Goal: Task Accomplishment & Management: Complete application form

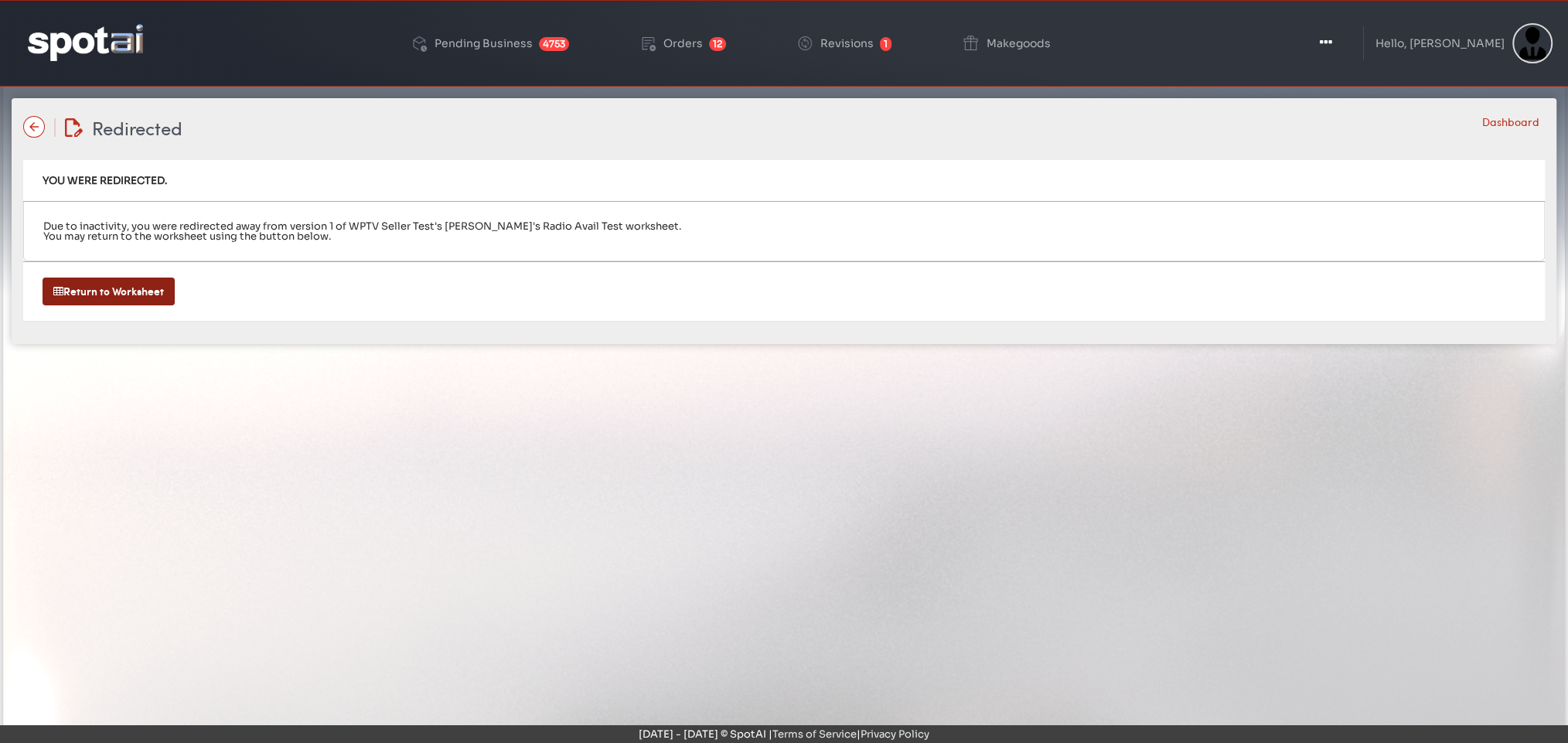
click at [105, 32] on img at bounding box center [86, 42] width 116 height 36
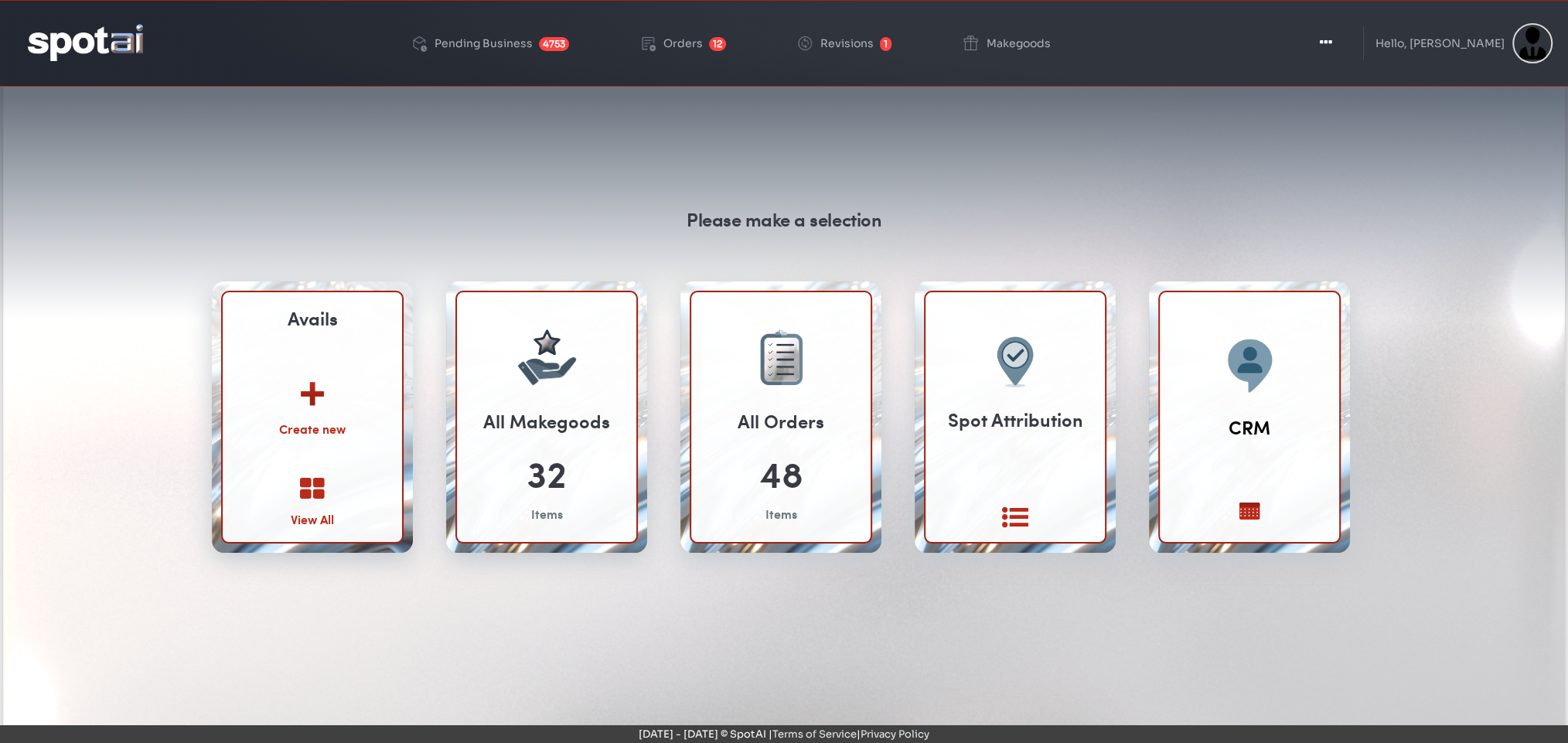
click at [308, 383] on img at bounding box center [312, 388] width 84 height 60
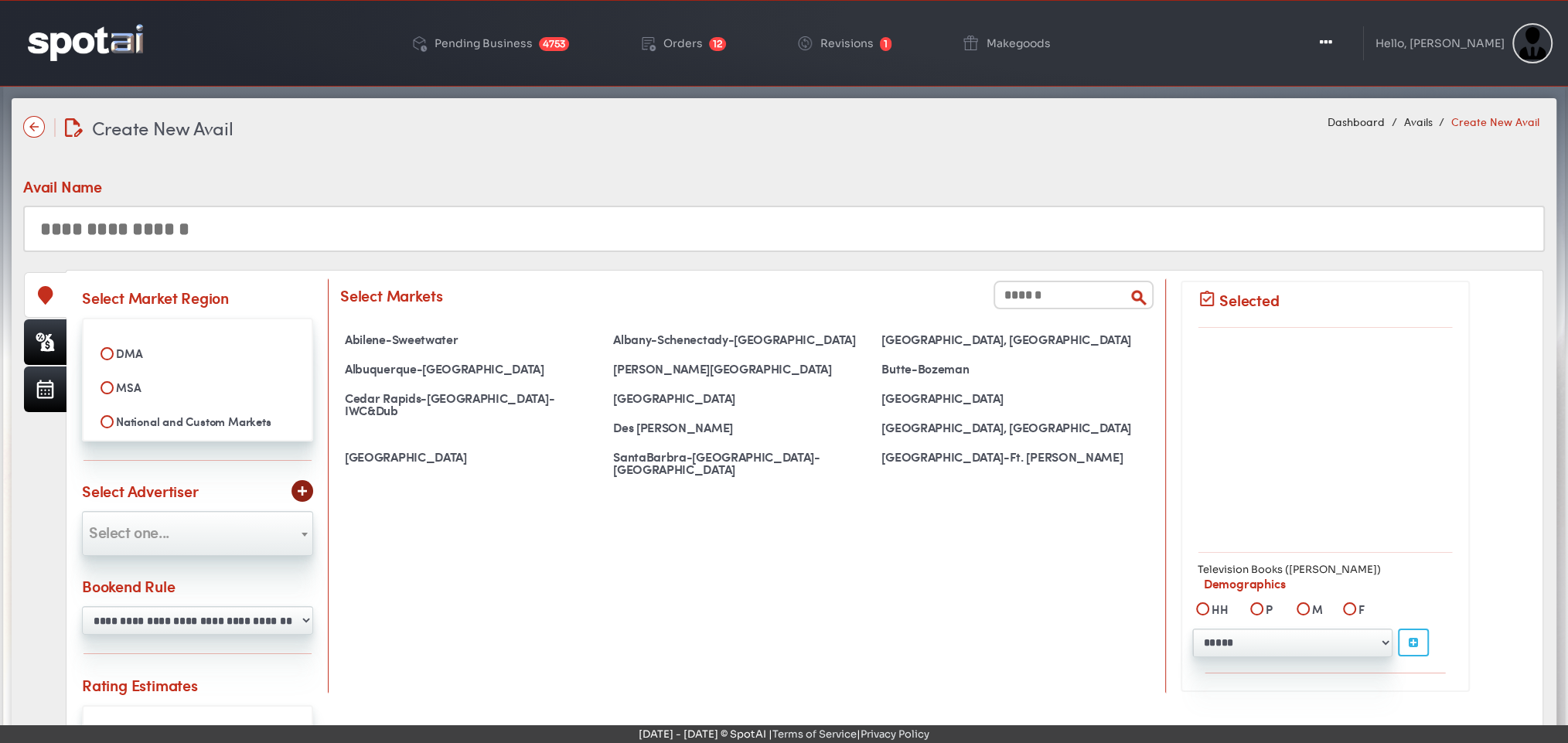
click at [119, 384] on label "MSA" at bounding box center [197, 387] width 210 height 26
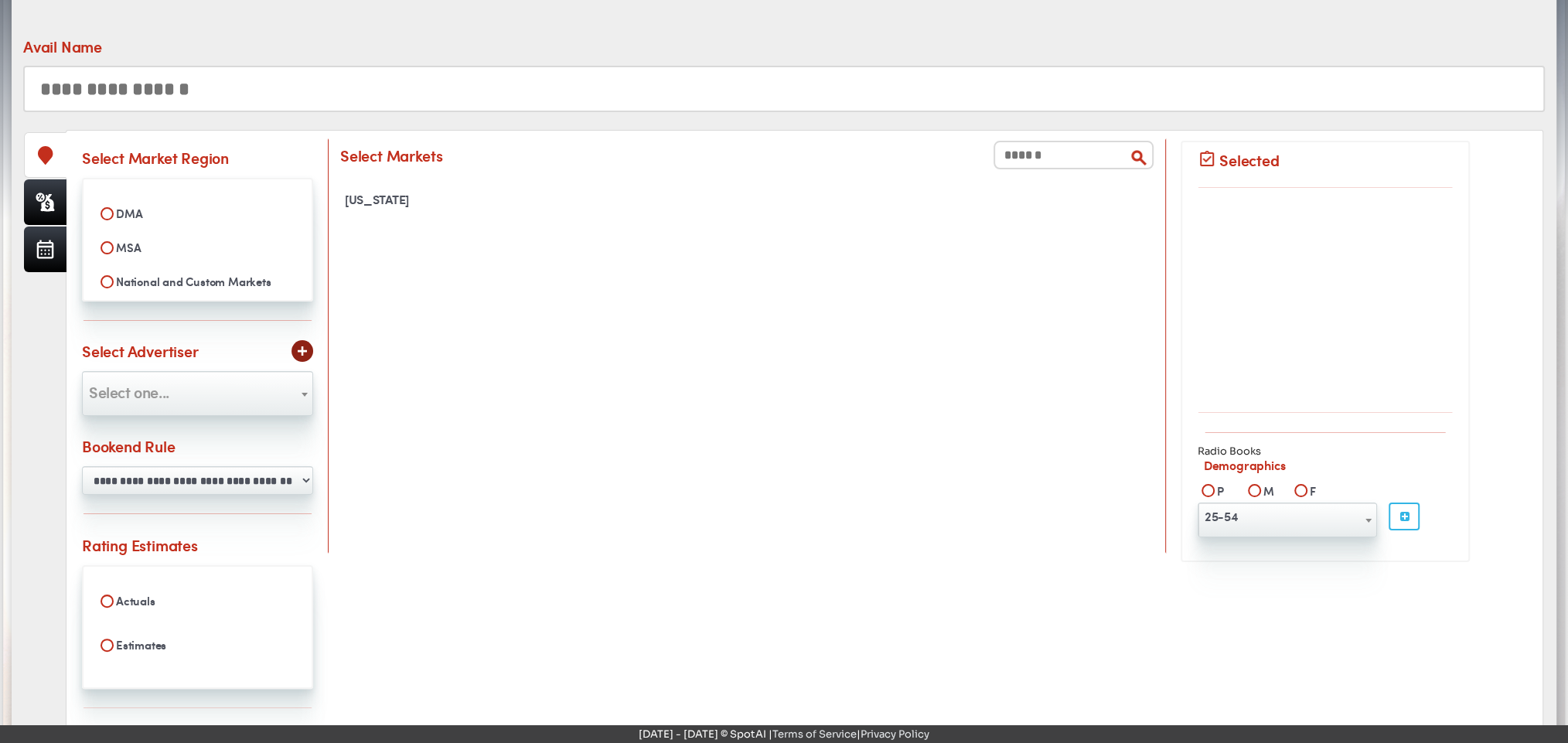
scroll to position [149, 0]
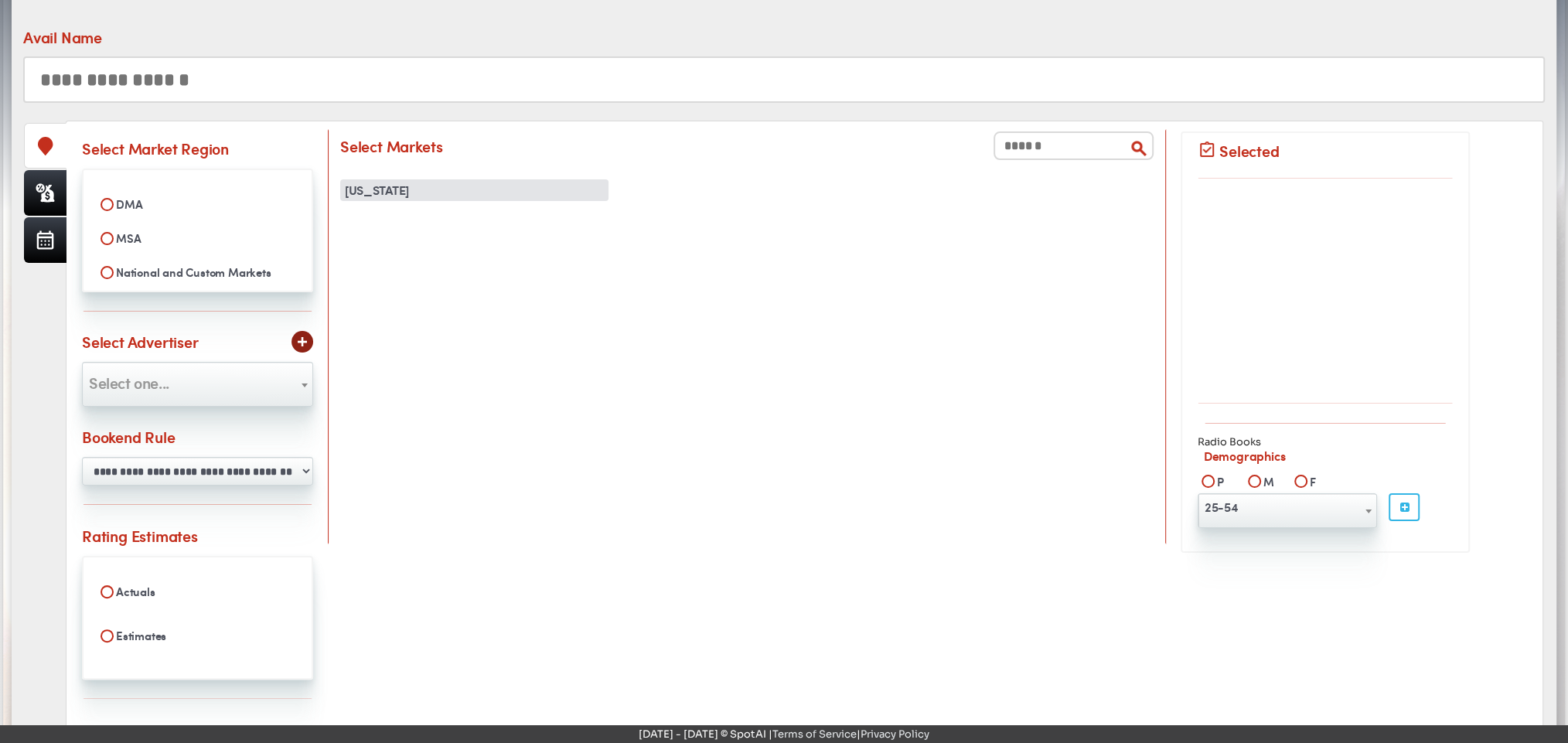
click at [390, 190] on div "New York" at bounding box center [474, 191] width 268 height 21
select select "**********"
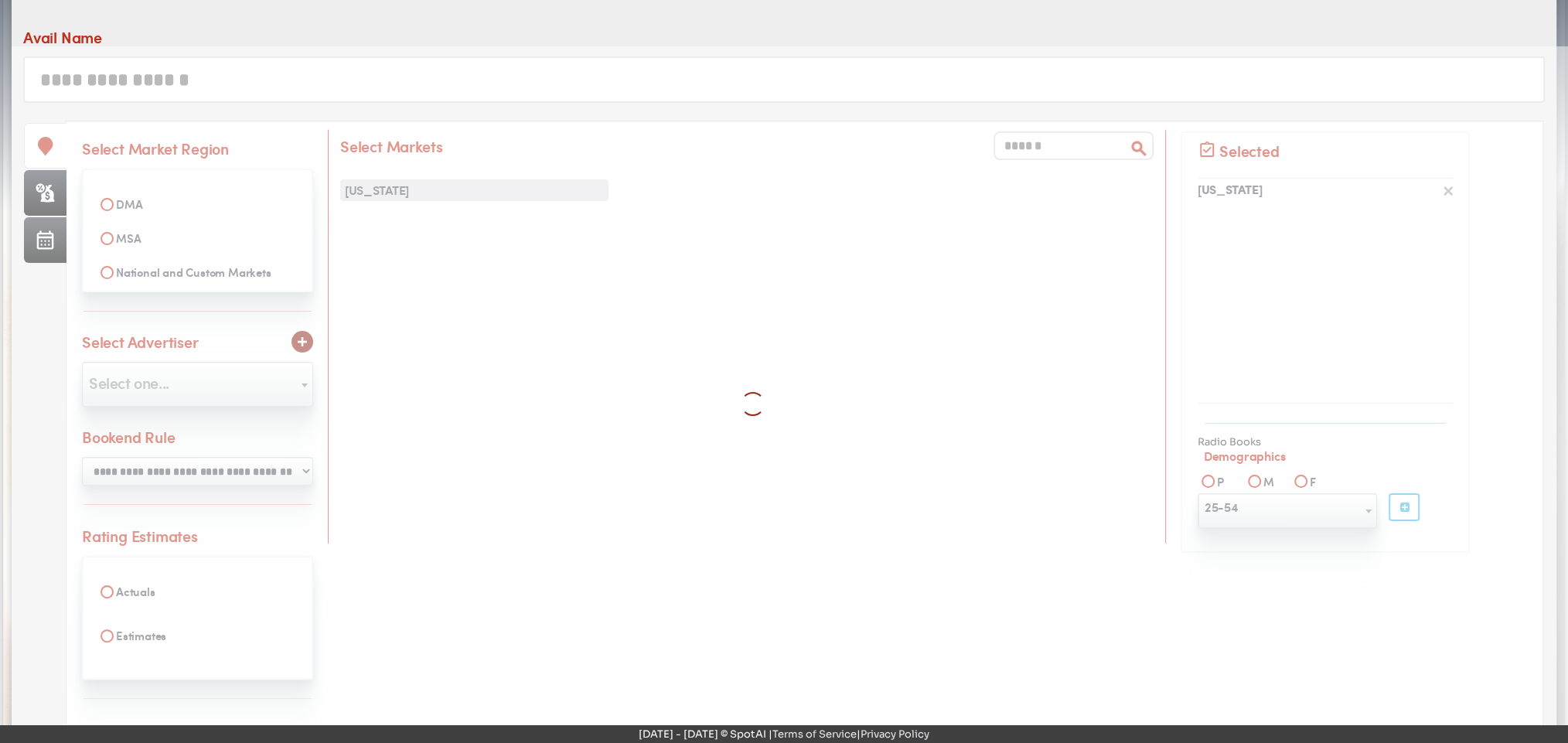
scroll to position [182, 0]
select select
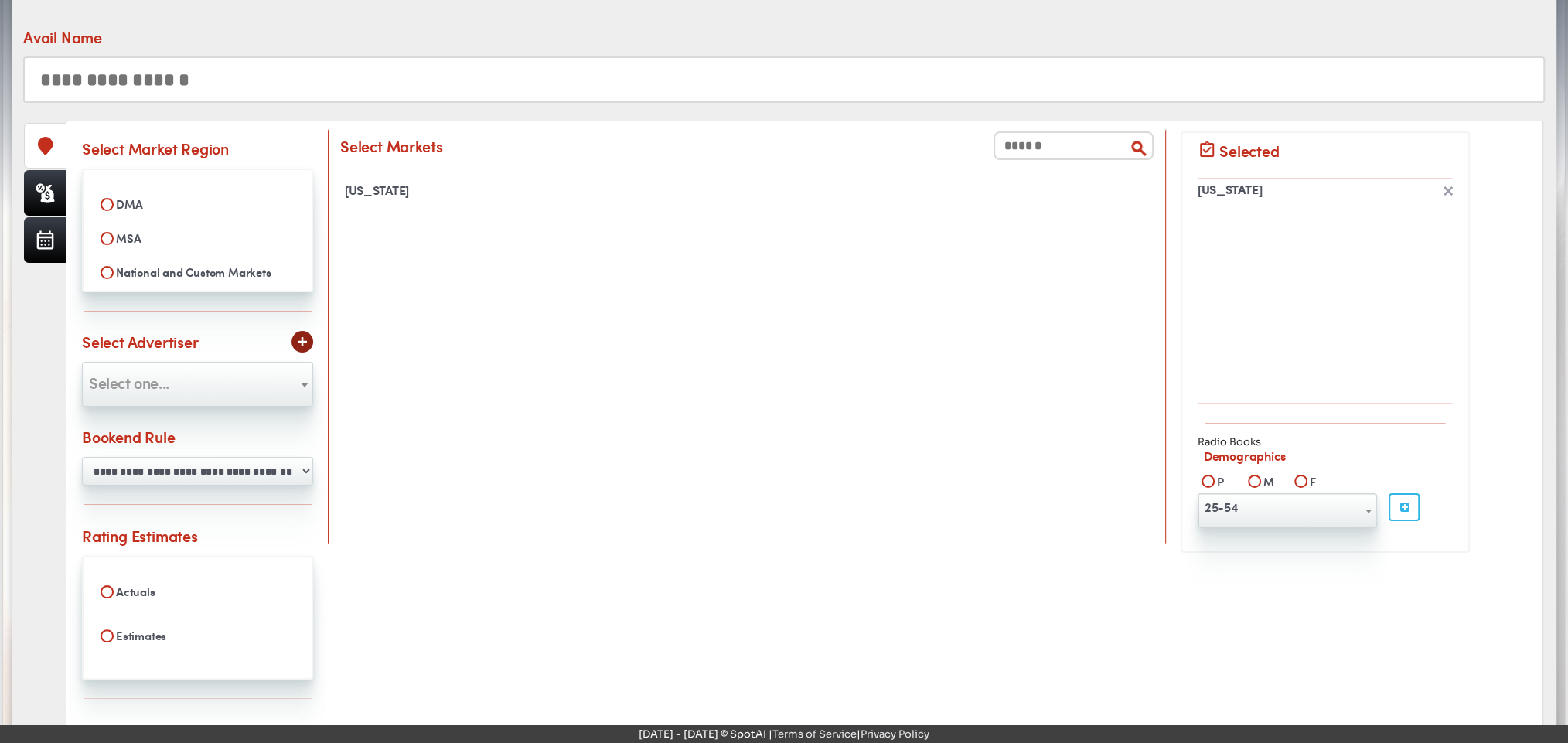
click at [122, 389] on span "Select one..." at bounding box center [197, 382] width 229 height 24
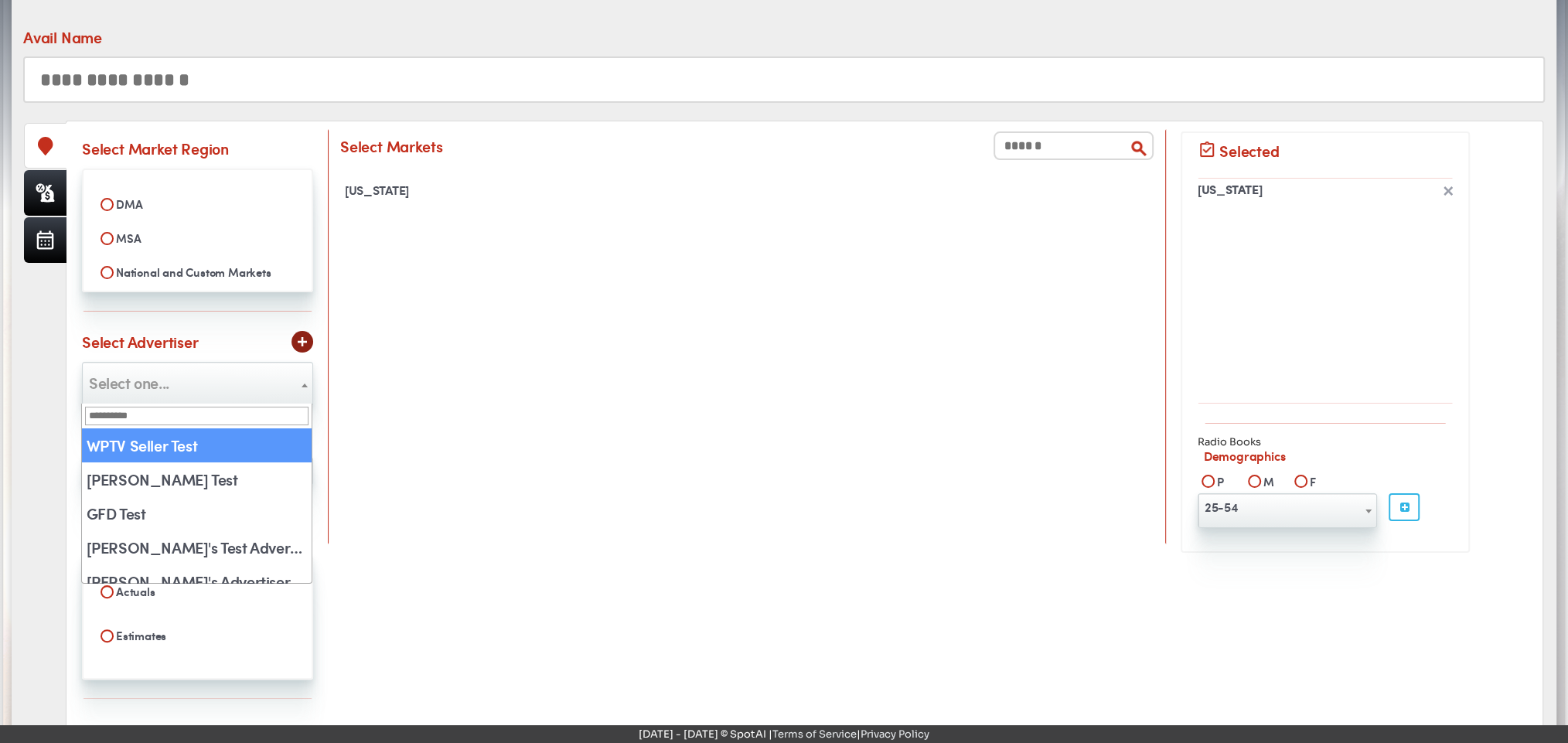
select select "**"
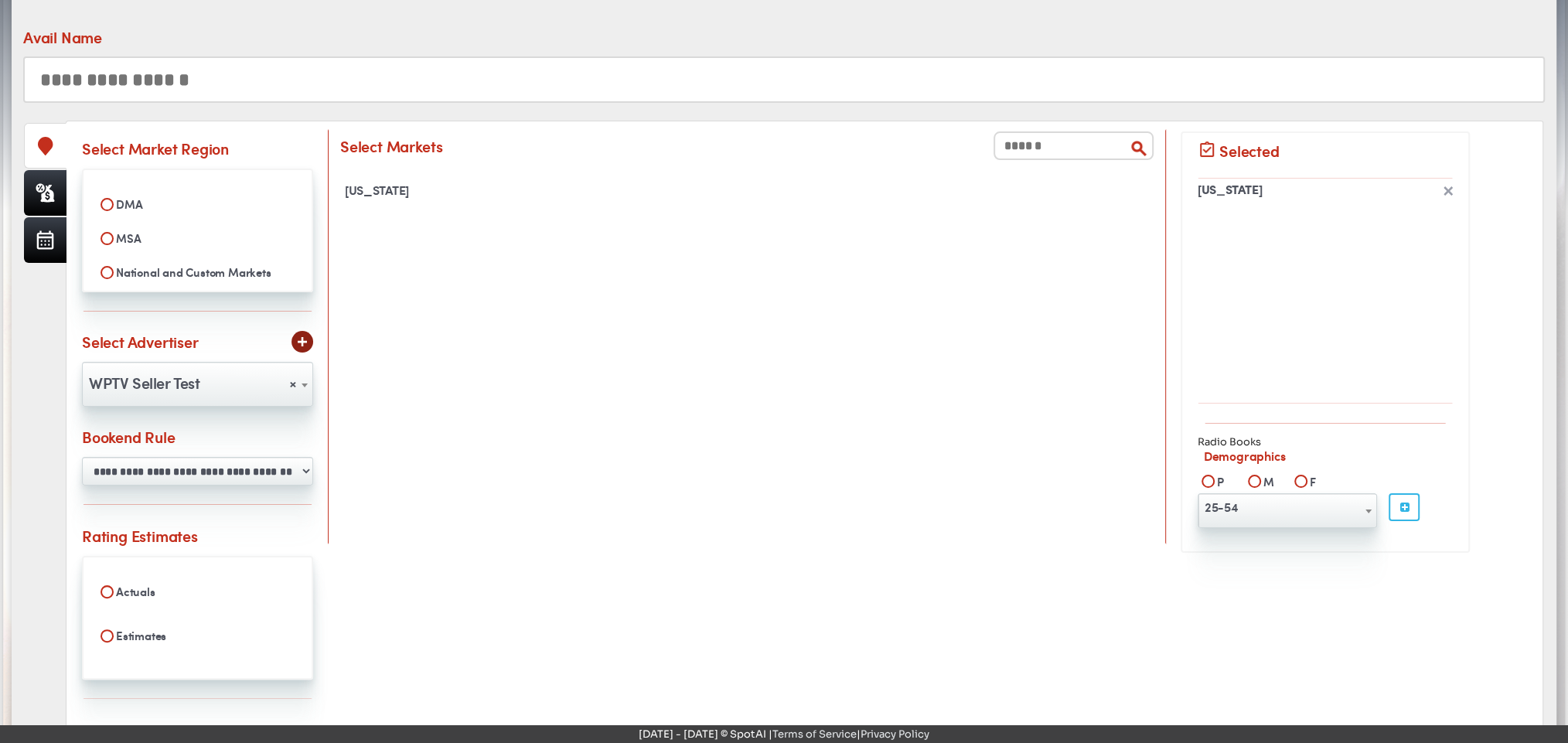
scroll to position [261, 0]
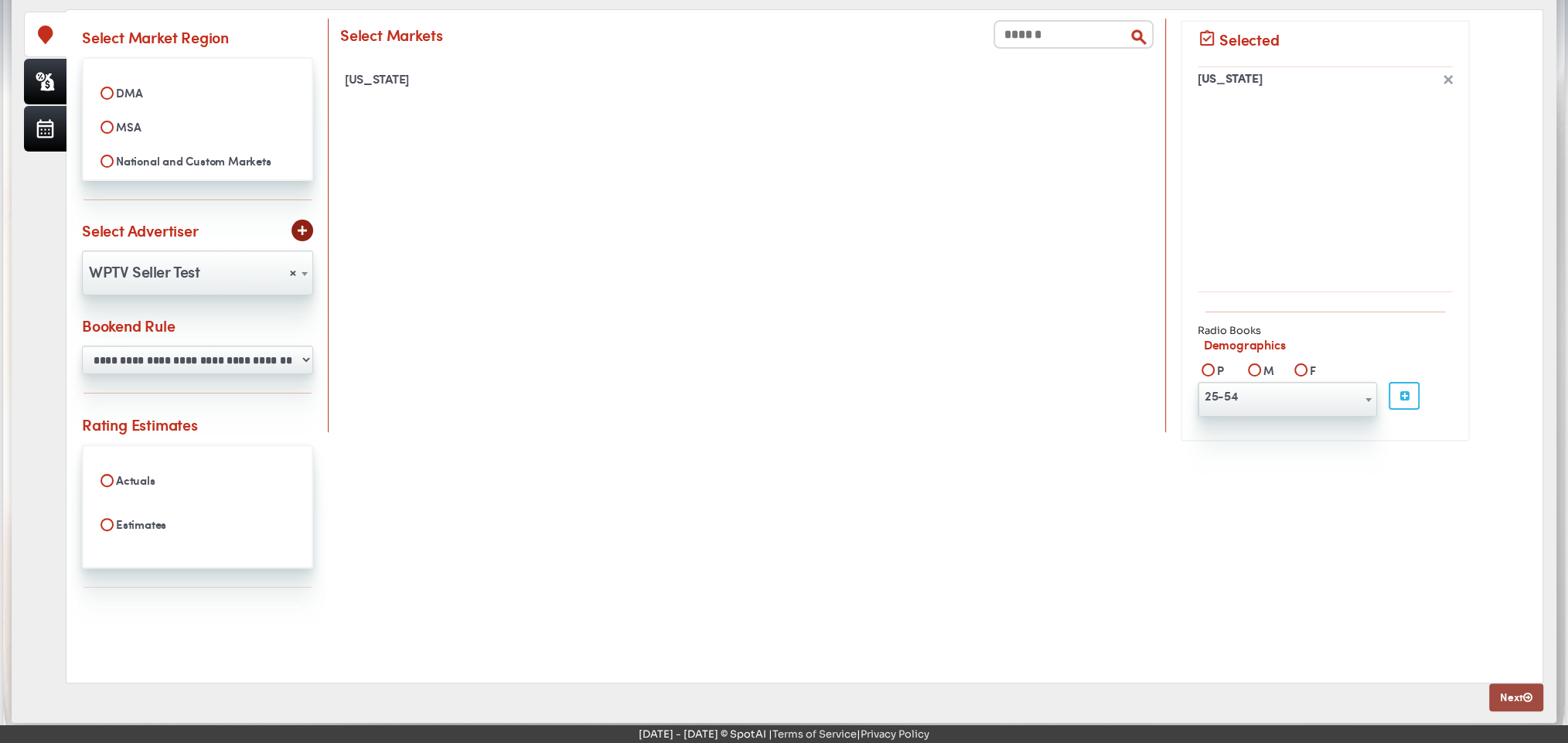
click at [1511, 693] on link "Next" at bounding box center [1516, 697] width 54 height 28
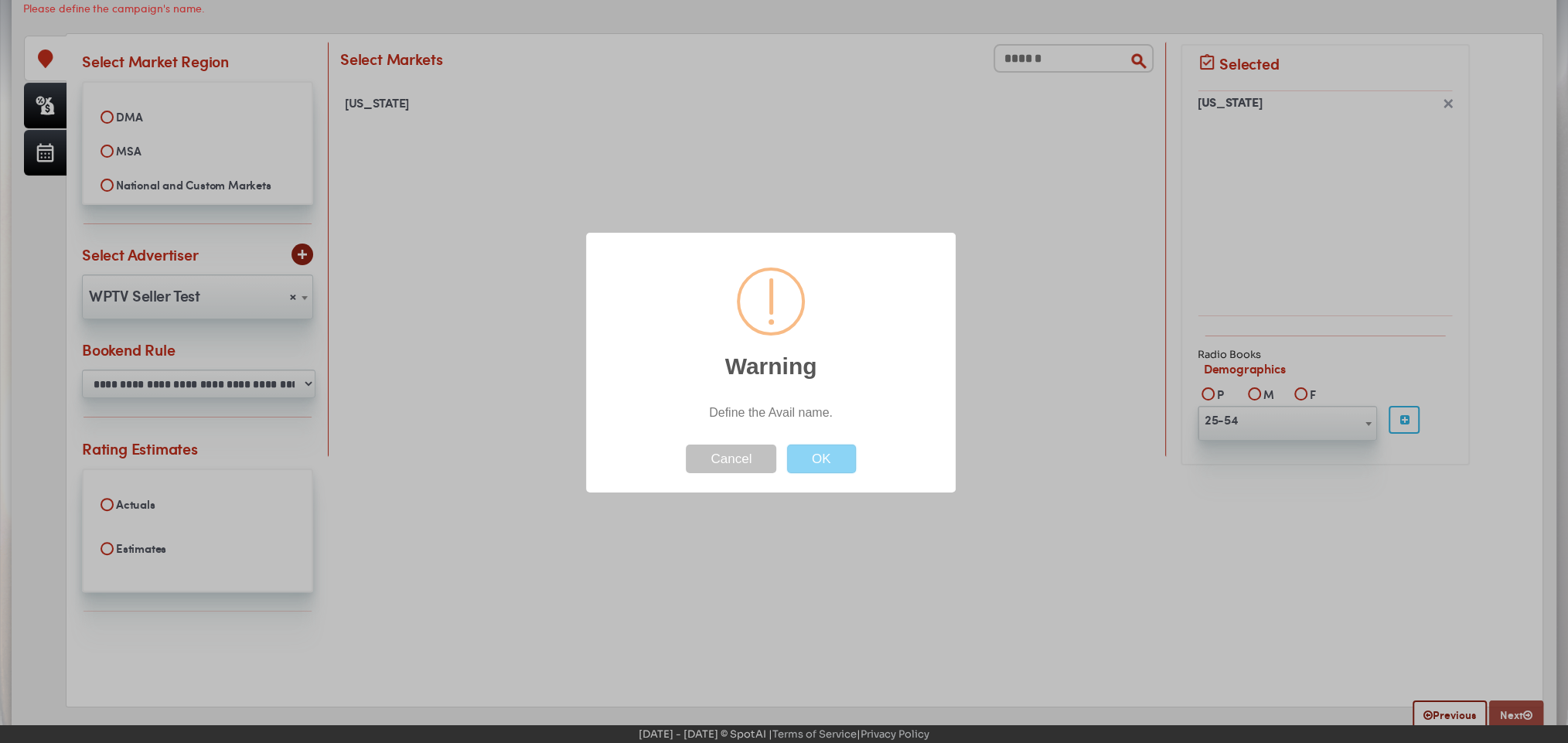
scroll to position [0, 0]
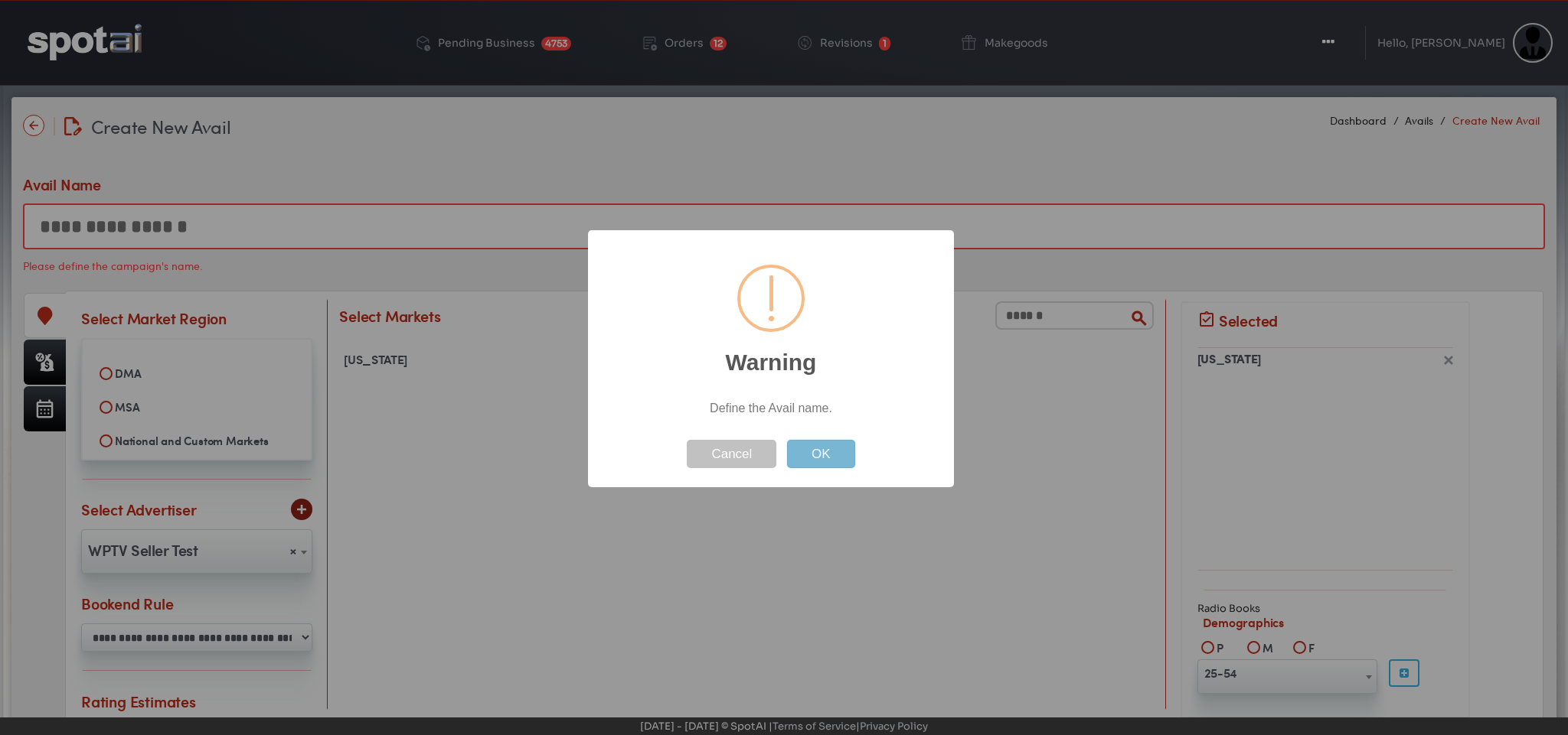
click at [847, 466] on button "OK" at bounding box center [821, 453] width 68 height 28
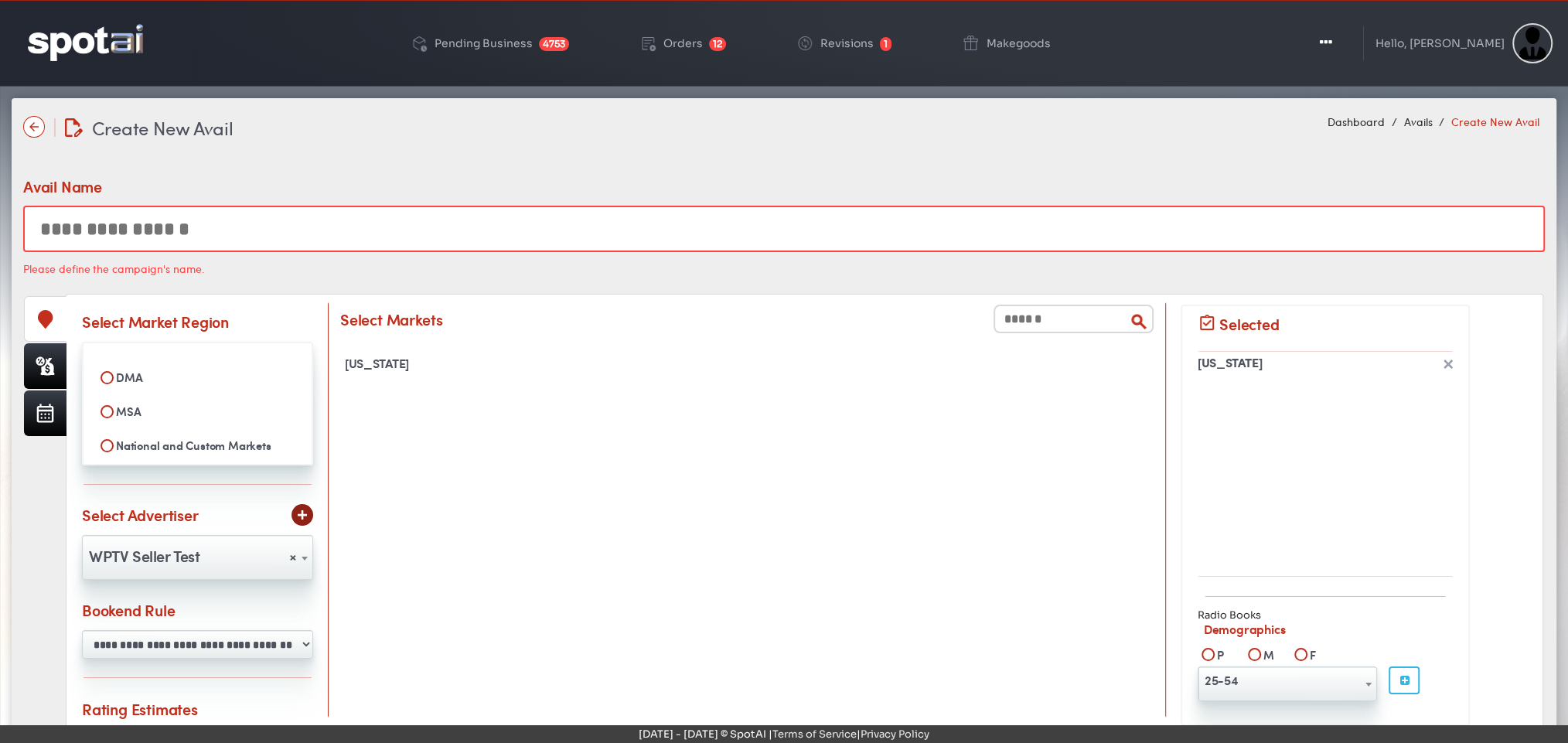
click at [198, 241] on input "text" at bounding box center [784, 230] width 1521 height 47
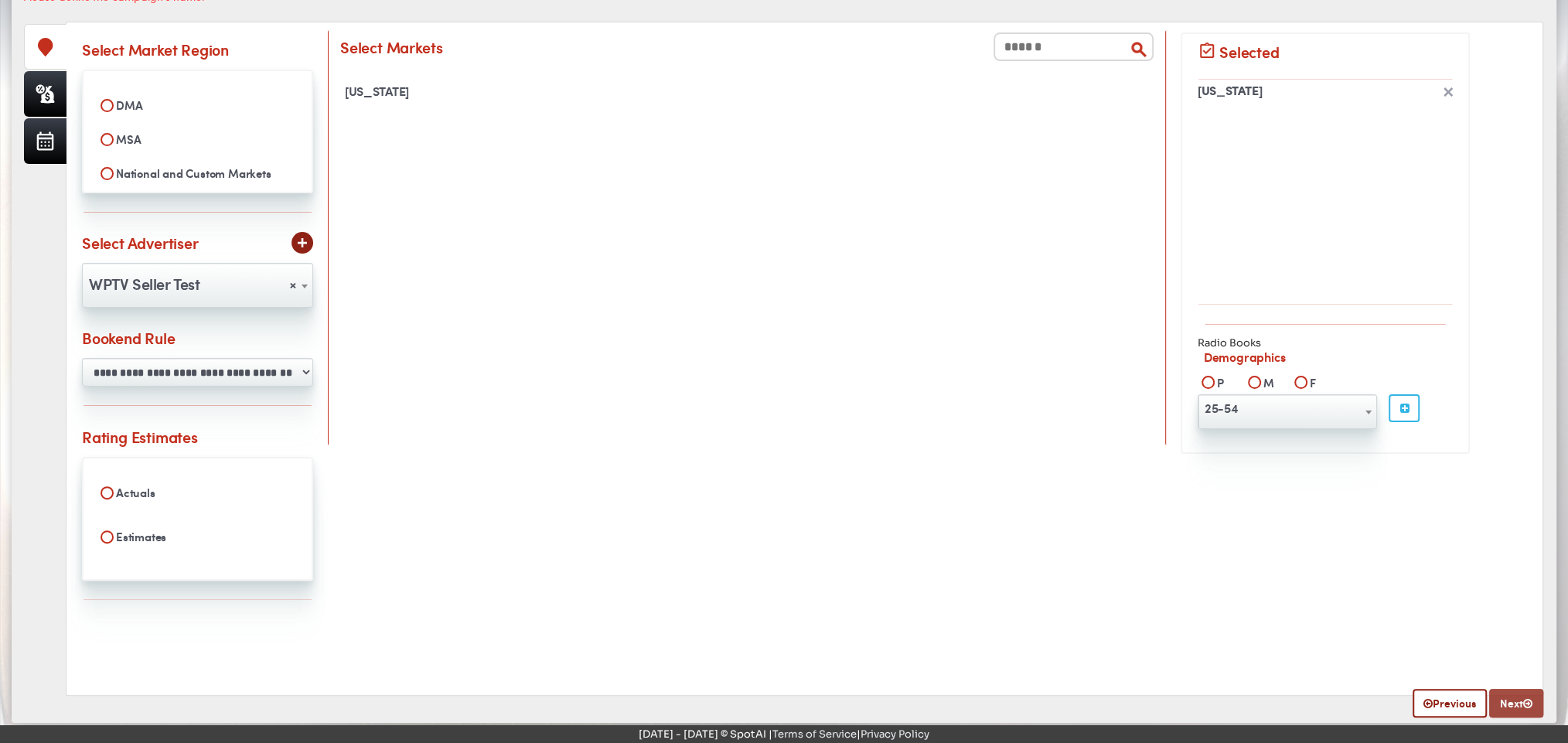
type input "**********"
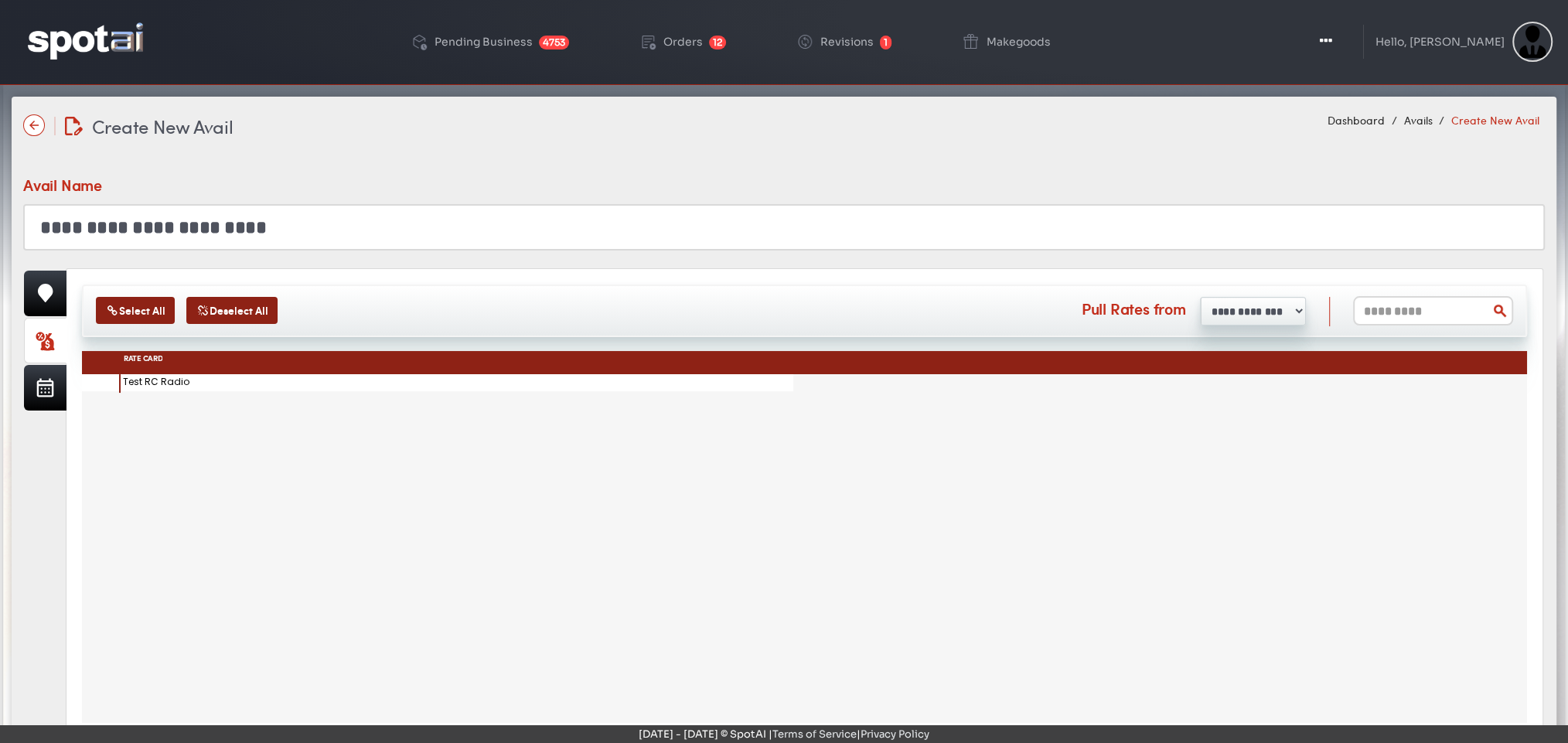
scroll to position [0, 0]
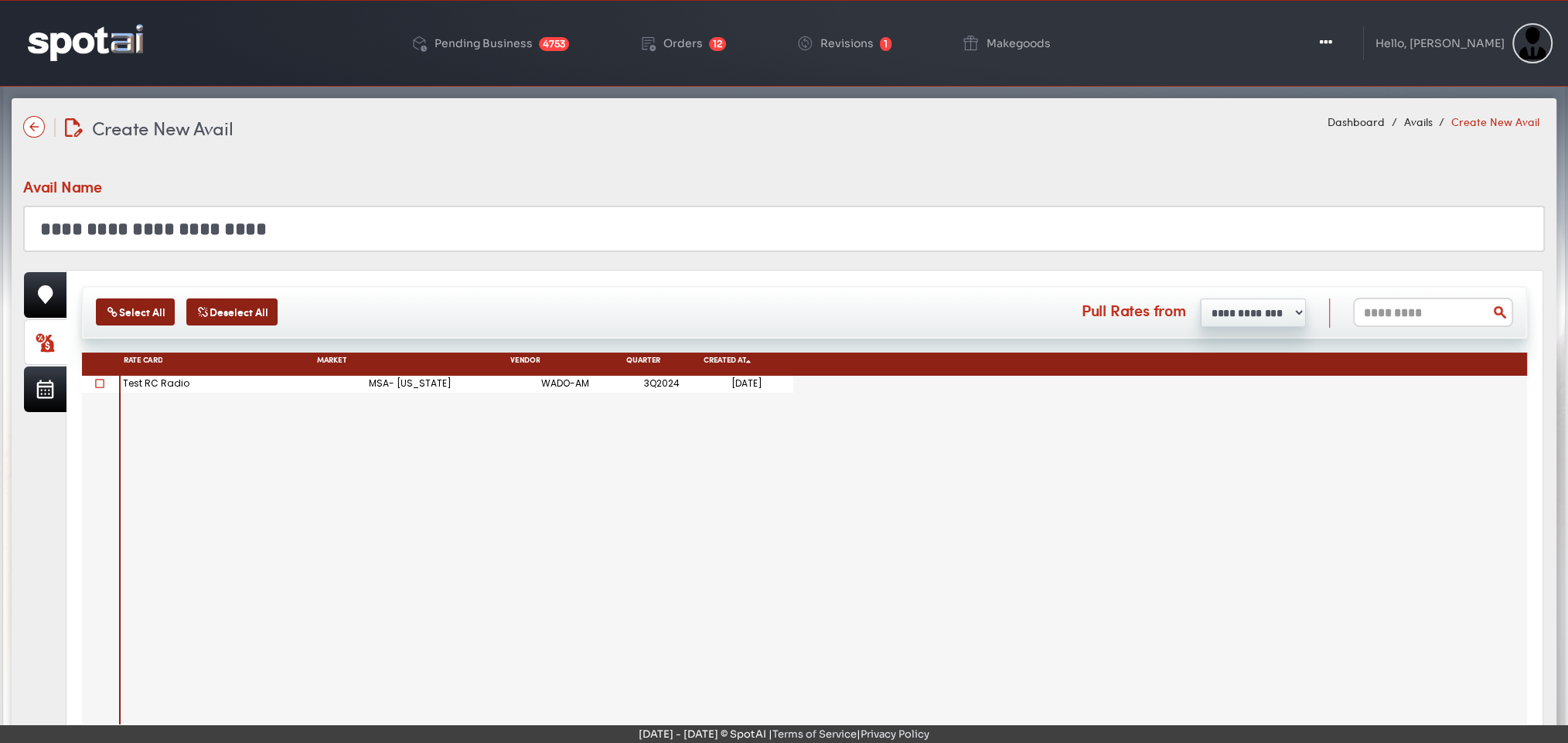
click at [100, 384] on span at bounding box center [100, 384] width 10 height 10
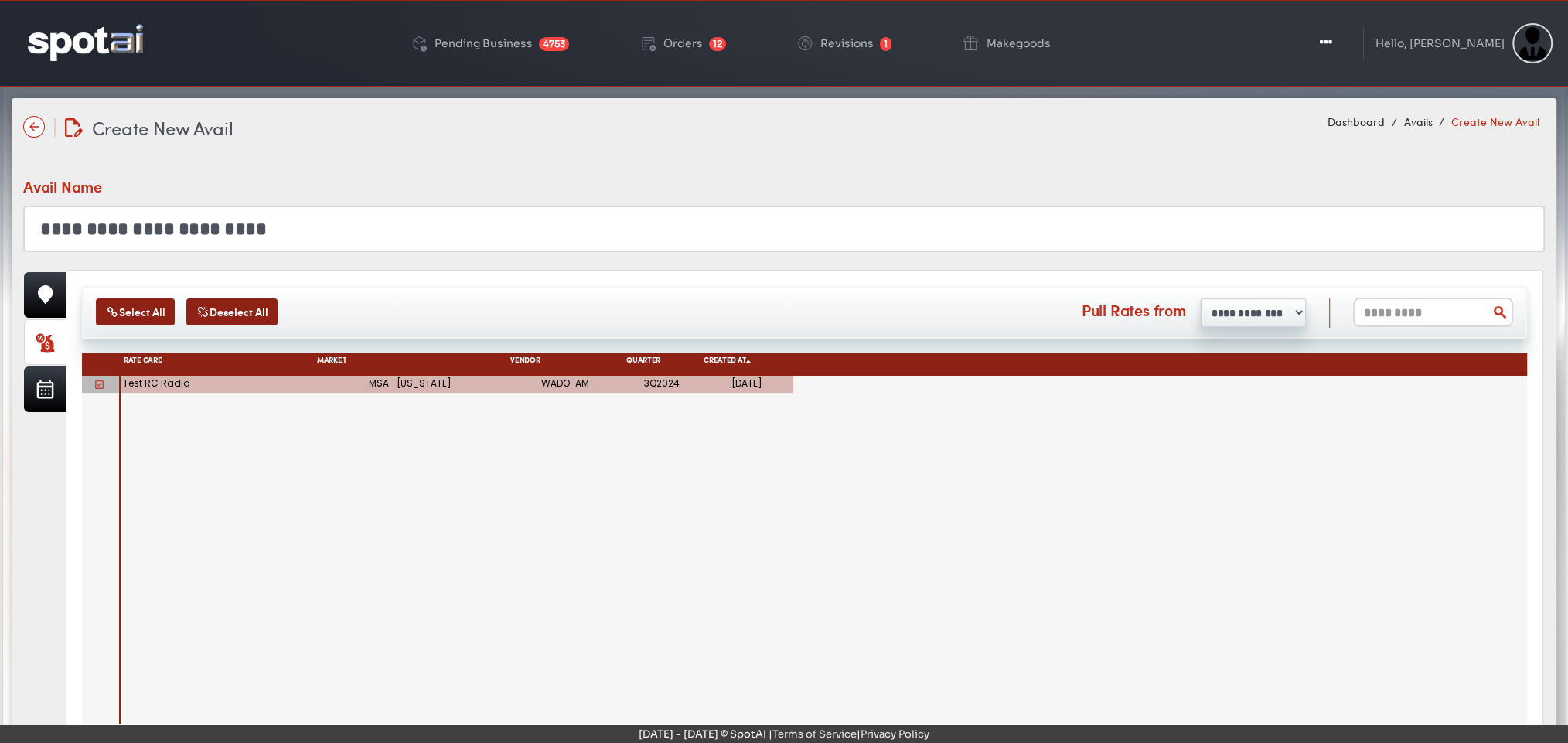
scroll to position [85, 0]
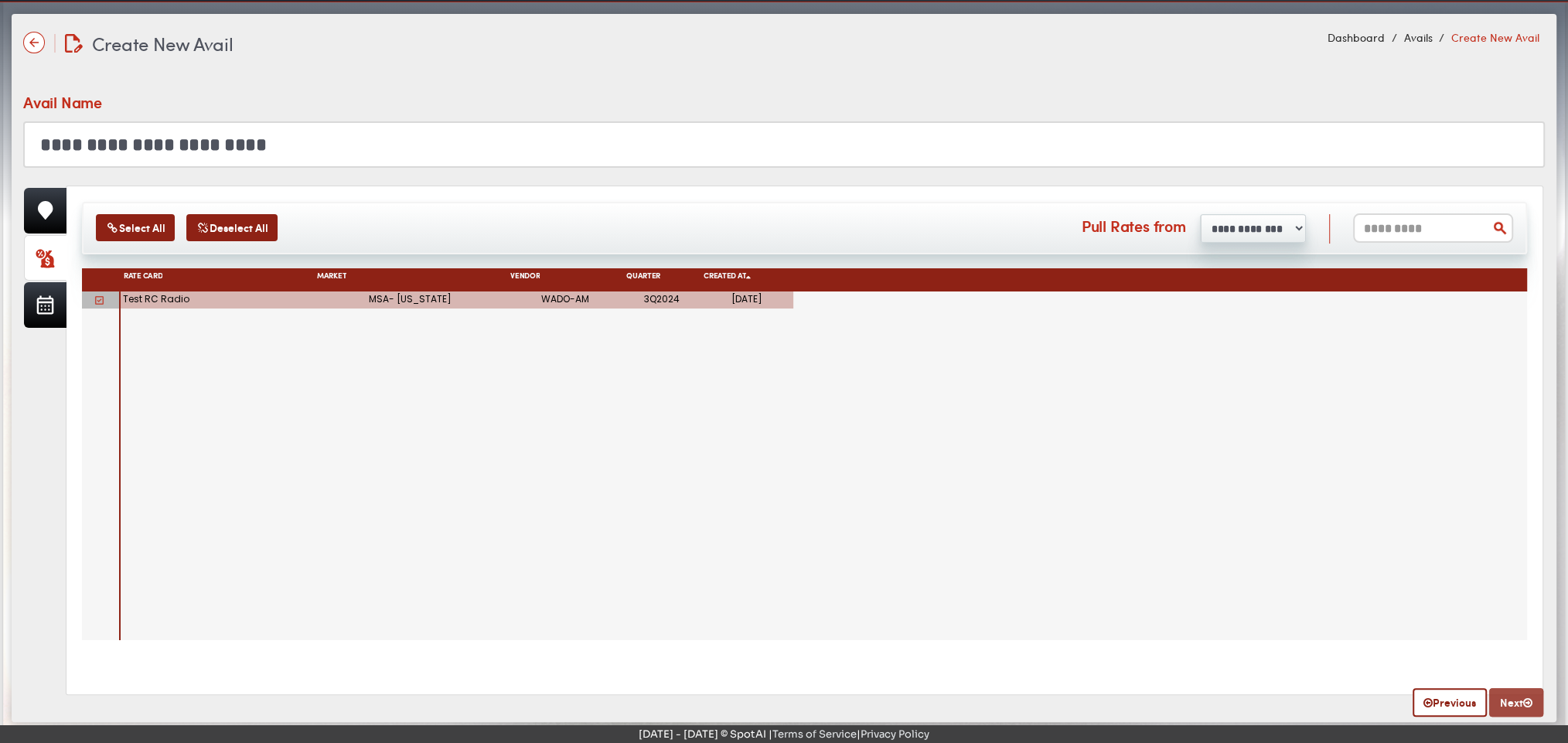
click at [1520, 703] on link "Next" at bounding box center [1516, 702] width 54 height 28
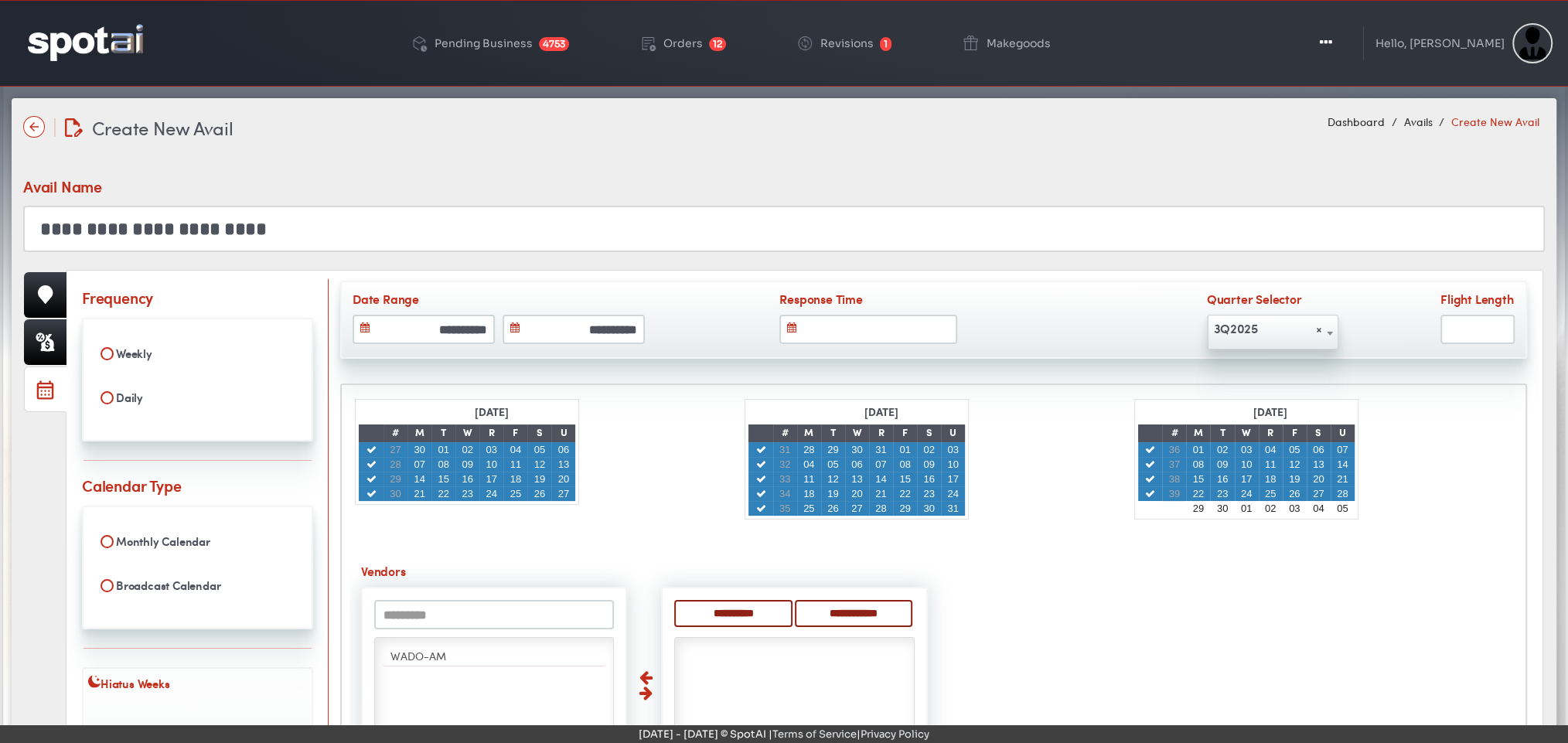
scroll to position [215, 0]
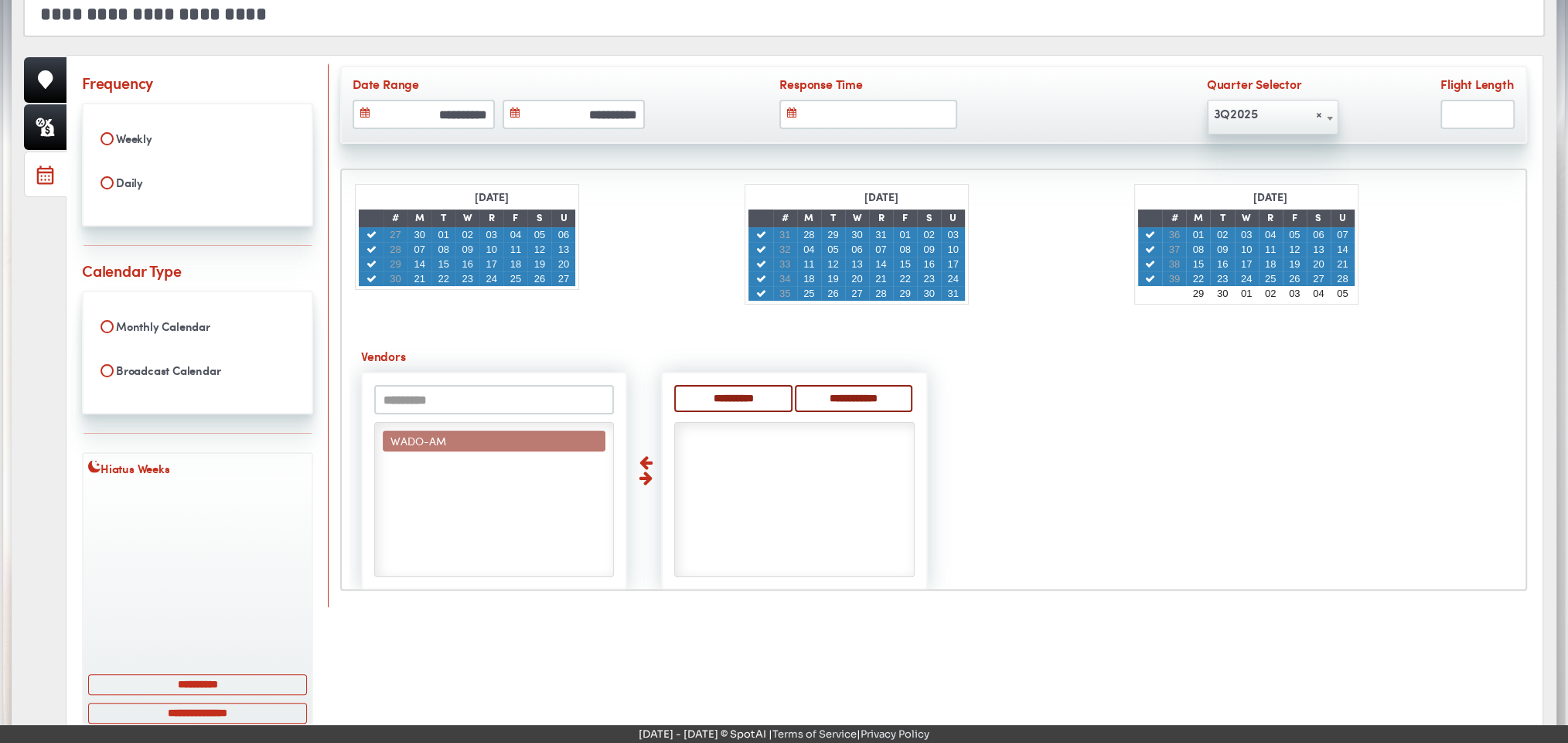
click at [440, 434] on span "WADO-AM" at bounding box center [418, 441] width 55 height 16
select select "****"
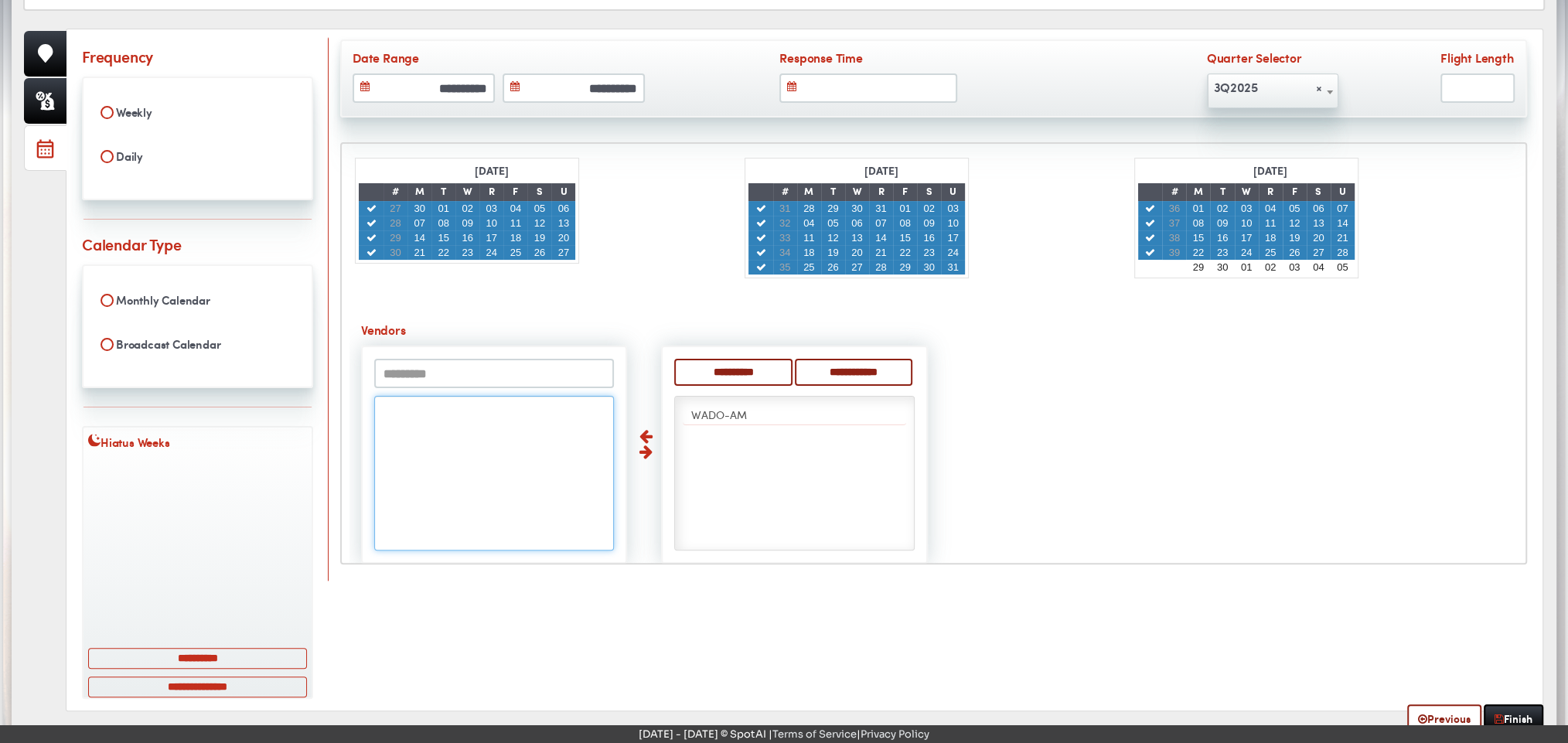
scroll to position [293, 0]
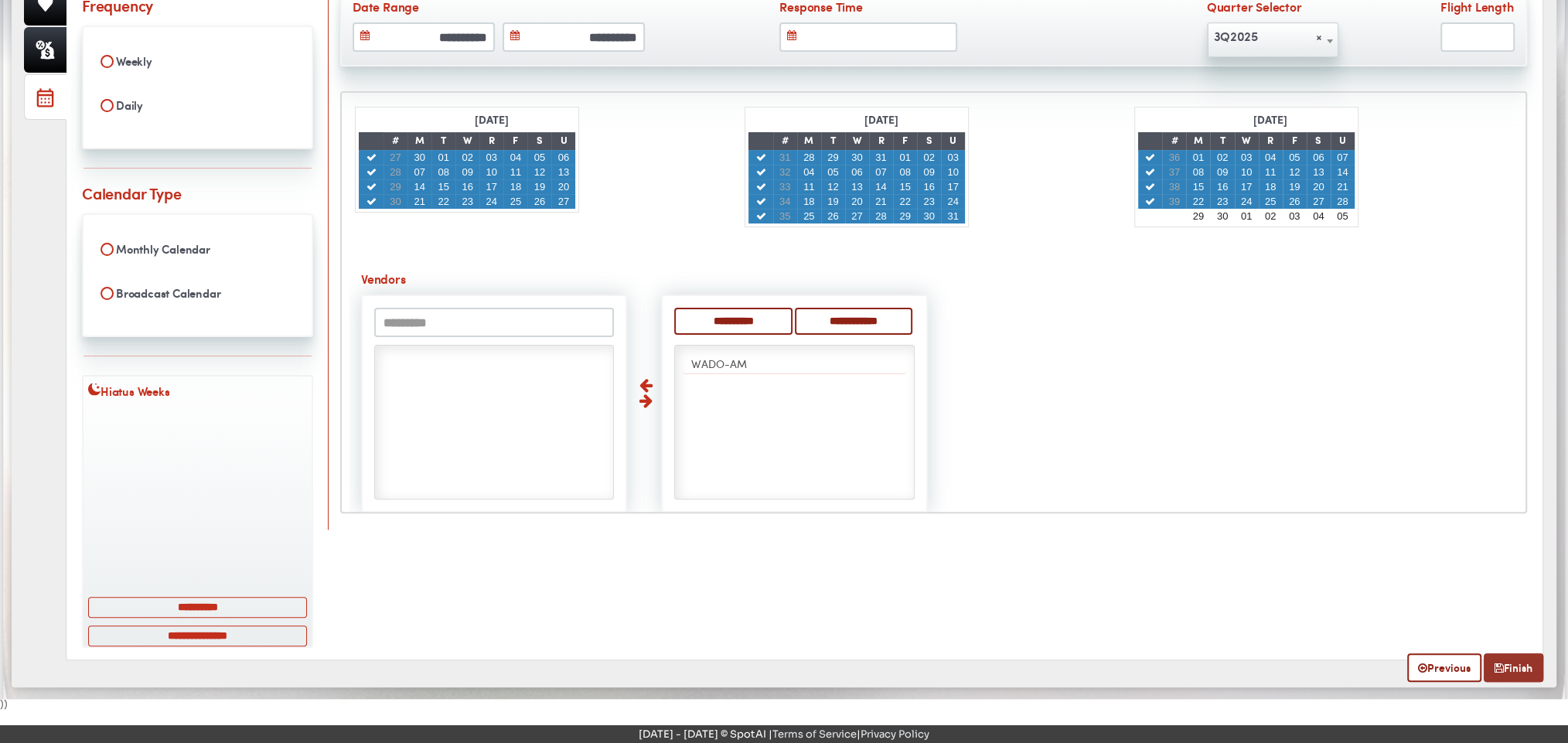
click at [1512, 665] on link "Finish" at bounding box center [1513, 667] width 59 height 28
select select
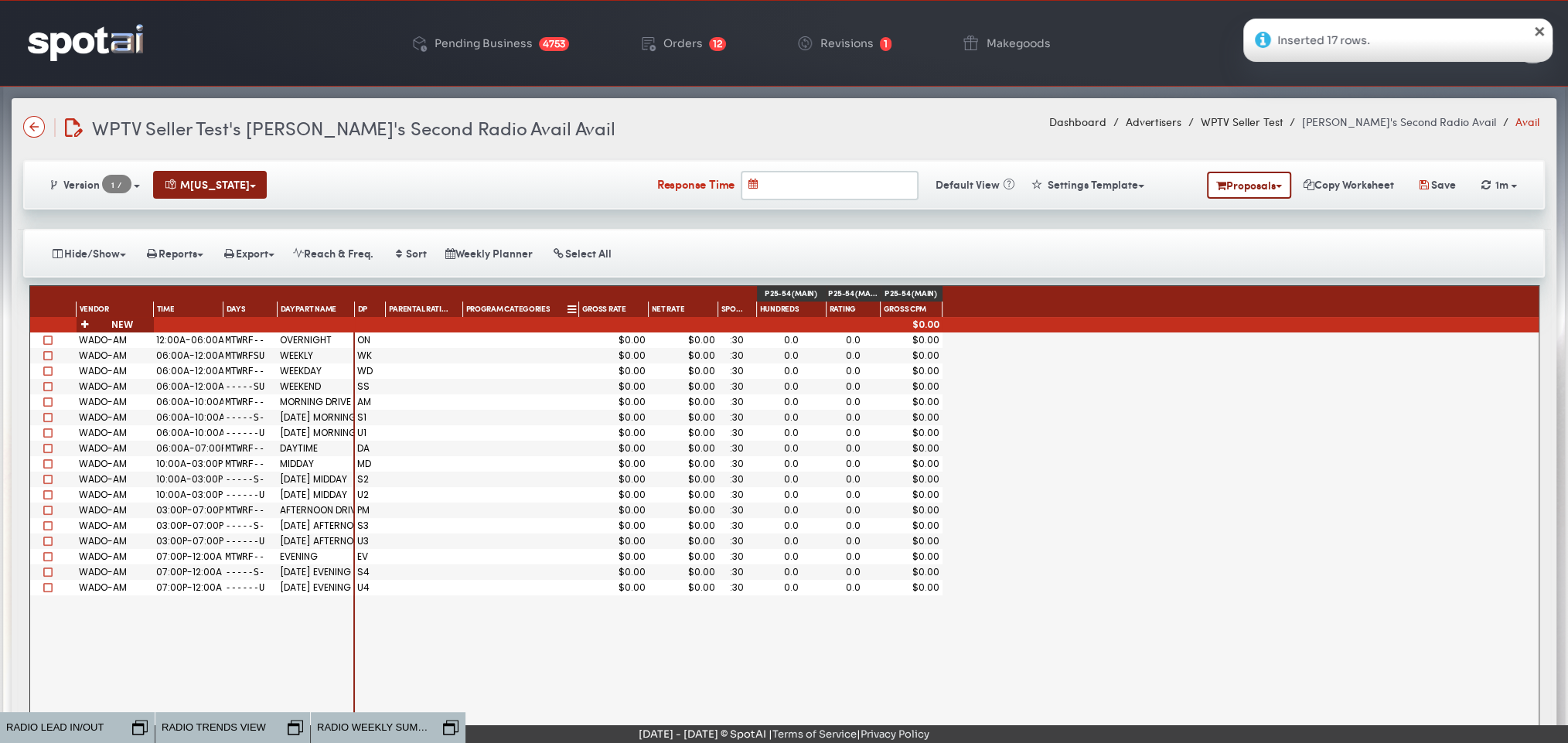
drag, startPoint x: 354, startPoint y: 305, endPoint x: 512, endPoint y: 302, distance: 158.0
click at [512, 302] on div "DP Parental Rating Program Categories Gross Rate Net Rate Spot Length Hundreds …" at bounding box center [648, 309] width 587 height 16
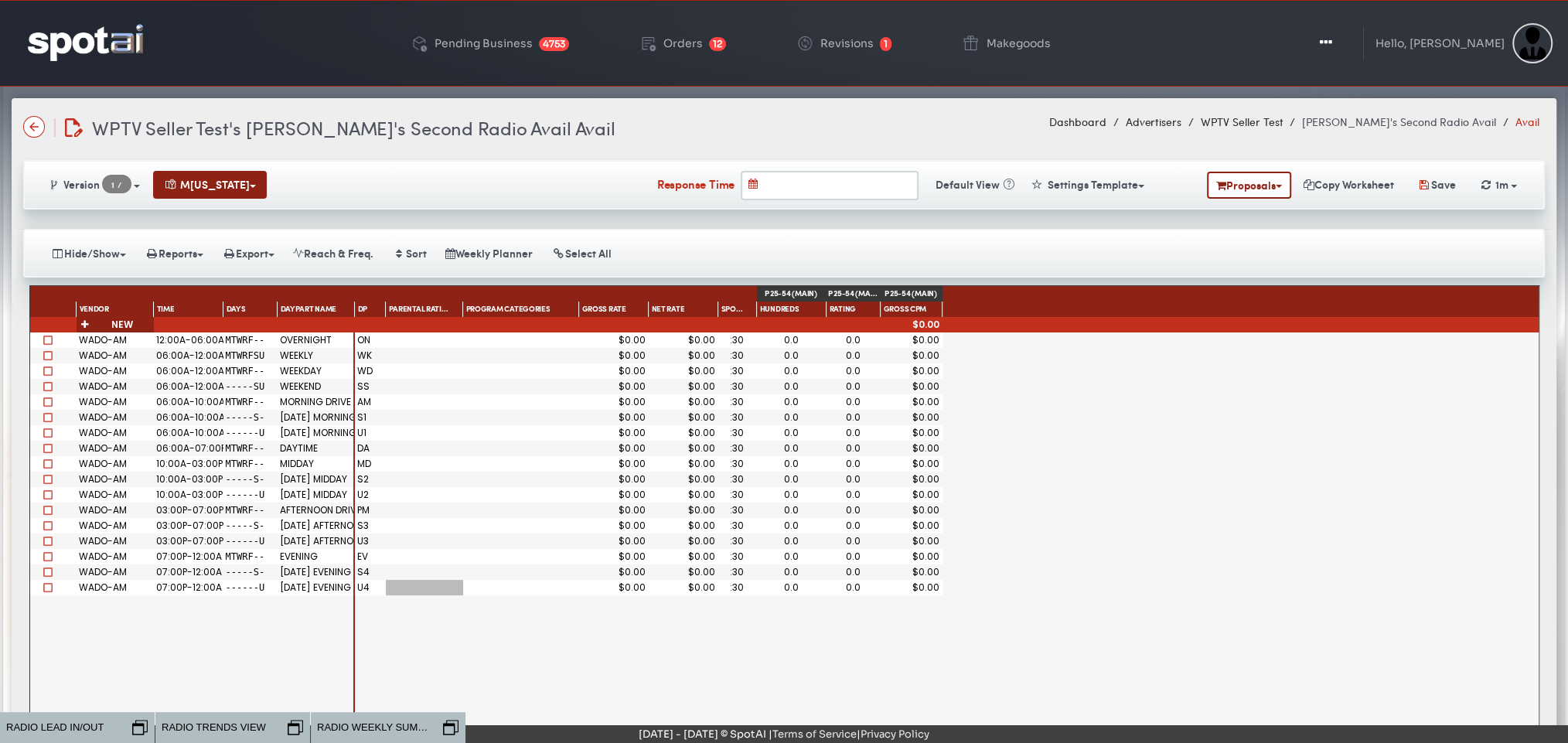
click at [406, 588] on div at bounding box center [425, 588] width 78 height 16
click at [106, 348] on div "WADO-AM" at bounding box center [116, 356] width 78 height 16
click at [105, 336] on div "WADO-AM" at bounding box center [115, 340] width 72 height 10
click at [689, 336] on div "$0.00" at bounding box center [683, 340] width 64 height 10
click at [625, 336] on div "$0.00" at bounding box center [613, 340] width 64 height 10
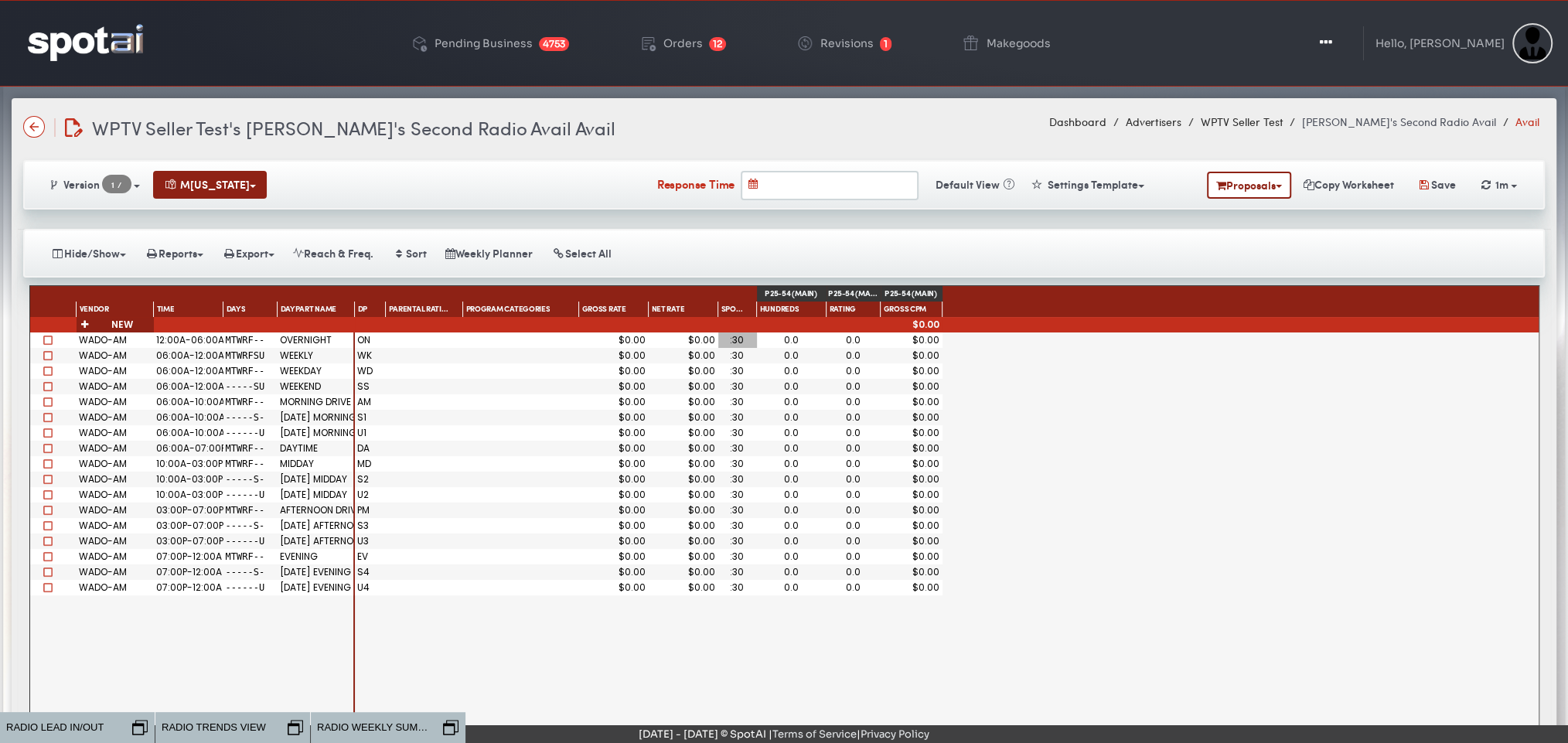
click at [744, 336] on div ":30" at bounding box center [737, 340] width 33 height 10
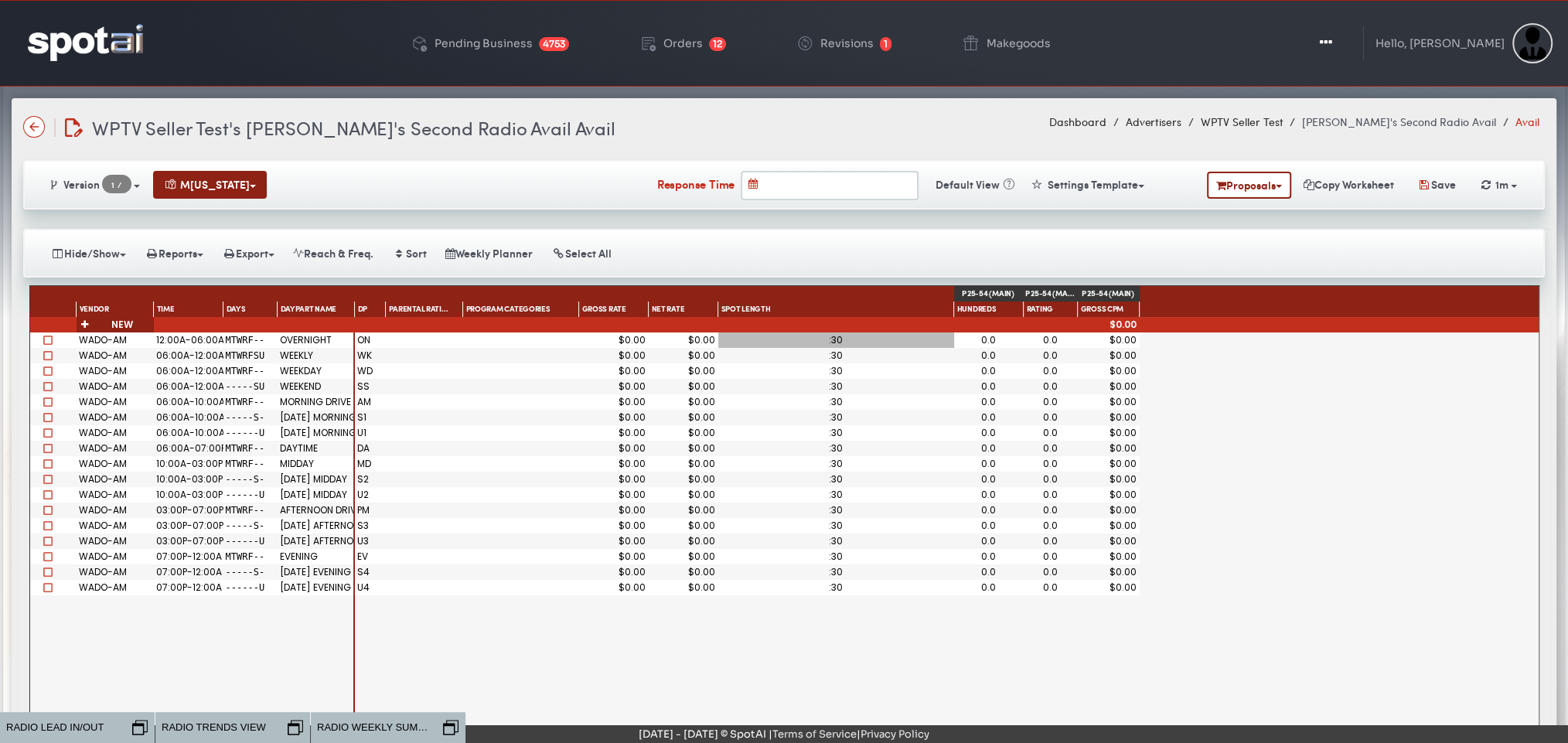
drag, startPoint x: 753, startPoint y: 302, endPoint x: 950, endPoint y: 303, distance: 197.0
click at [950, 303] on div "Spot Length" at bounding box center [836, 309] width 236 height 16
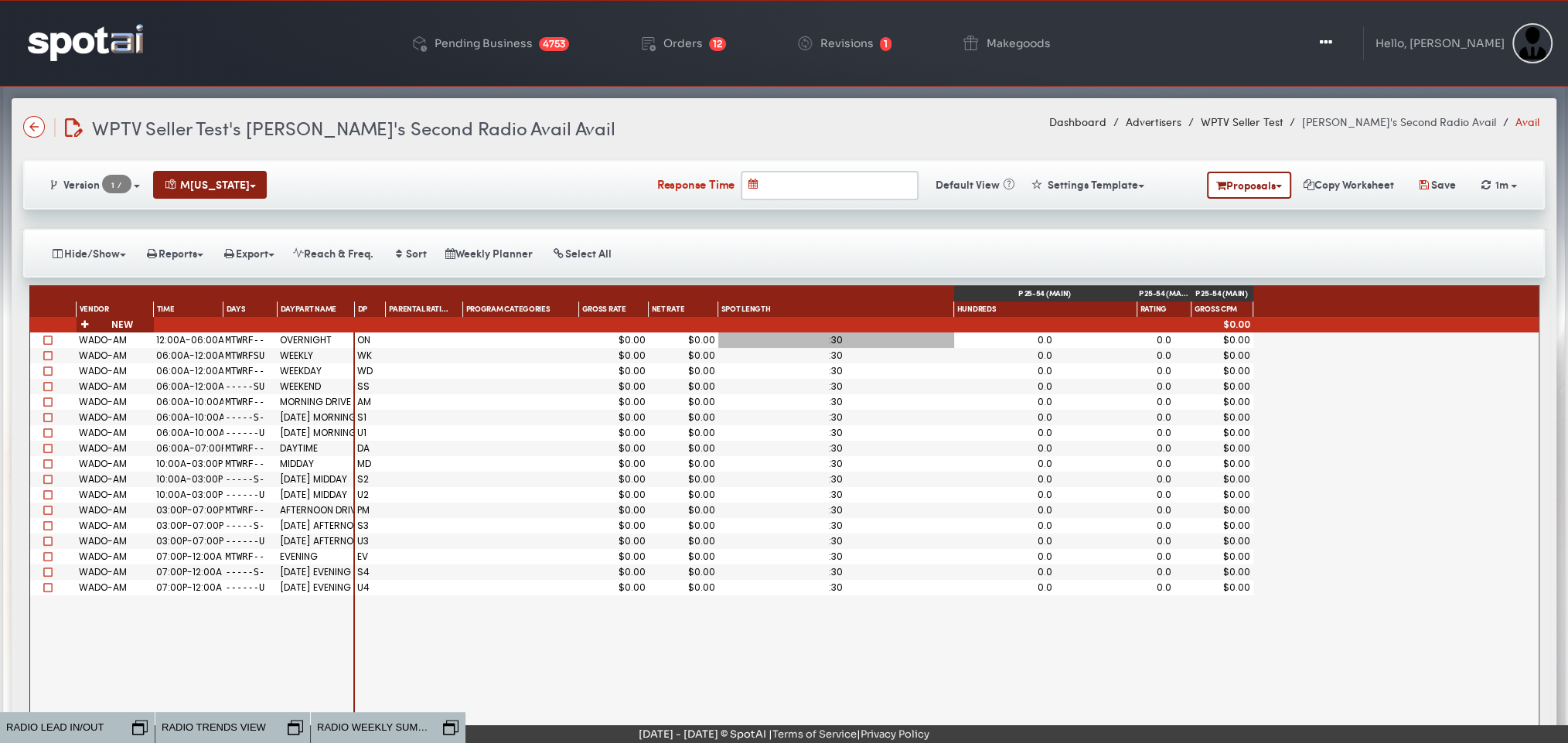
drag, startPoint x: 1022, startPoint y: 301, endPoint x: 1132, endPoint y: 305, distance: 110.1
click at [1133, 305] on div at bounding box center [1134, 312] width 3 height 16
click at [359, 243] on button "Reach & Freq." at bounding box center [333, 254] width 99 height 27
click at [505, 248] on button "Weekly Planner" at bounding box center [489, 254] width 106 height 27
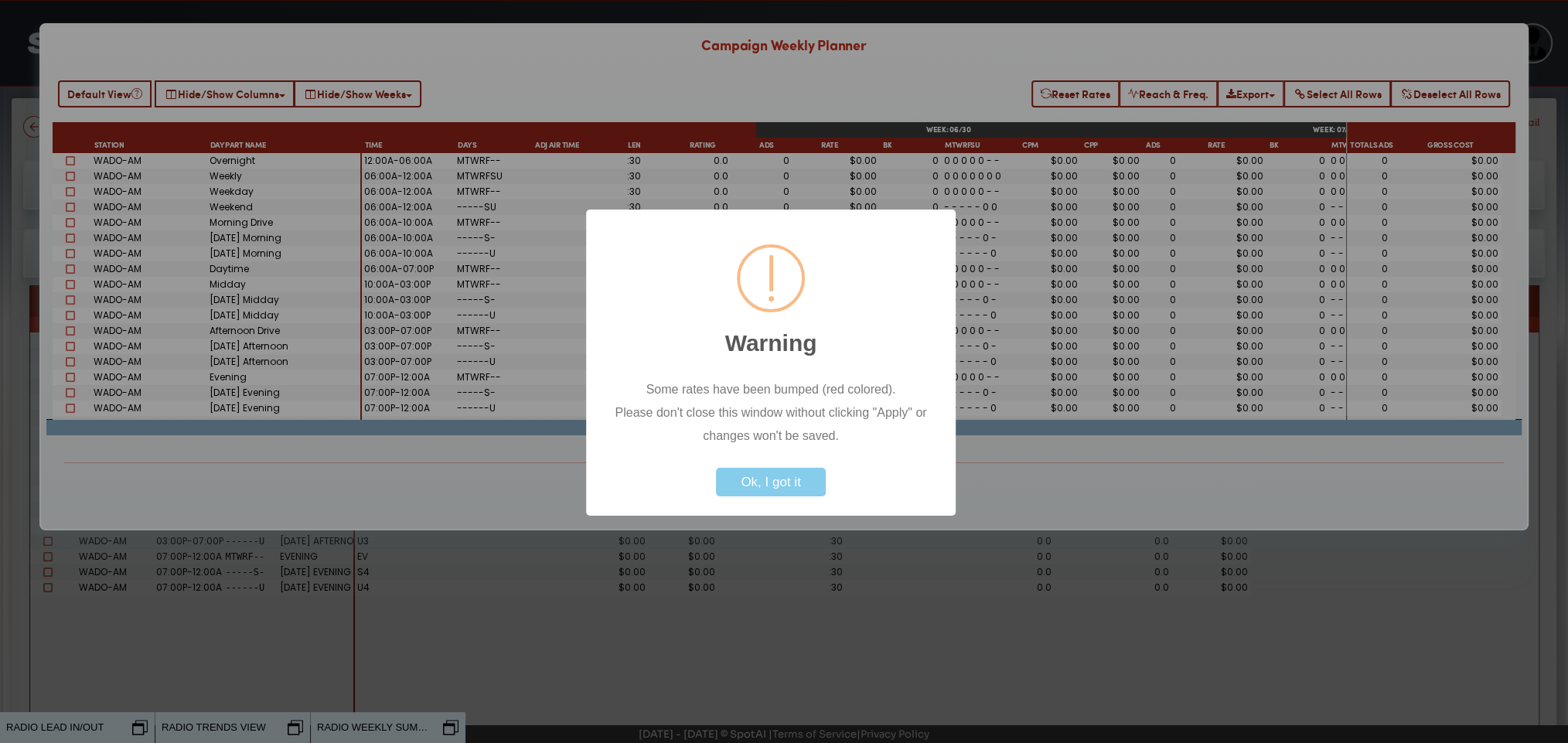
click at [752, 482] on button "Ok, I got it" at bounding box center [770, 481] width 109 height 28
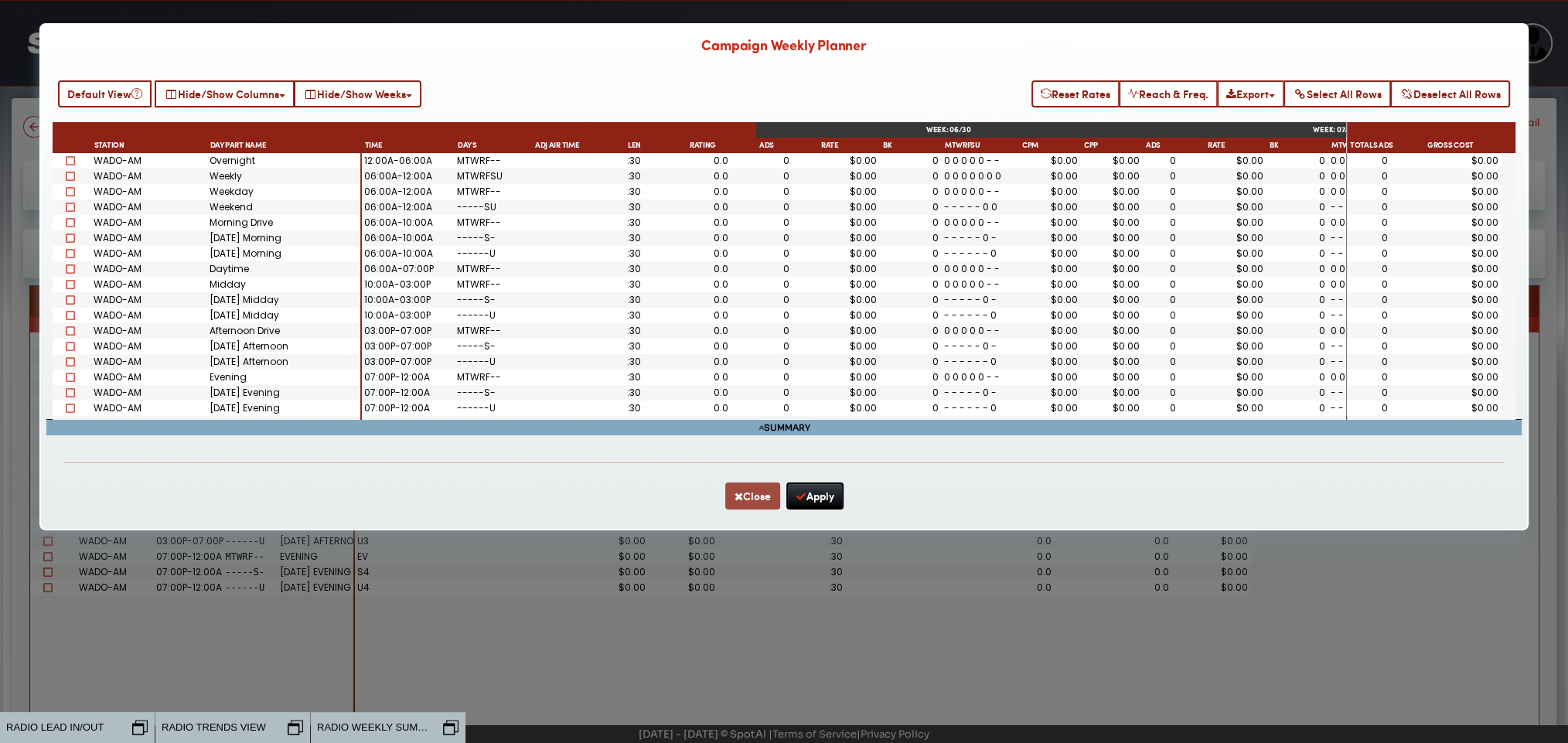
click at [743, 494] on button "Close" at bounding box center [752, 496] width 54 height 27
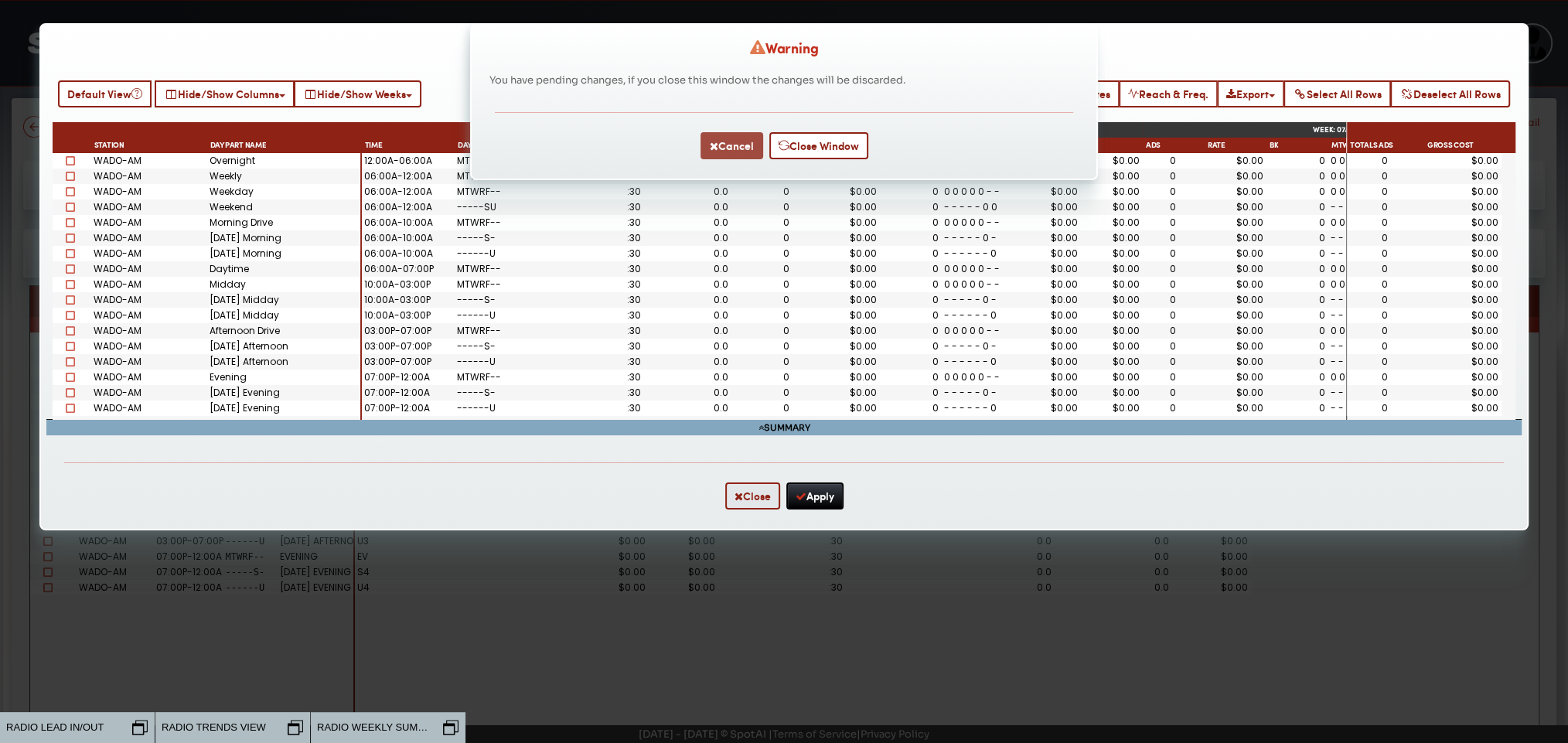
click at [736, 144] on button "Cancel" at bounding box center [732, 146] width 62 height 27
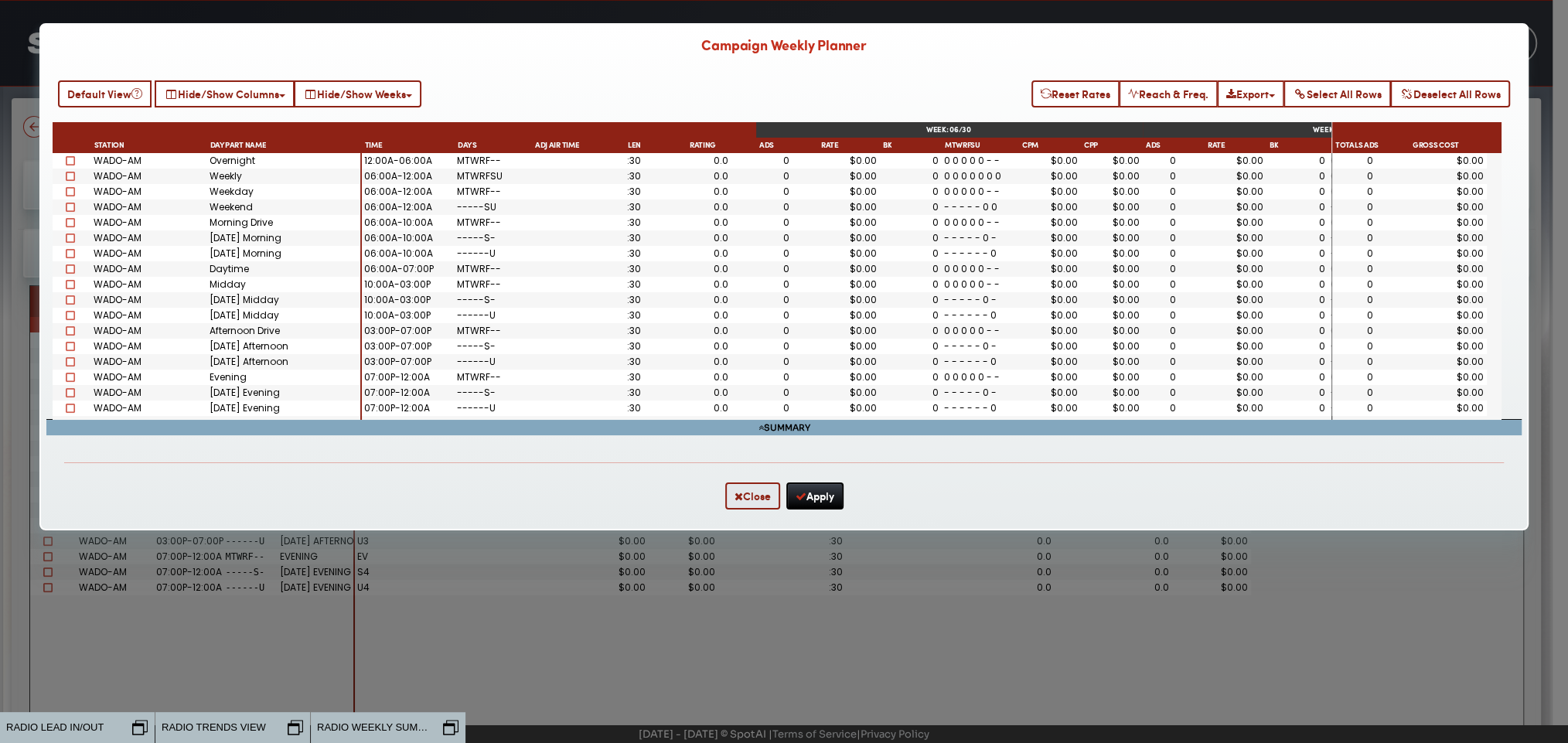
click at [784, 165] on div "0" at bounding box center [786, 161] width 56 height 10
type input "*"
type input "***"
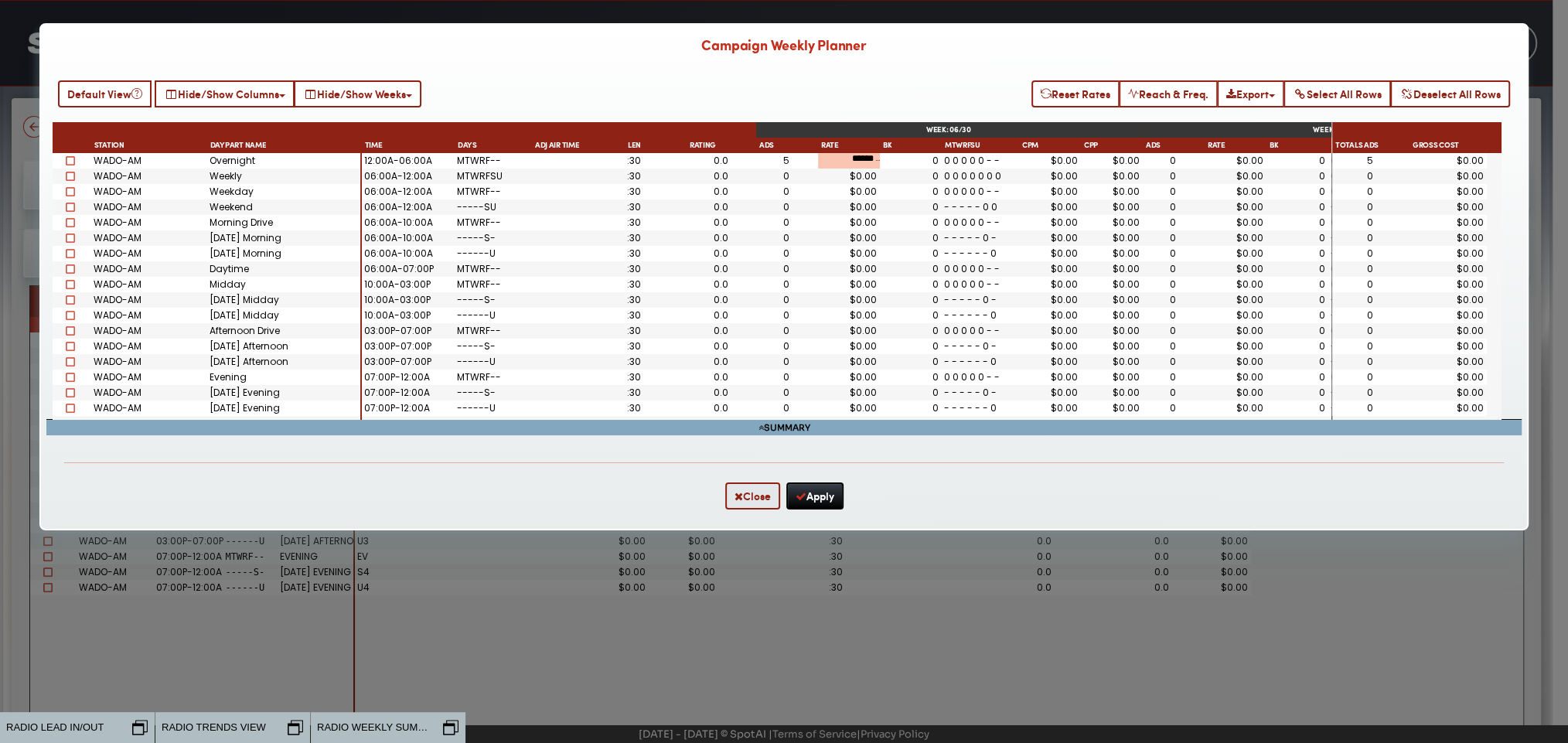
scroll to position [0, 0]
type input "**"
type input "*"
click at [245, 100] on button "Hide/Show Columns" at bounding box center [225, 94] width 140 height 27
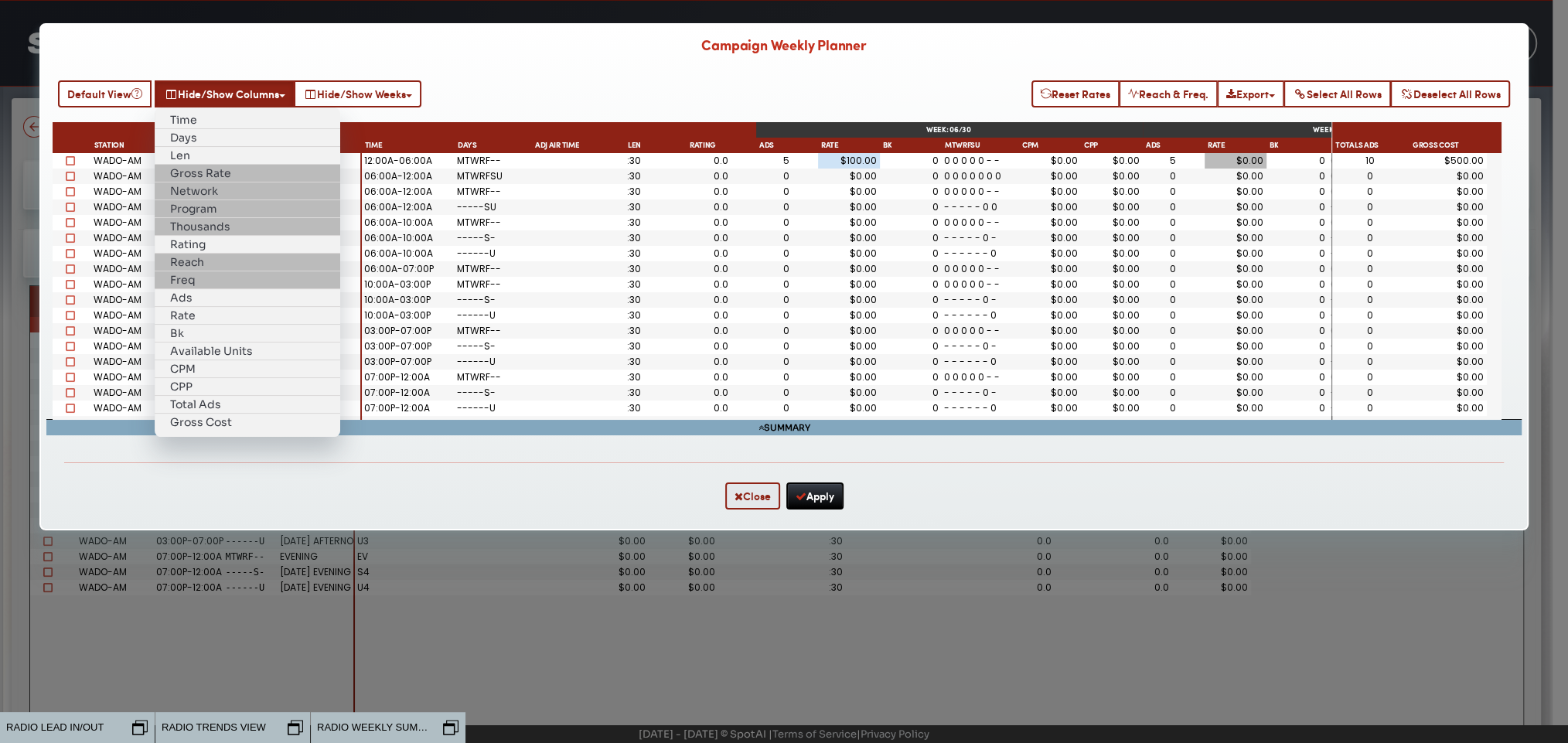
click at [505, 67] on div "Reset Rates Reach & Freq. Export Excel CSV Select All Rows Deselect All Rows « …" at bounding box center [784, 251] width 1486 height 393
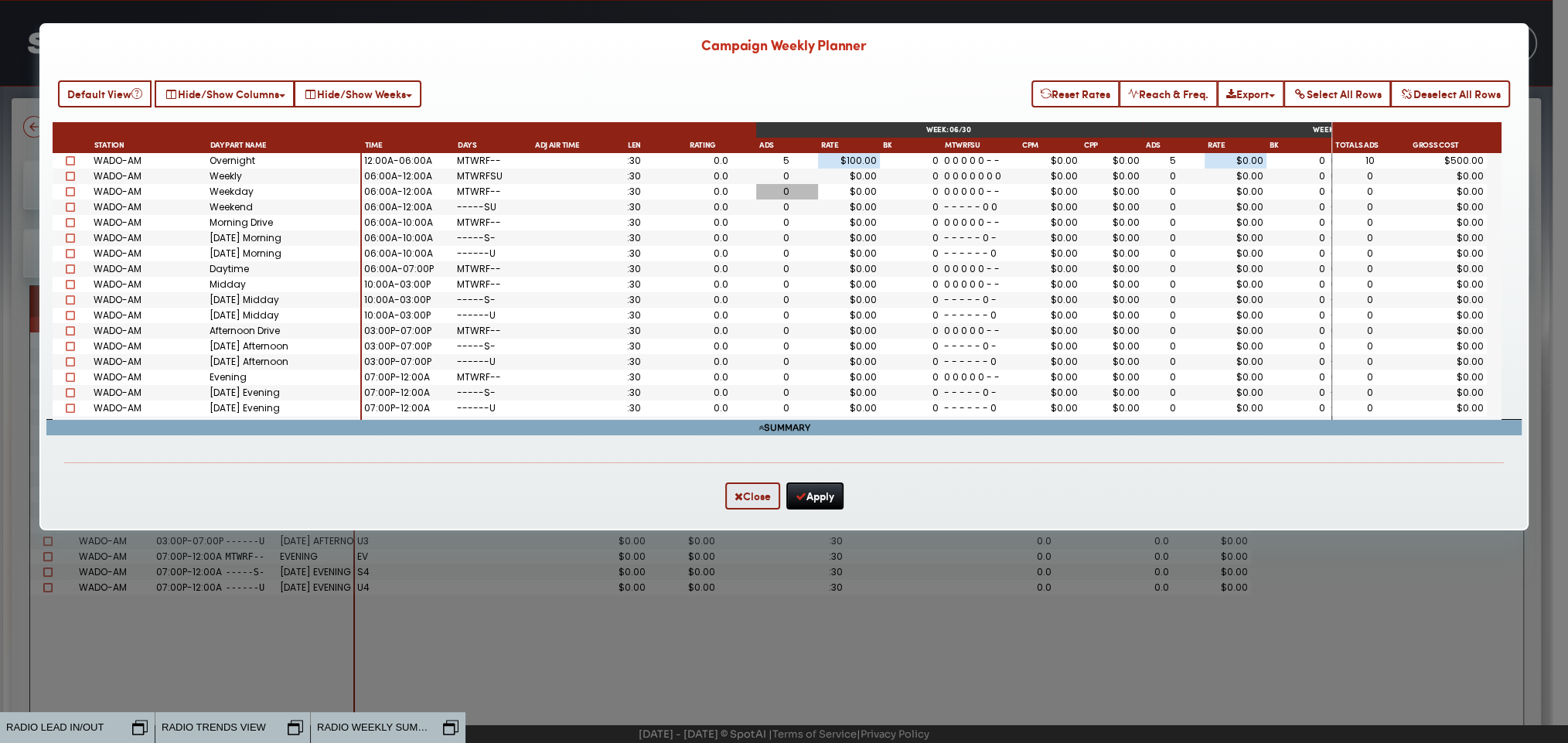
click at [778, 196] on div "0" at bounding box center [786, 192] width 56 height 10
type input "*"
click at [788, 310] on div "0" at bounding box center [787, 316] width 62 height 16
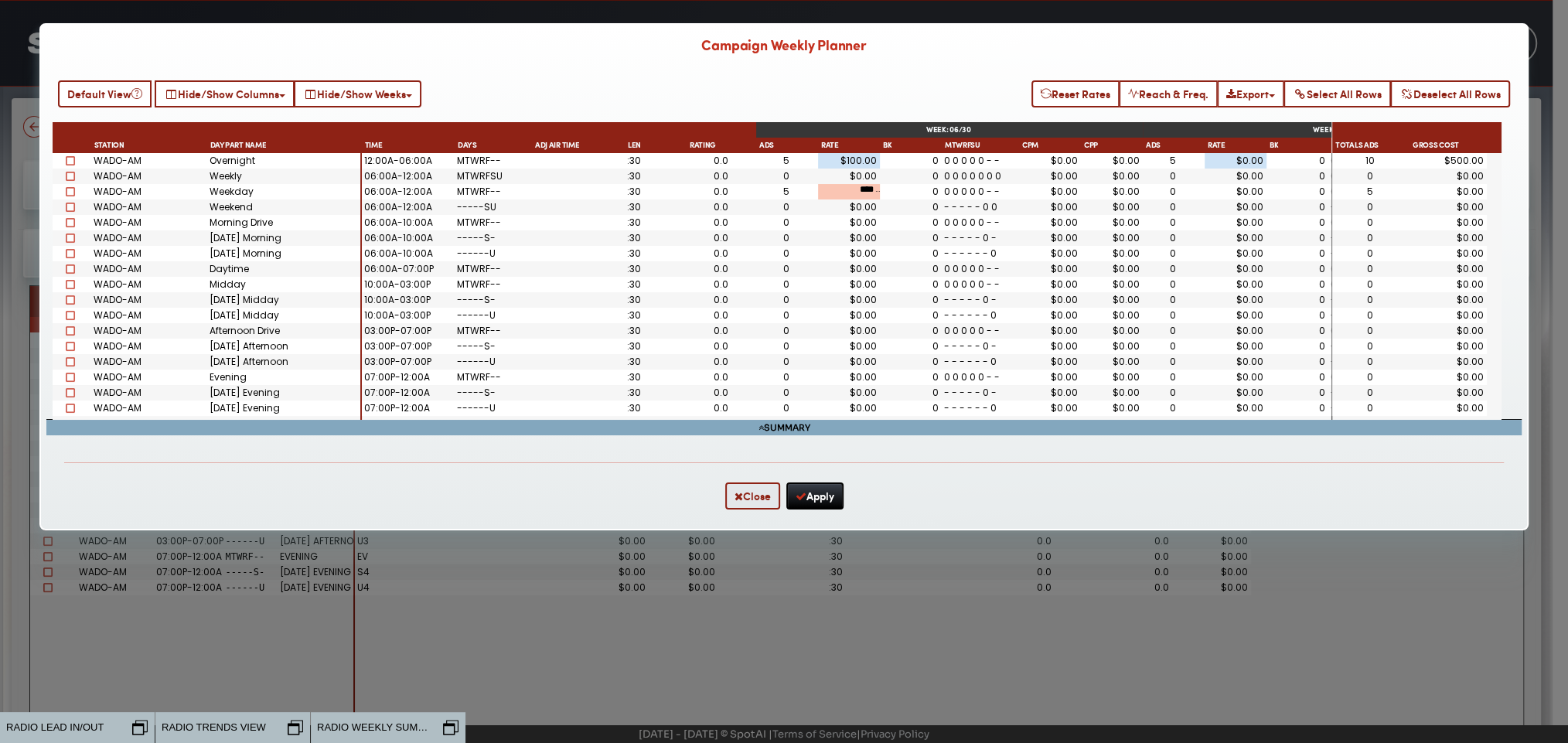
scroll to position [0, 0]
click at [788, 310] on div "0" at bounding box center [787, 316] width 62 height 16
click at [780, 323] on div "0" at bounding box center [787, 316] width 62 height 16
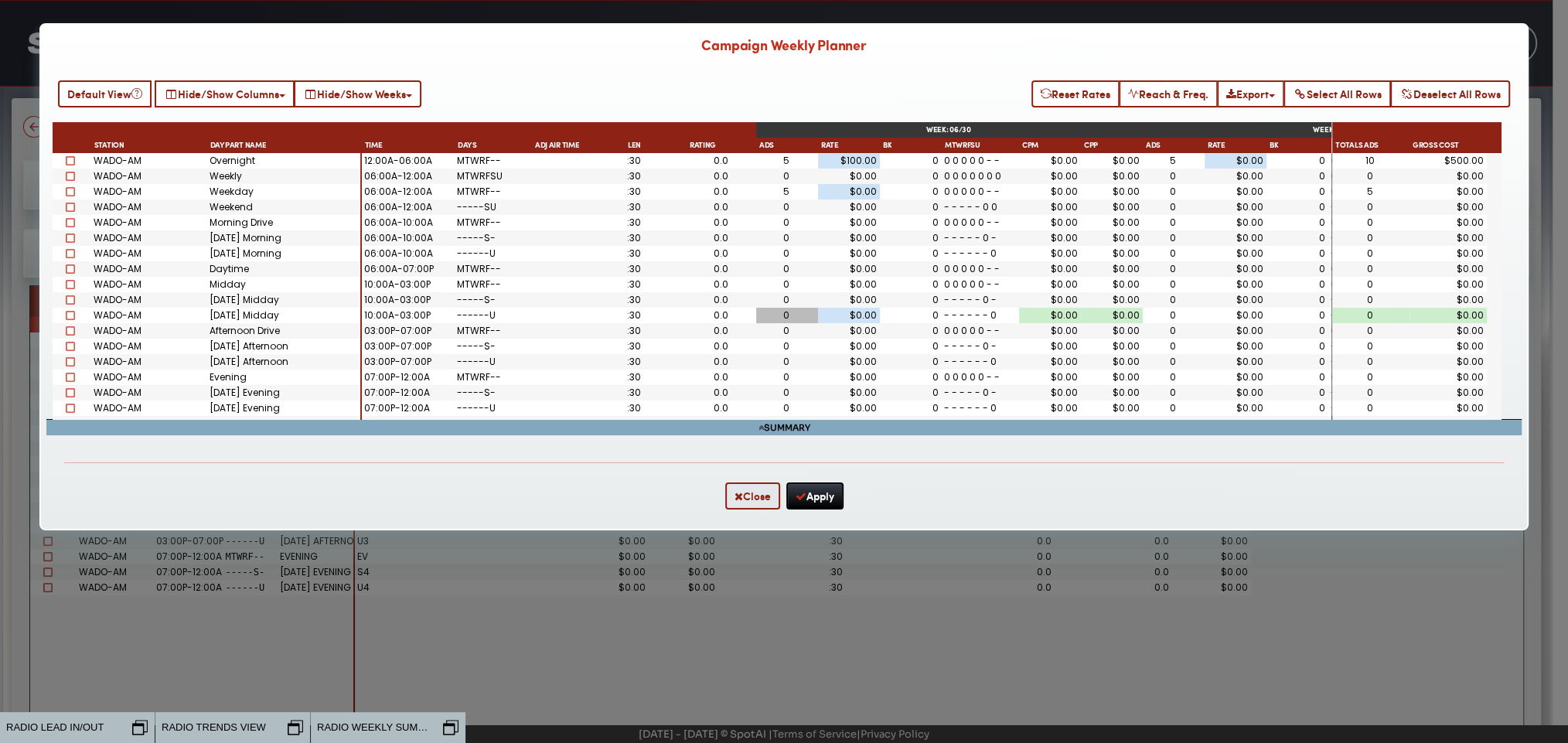
click at [780, 323] on div "0" at bounding box center [787, 316] width 62 height 16
type input "**"
click at [956, 313] on div "- - - - - - 0" at bounding box center [980, 316] width 72 height 10
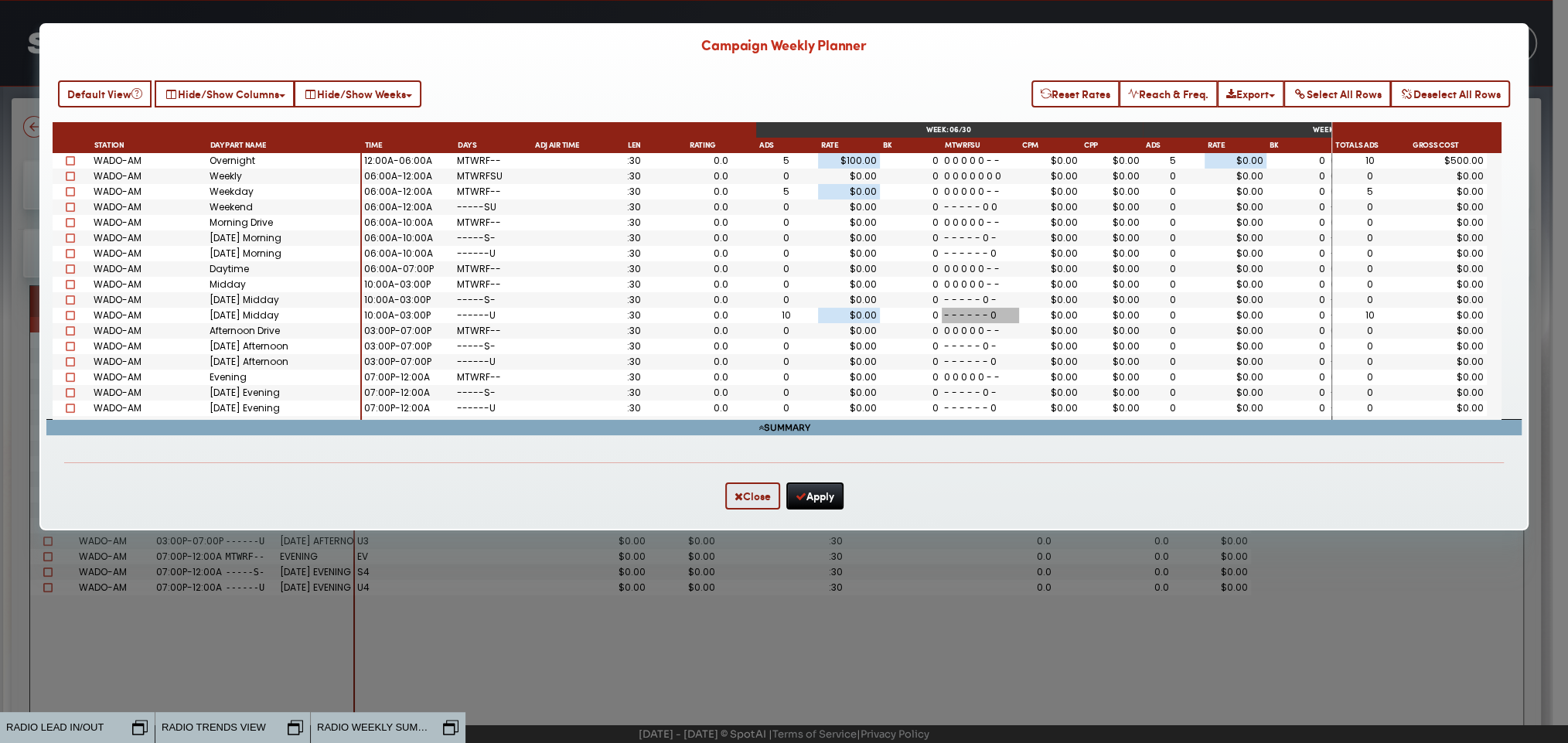
click at [1071, 315] on div "$0.00" at bounding box center [1050, 316] width 56 height 10
click at [984, 540] on div "Campaign Weekly Planner Reset Rates Reach & Freq. Export Excel CSV Select All R…" at bounding box center [784, 372] width 1568 height 743
click at [795, 498] on icon "button" at bounding box center [800, 496] width 11 height 11
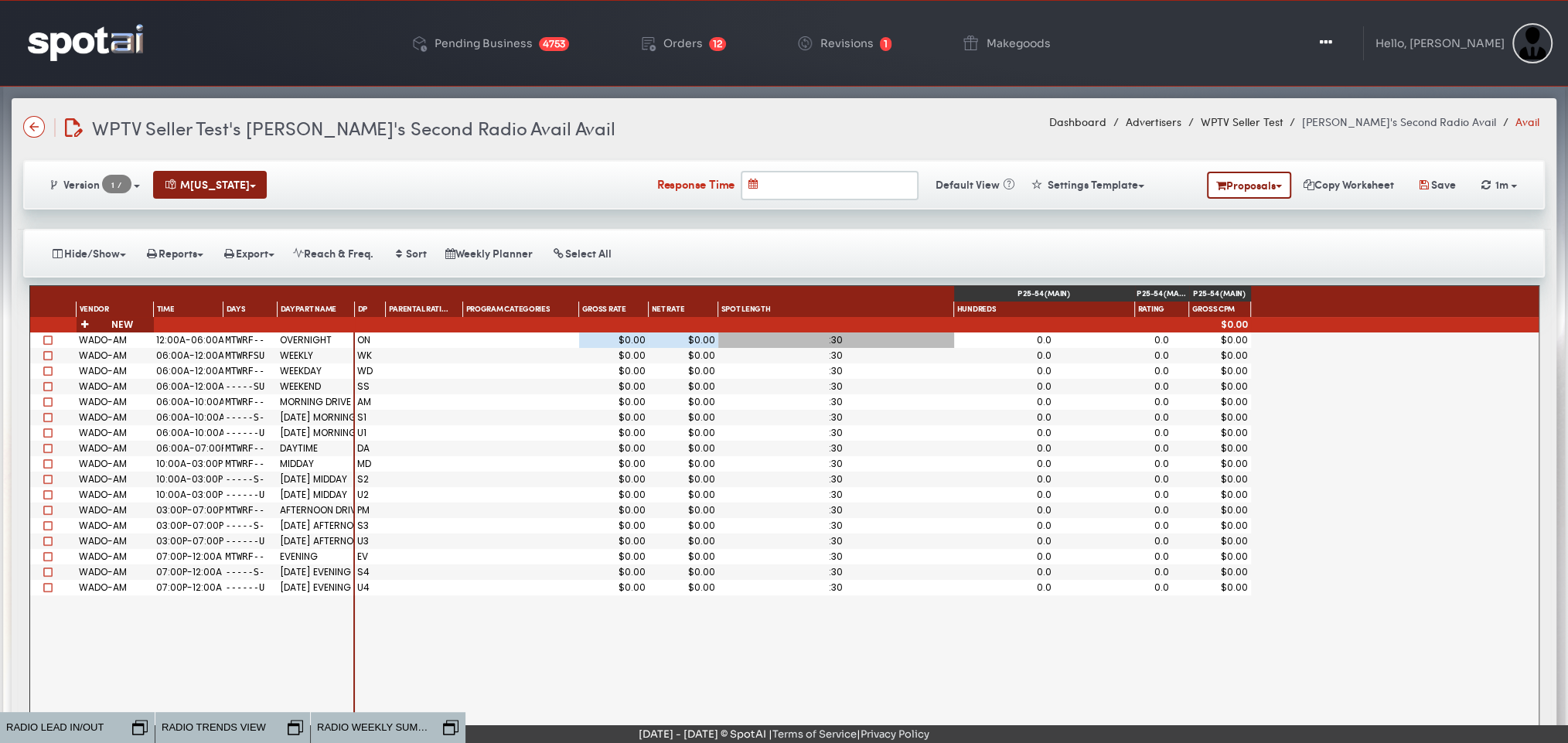
click at [1240, 164] on div "Version 1 / 1 New NEW YORK MSA New York Proposals" at bounding box center [784, 185] width 1521 height 50
click at [1229, 194] on button "Proposals" at bounding box center [1249, 186] width 85 height 27
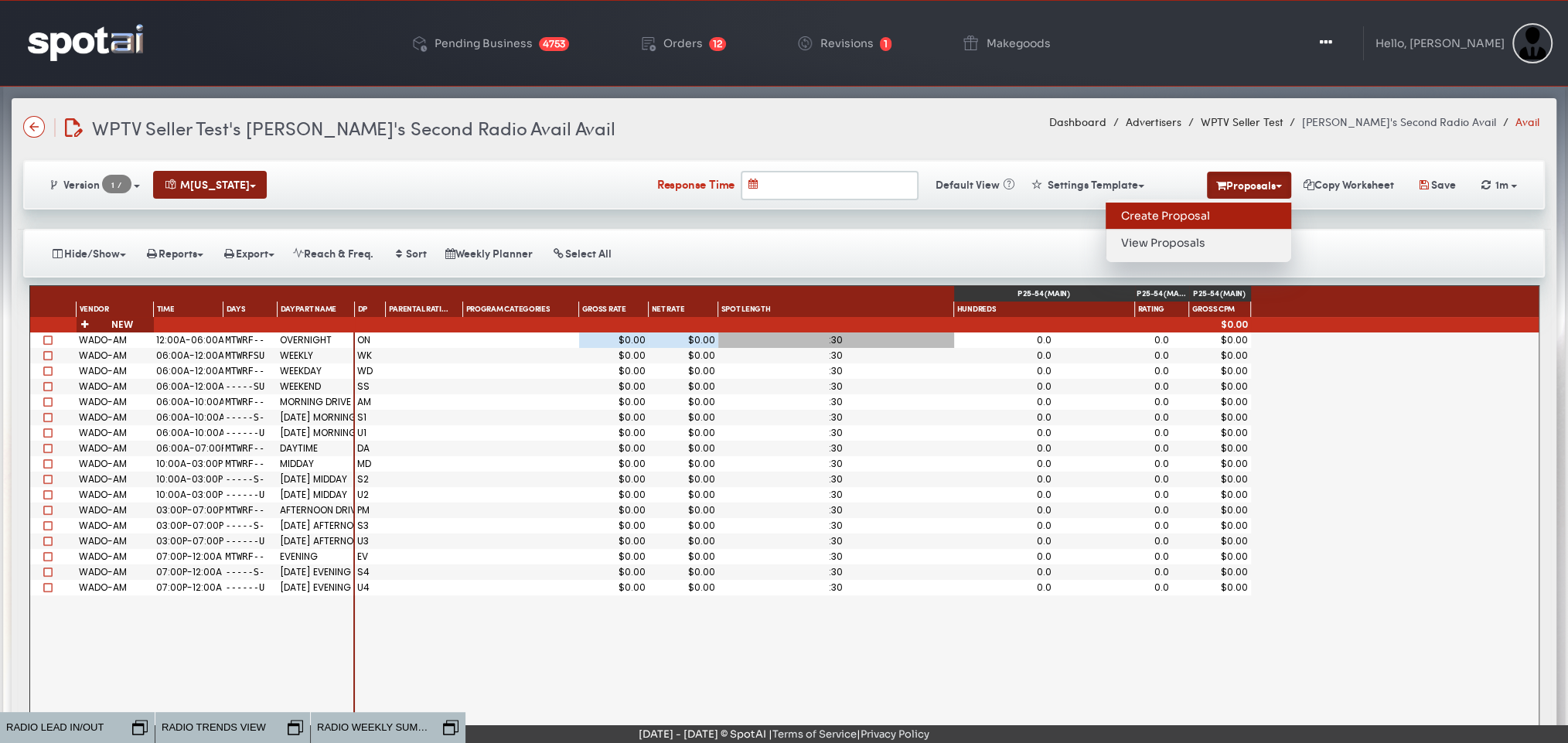
click at [1156, 214] on link "Create Proposal" at bounding box center [1198, 216] width 186 height 27
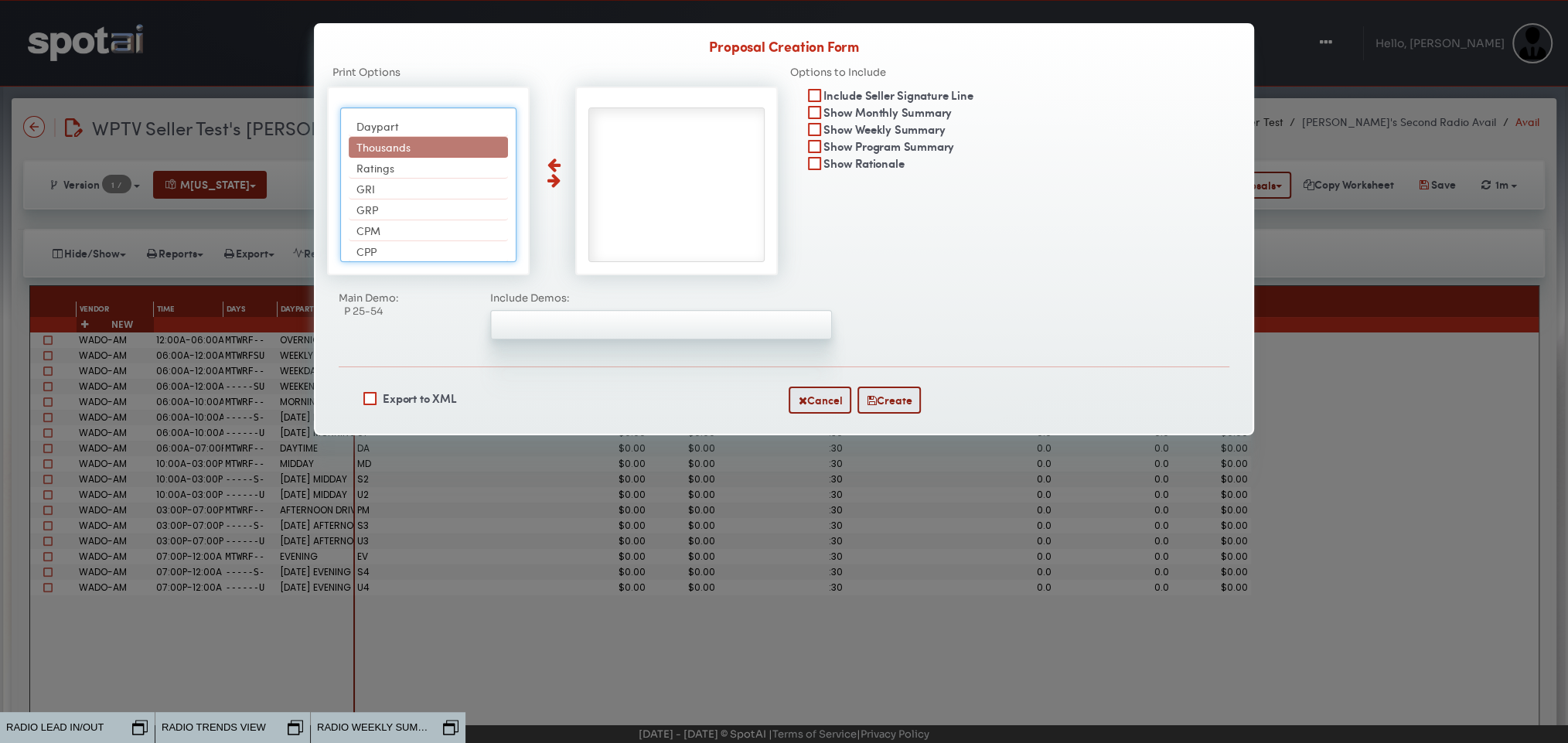
click at [430, 144] on li "Thousands" at bounding box center [429, 147] width 160 height 20
select select "*********"
click at [430, 158] on li "Ratings" at bounding box center [429, 167] width 160 height 20
click at [430, 144] on li "GRI" at bounding box center [429, 147] width 160 height 20
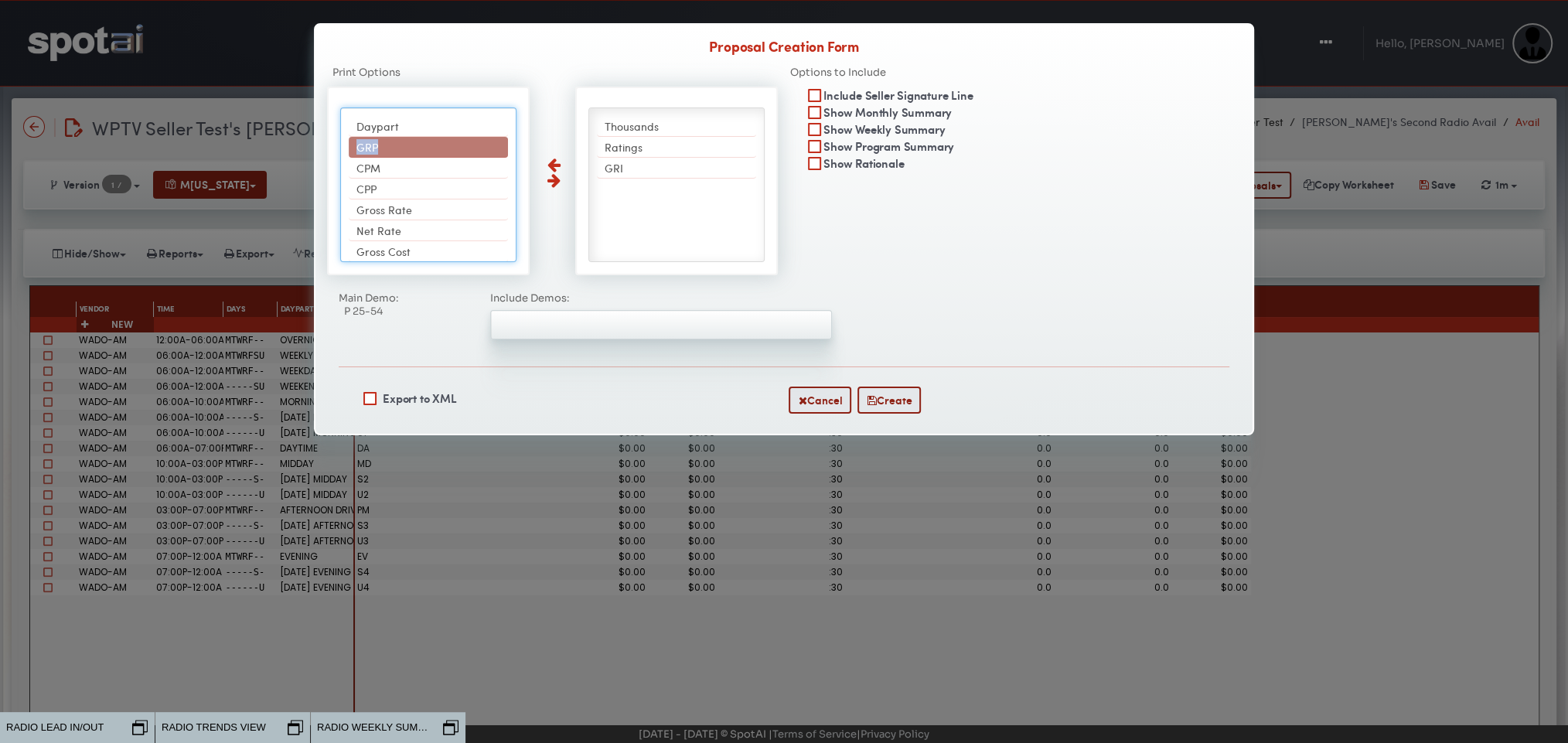
click at [430, 144] on li "GRP" at bounding box center [429, 147] width 160 height 20
click at [430, 158] on li "CPM" at bounding box center [429, 167] width 160 height 20
click at [430, 144] on li "CPP" at bounding box center [429, 147] width 160 height 20
click at [430, 144] on li "Gross Rate" at bounding box center [429, 147] width 160 height 20
click at [430, 144] on li "Net Rate" at bounding box center [429, 147] width 160 height 20
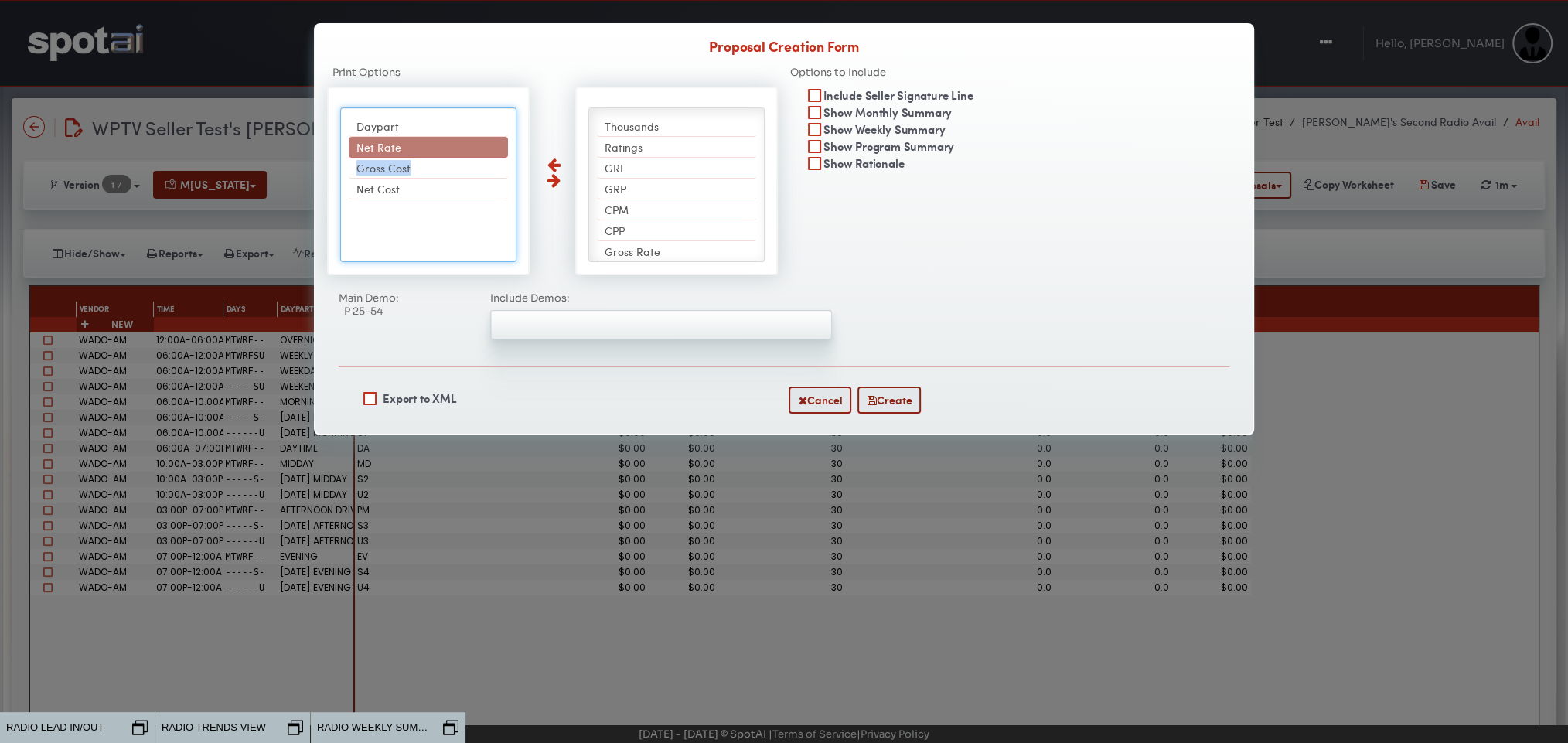
click at [430, 158] on li "Gross Cost" at bounding box center [429, 167] width 160 height 20
click at [430, 144] on li "Net Cost" at bounding box center [429, 147] width 160 height 20
click at [430, 144] on ul "Daypart Thousands Ratings GRI GRP CPM CPP Gross Rate Net Rate Gross Cost Net Co…" at bounding box center [429, 185] width 177 height 155
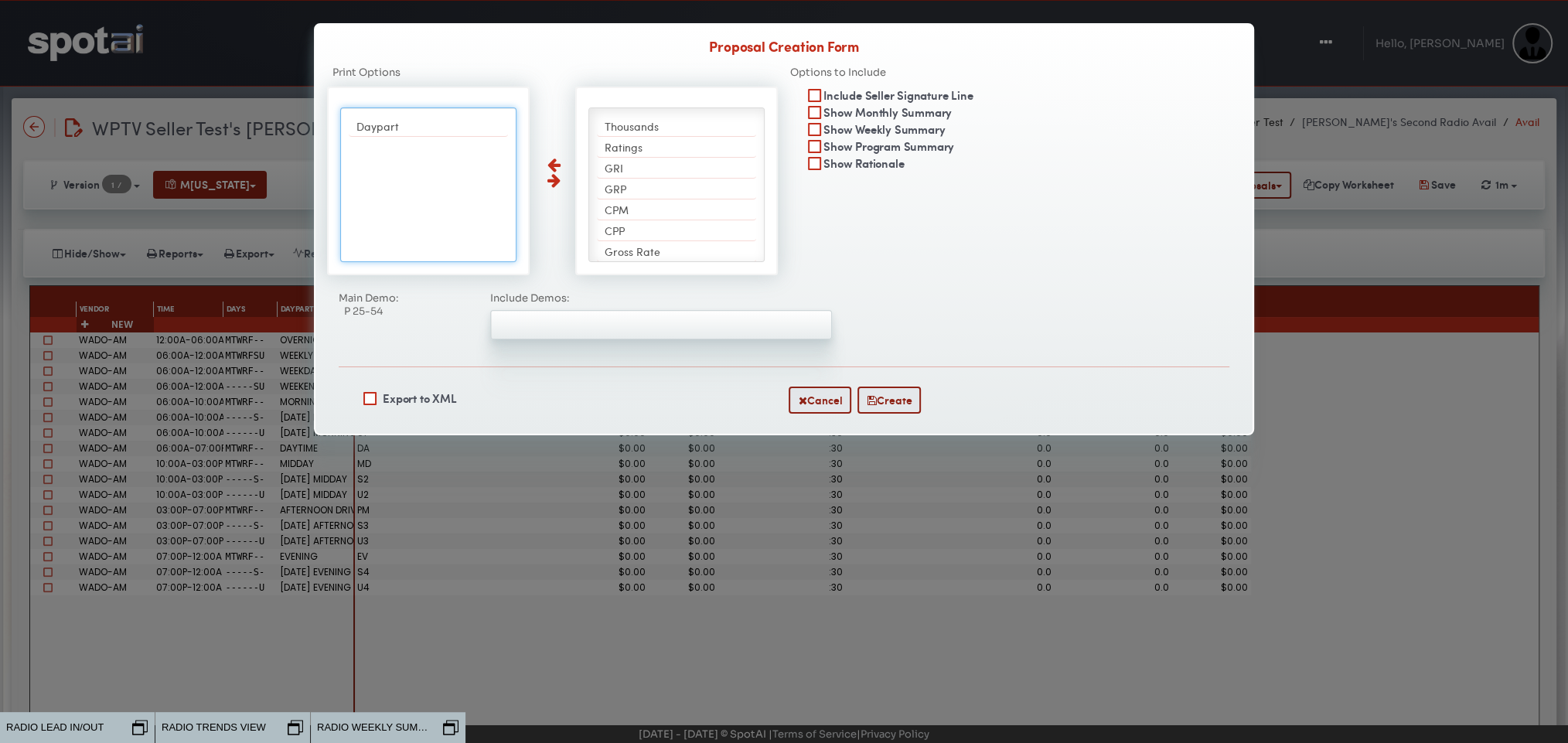
click at [597, 322] on ul at bounding box center [661, 319] width 340 height 15
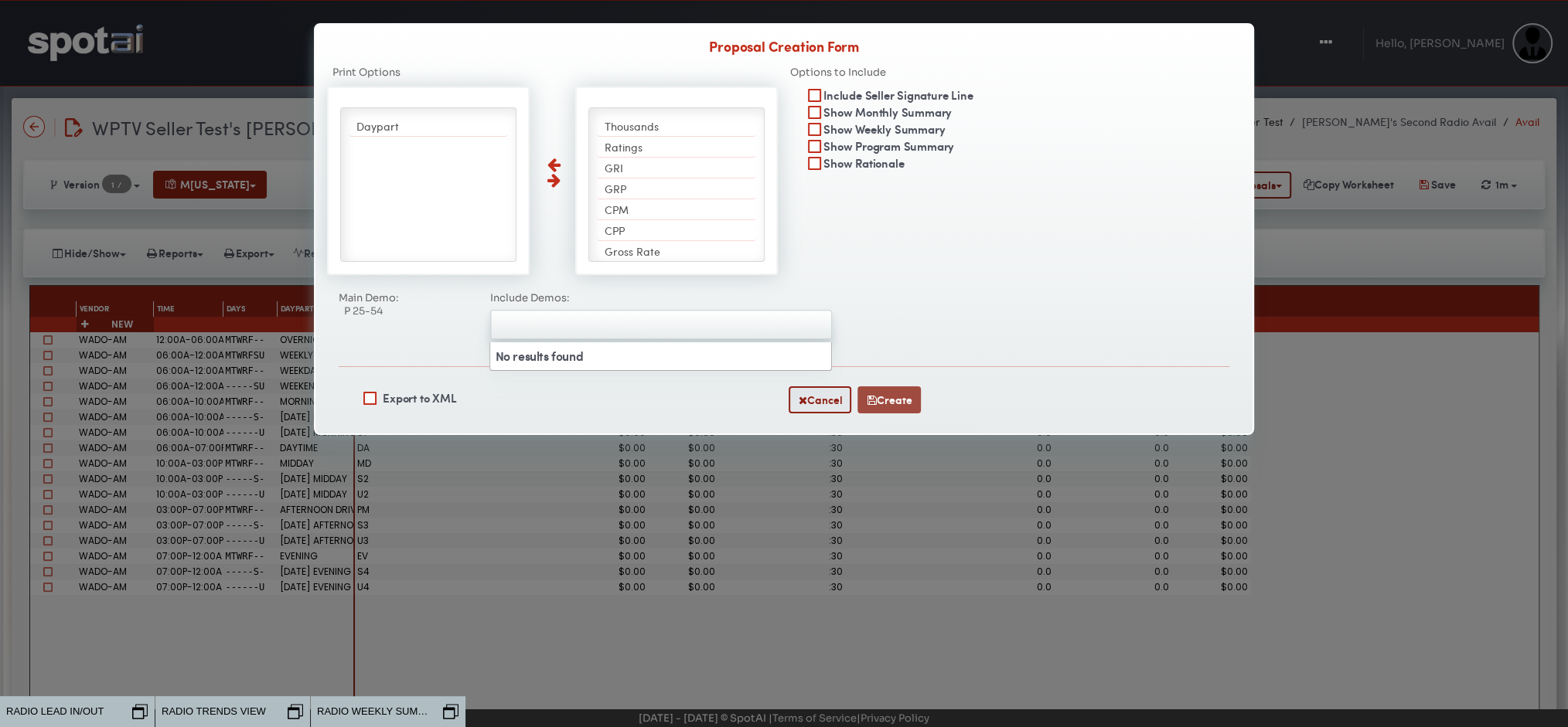
click at [884, 403] on button "Create" at bounding box center [889, 400] width 63 height 27
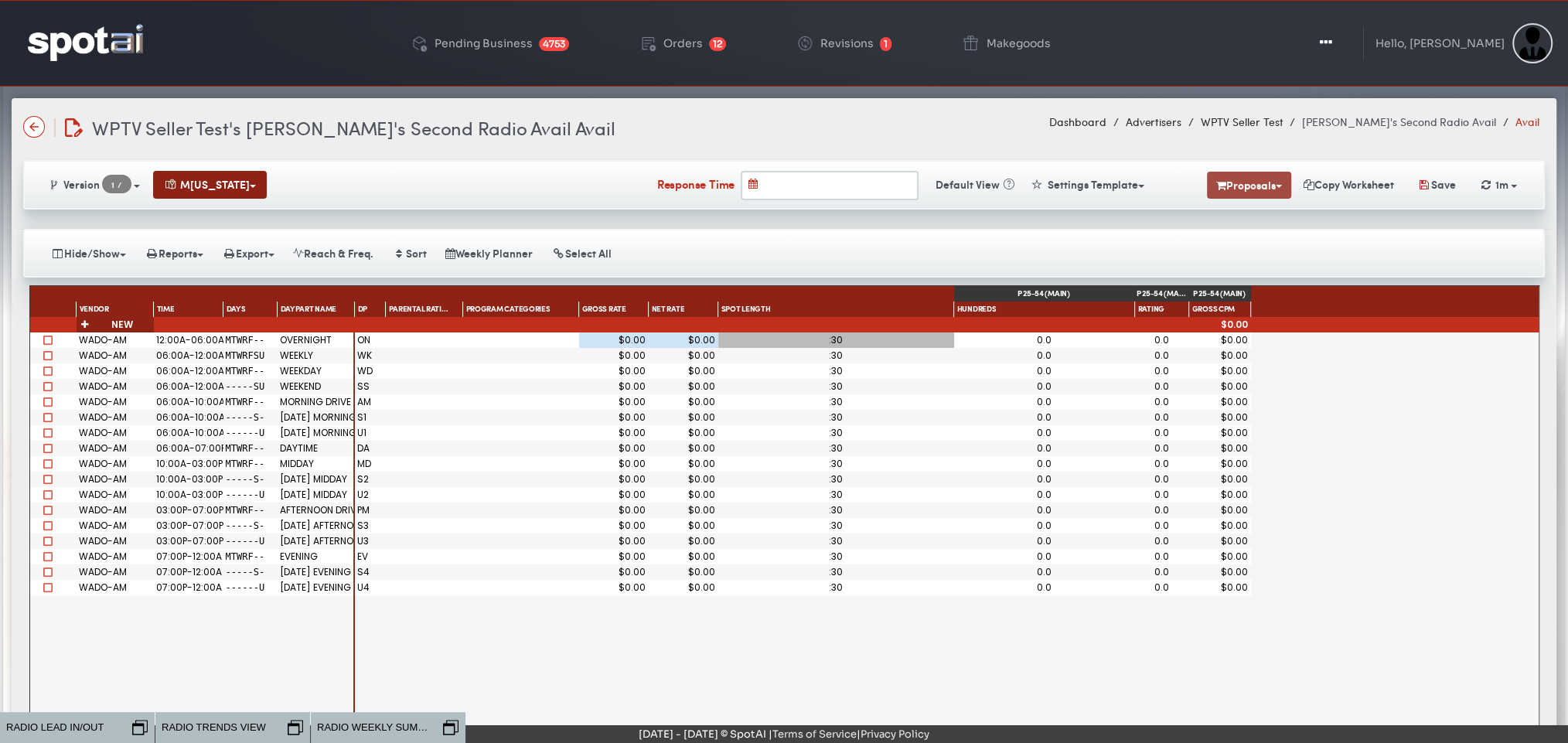
click at [1243, 183] on button "Proposals" at bounding box center [1249, 186] width 85 height 27
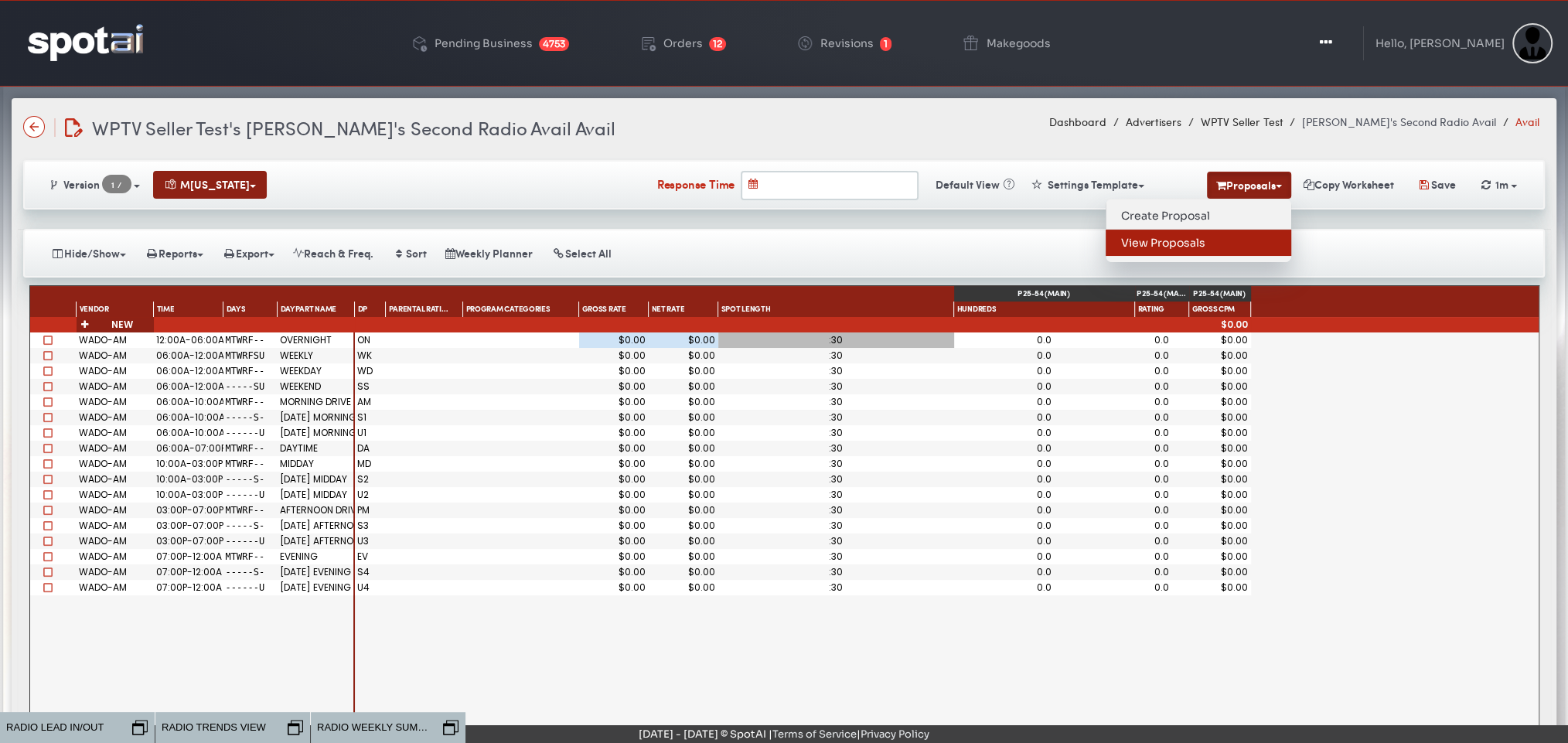
click at [1164, 240] on link "View Proposals" at bounding box center [1198, 242] width 186 height 26
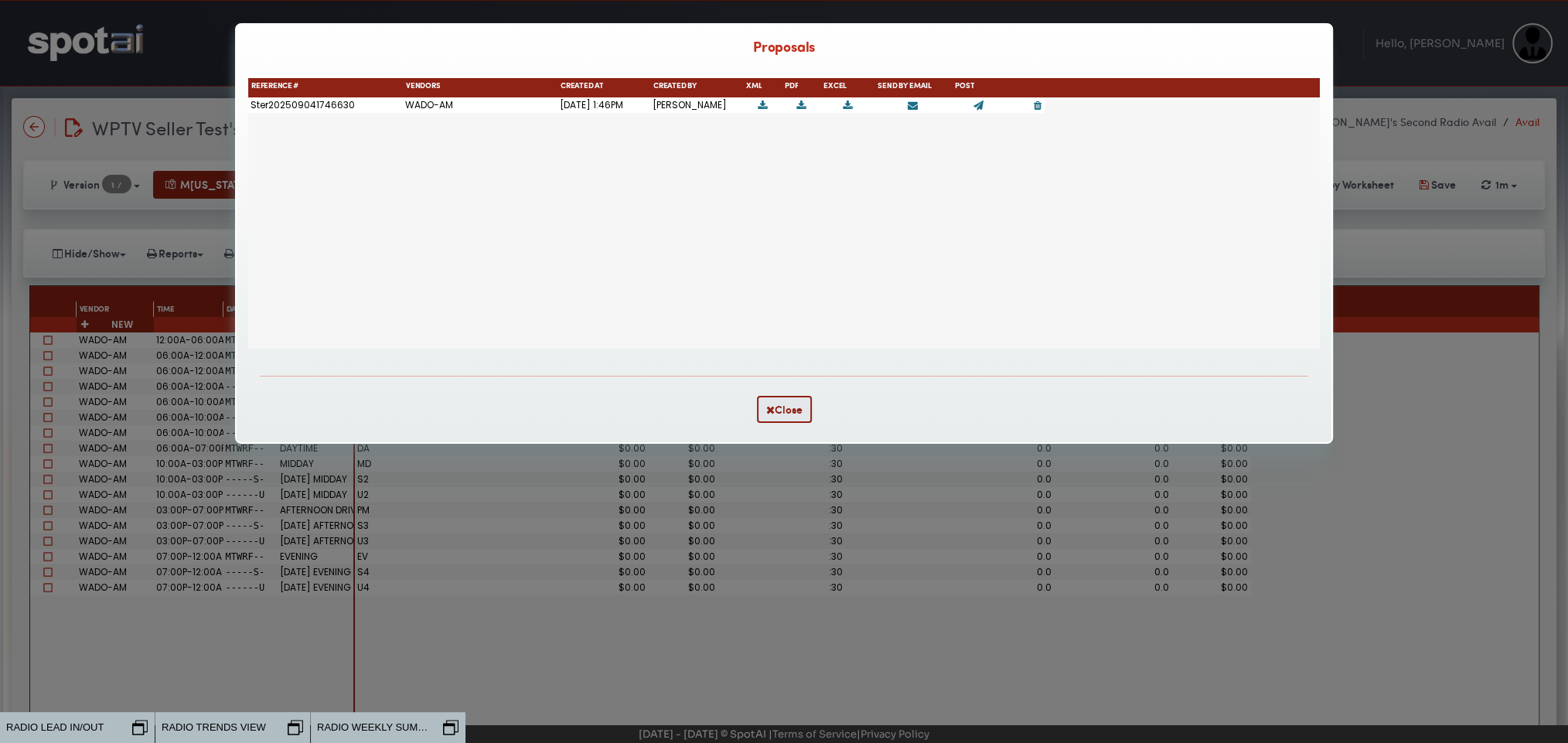
click at [803, 110] on icon at bounding box center [801, 105] width 10 height 10
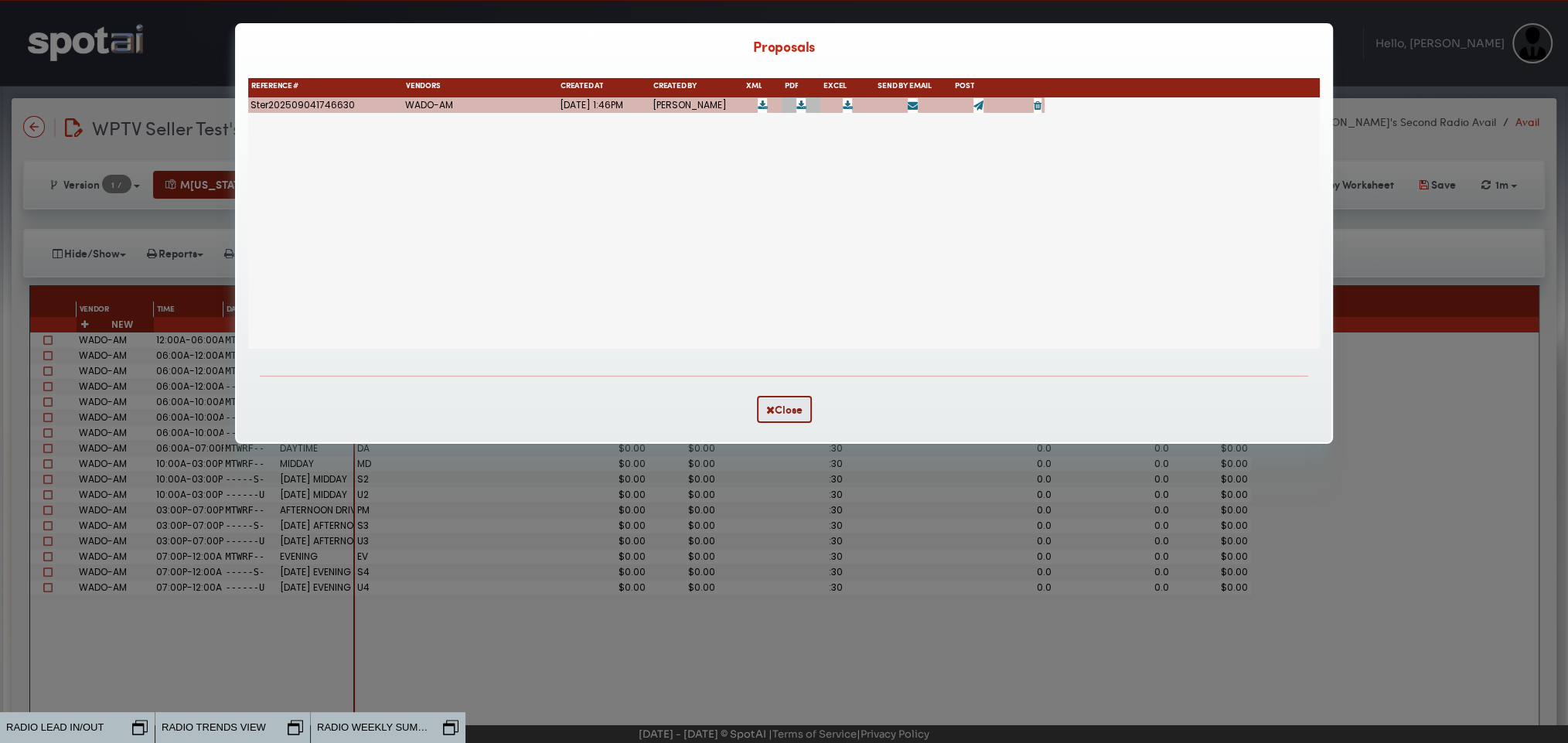
click at [923, 167] on div "WADO-AM Sep 04, 2025 1:46PM Jen Williams Ster202509041746630" at bounding box center [784, 223] width 1071 height 251
click at [980, 111] on icon at bounding box center [978, 105] width 10 height 10
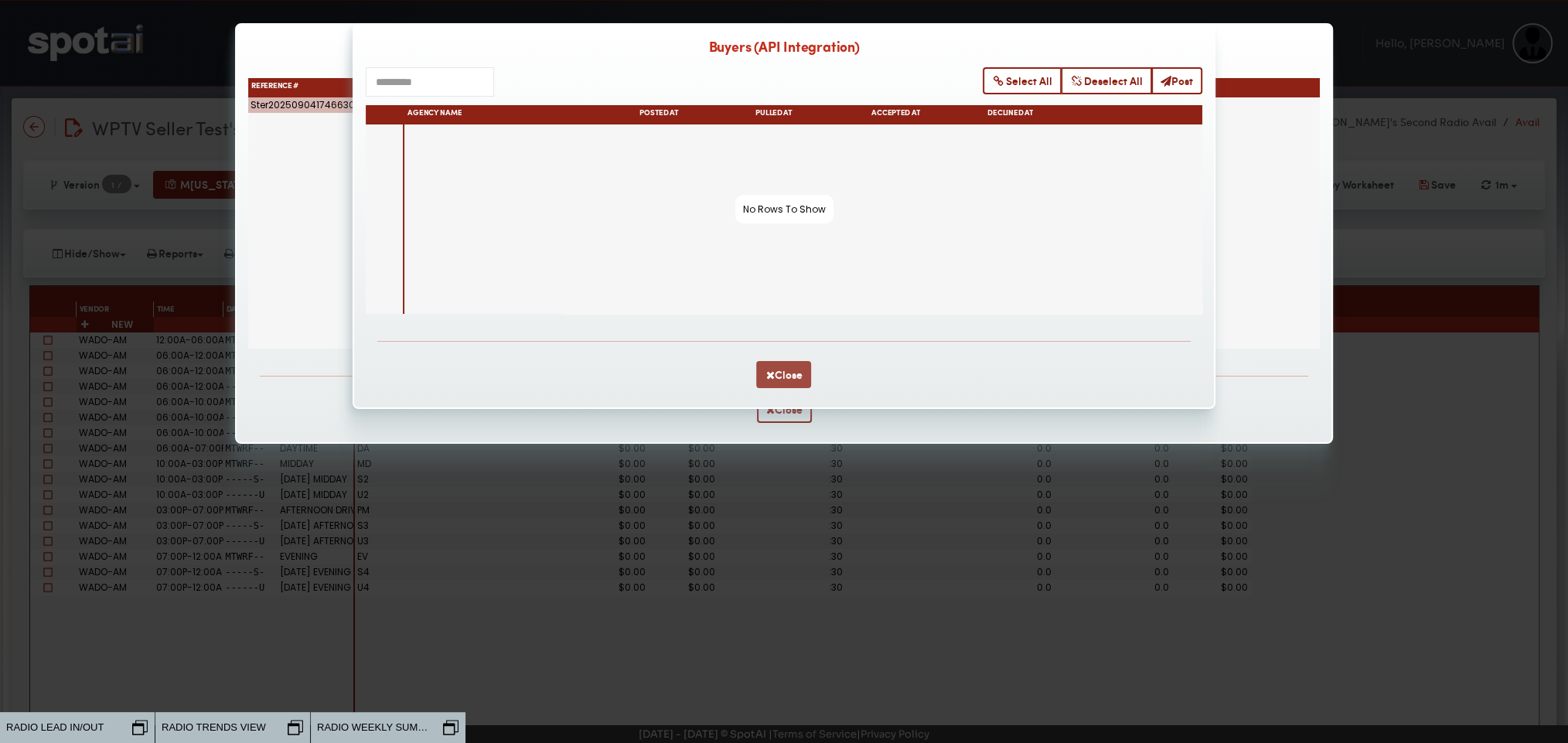
click at [787, 387] on button "Close" at bounding box center [784, 374] width 54 height 27
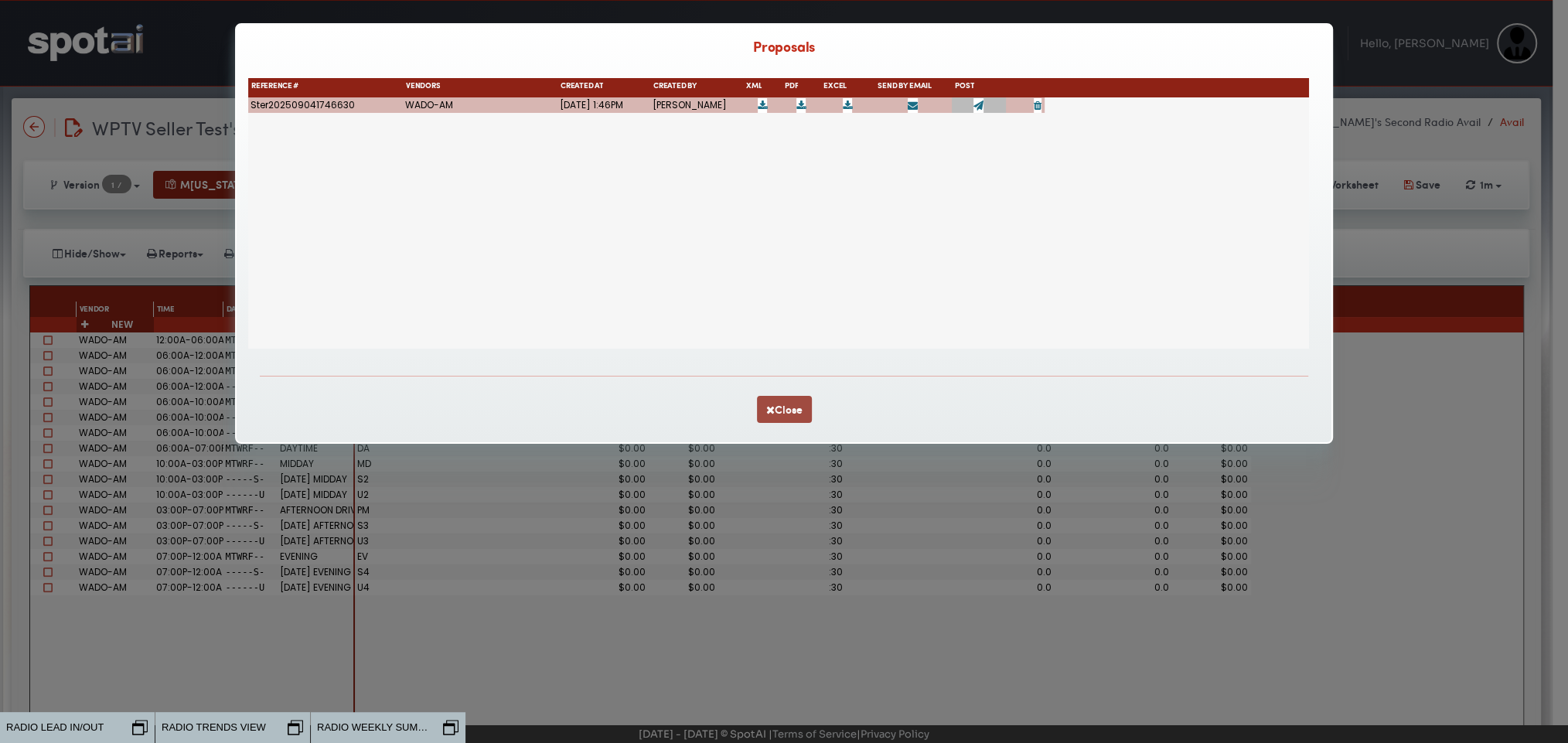
click at [775, 412] on button "Close" at bounding box center [784, 409] width 54 height 27
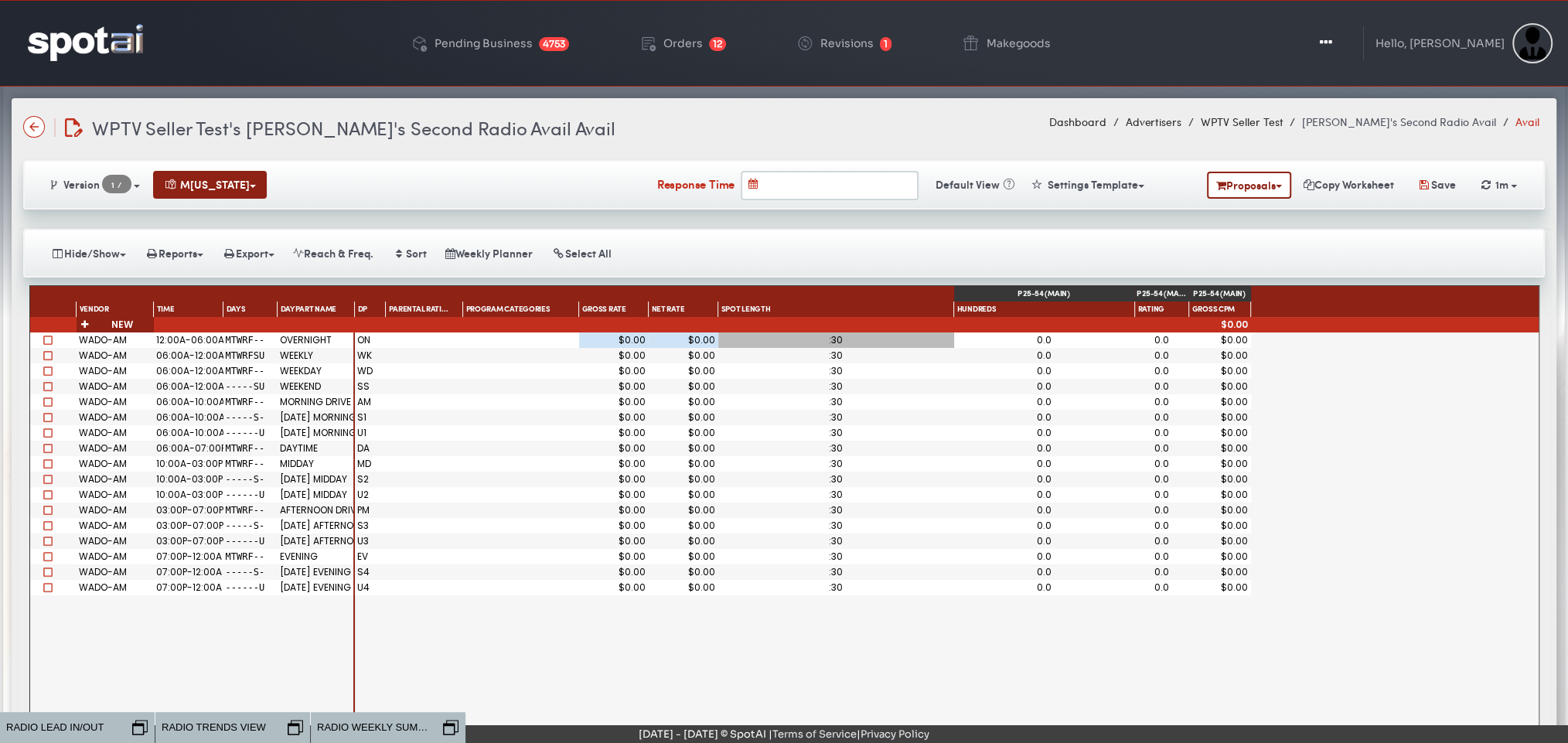
click at [961, 122] on div "WPTV Seller Test's Jen's Second Radio Avail Avail WPTV Seller Test's Jen's Seco…" at bounding box center [784, 127] width 1521 height 27
click at [512, 44] on div "Pending Business" at bounding box center [483, 43] width 98 height 11
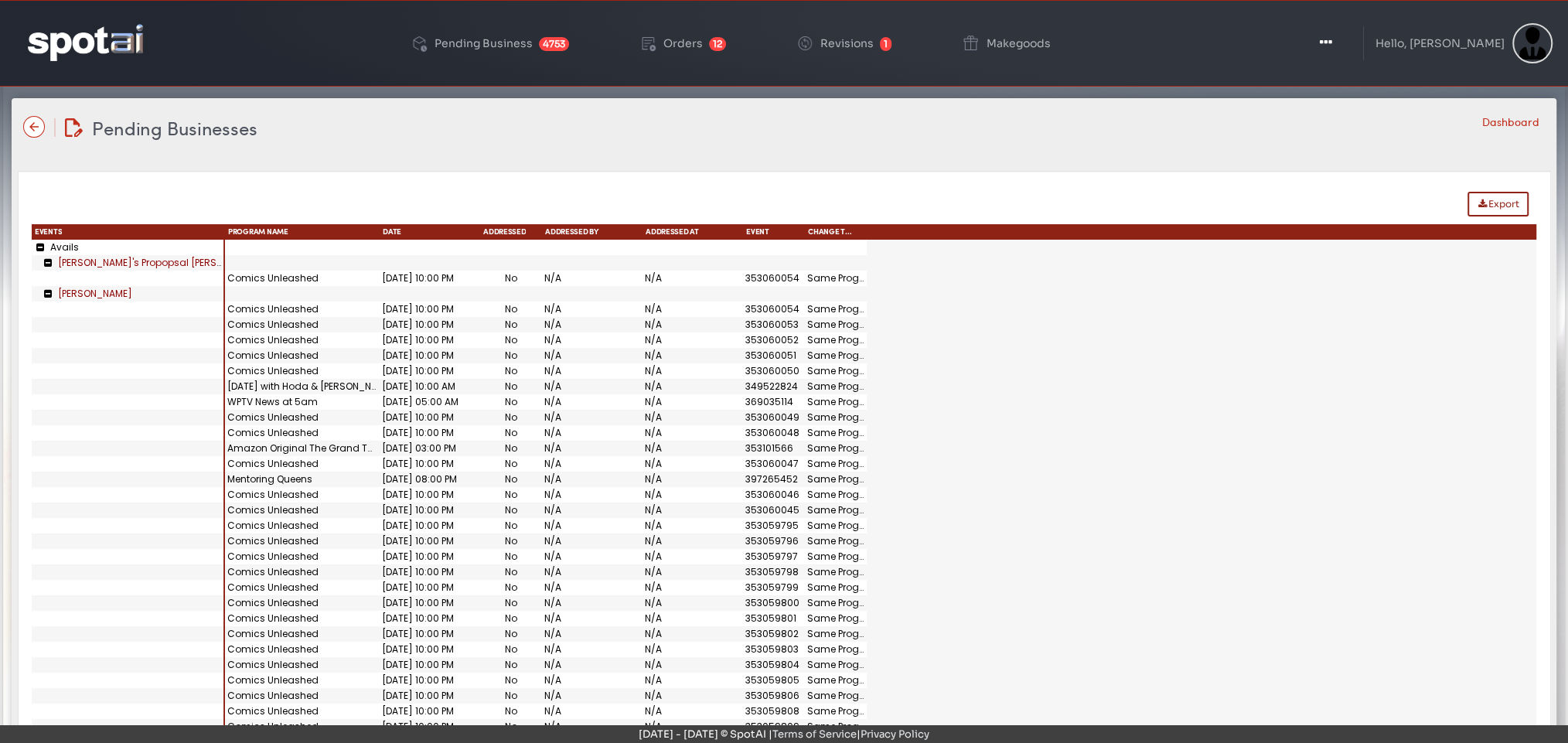
click at [1009, 145] on div "Pending Businesses Pending Businesses Dashboard Export Types ✖ → Name ✖ Drag he…" at bounding box center [784, 451] width 1545 height 706
click at [1331, 42] on icon "button" at bounding box center [1324, 43] width 13 height 16
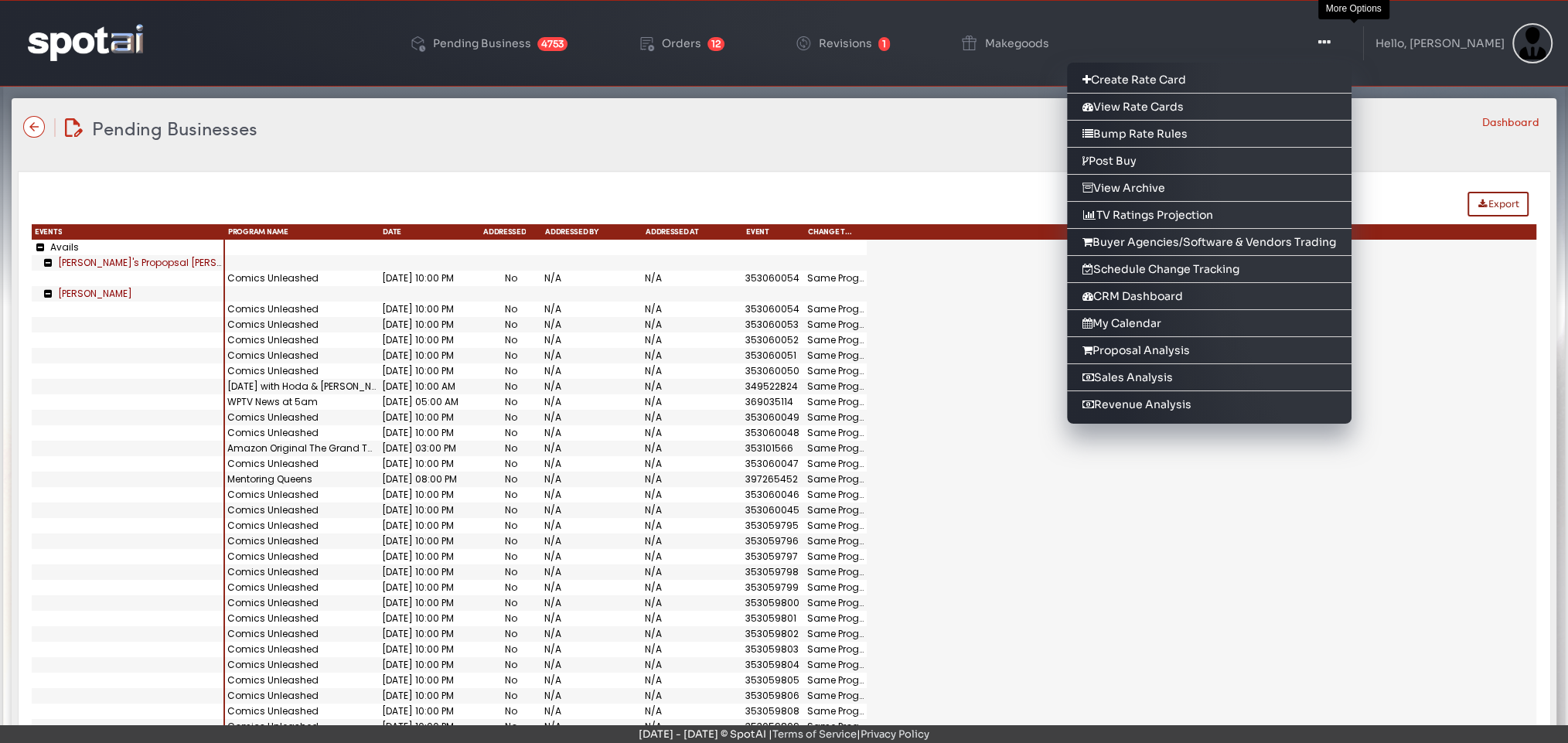
click at [1331, 42] on icon "button" at bounding box center [1324, 43] width 13 height 16
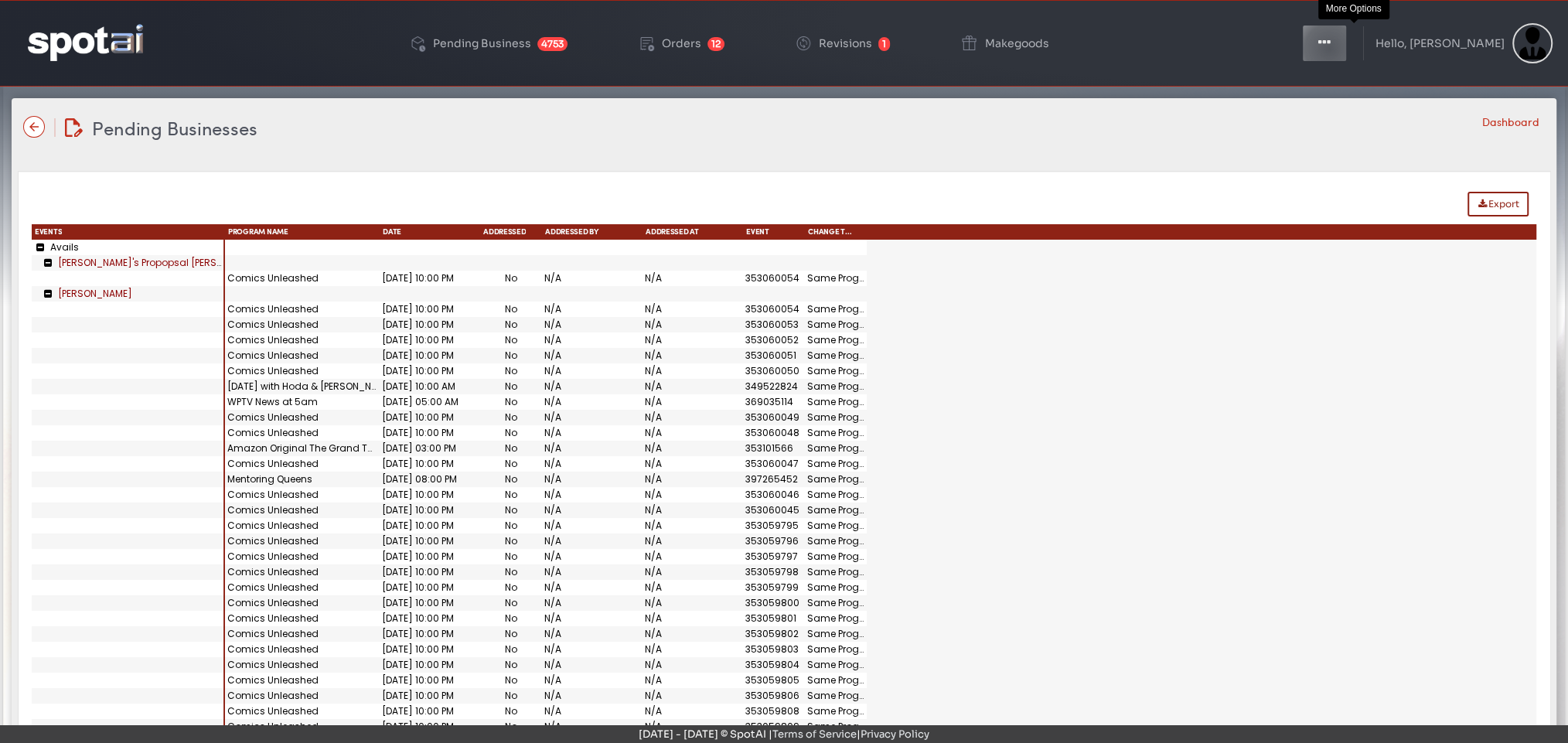
click at [1331, 48] on icon "button" at bounding box center [1324, 43] width 13 height 16
click at [1341, 51] on button "Toggle Dropdown" at bounding box center [1325, 44] width 47 height 39
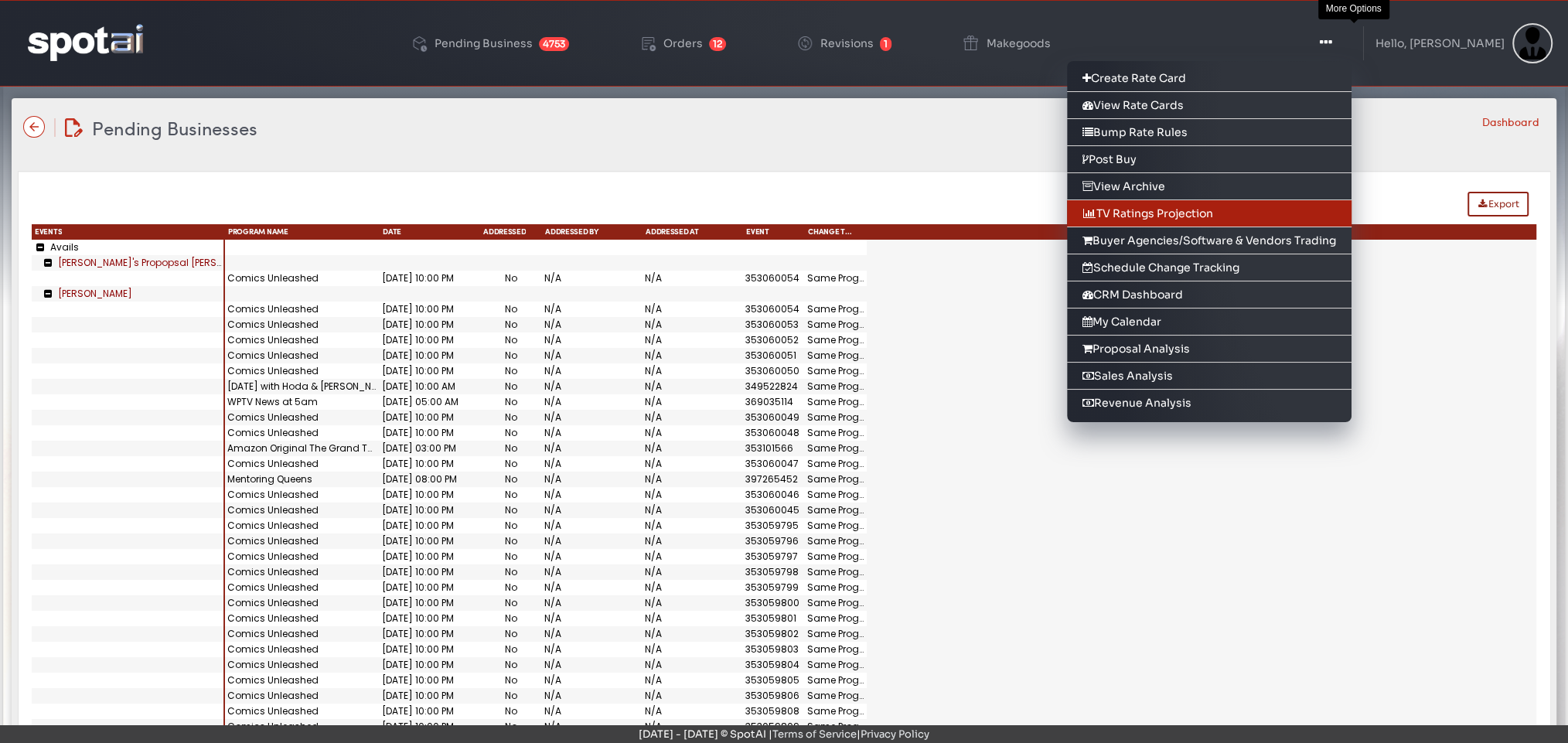
click at [1146, 211] on link "TV Ratings Projection" at bounding box center [1209, 214] width 285 height 27
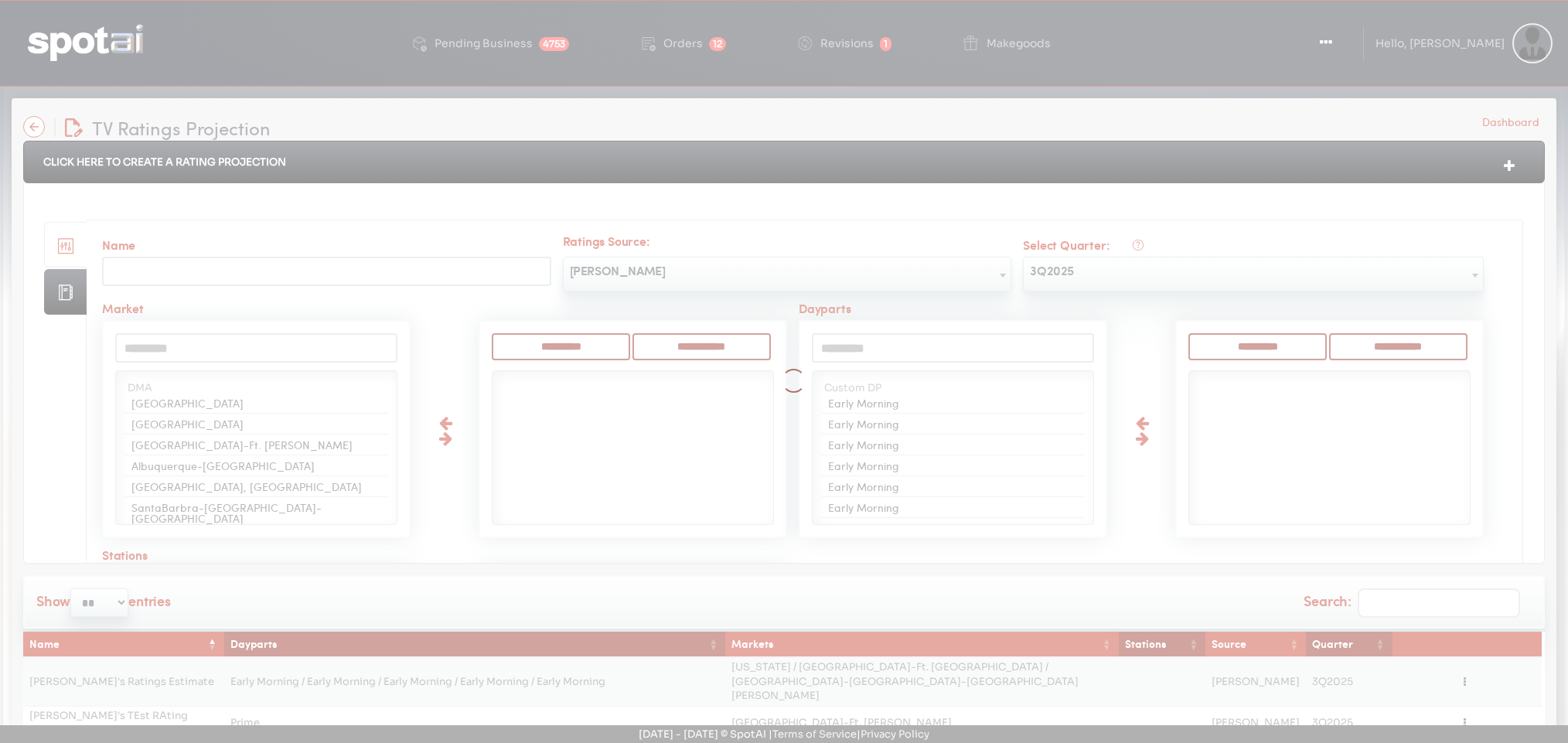
select select
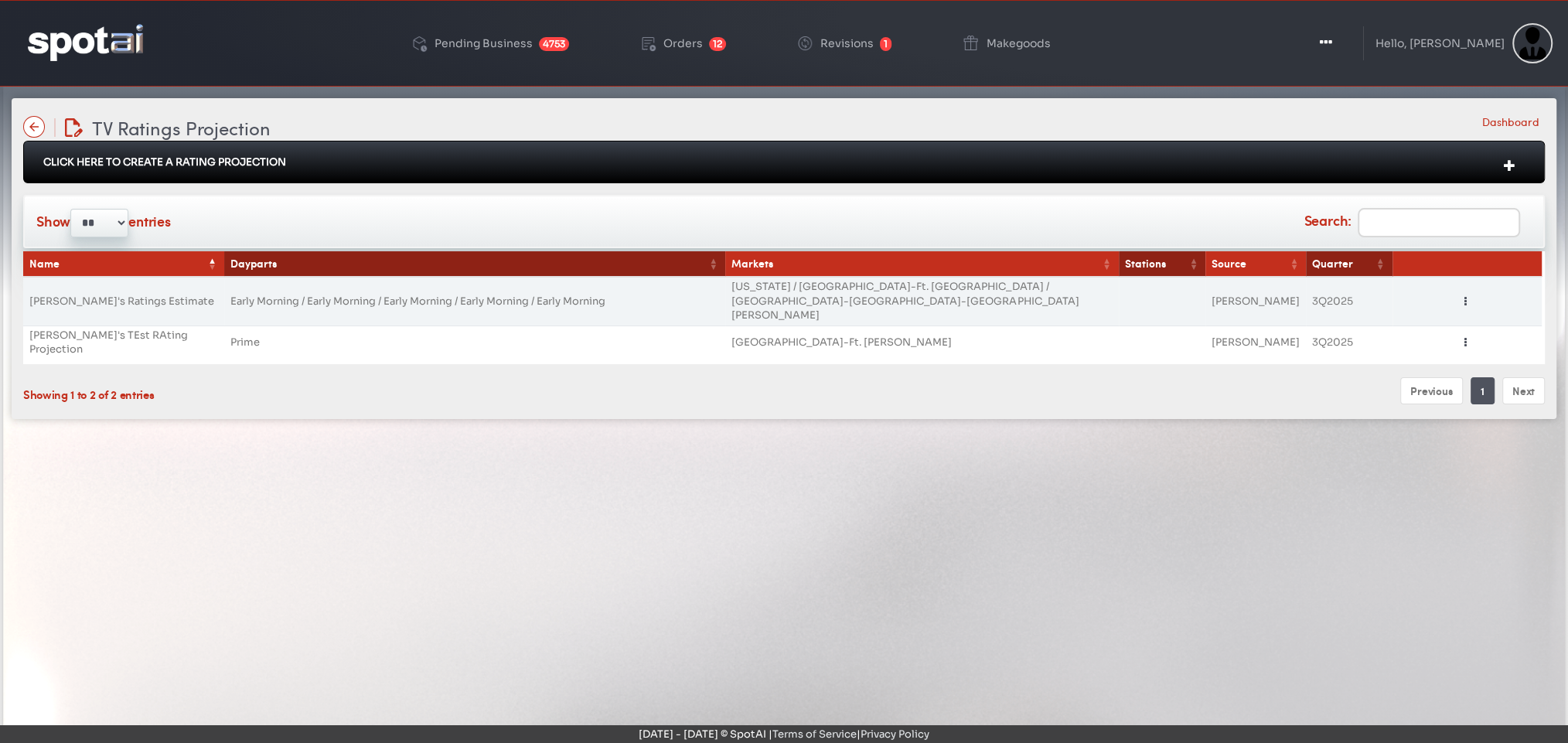
click at [831, 462] on div "Loading... TV Ratings Projection TV Ratings Projection Dashboard Click Here To …" at bounding box center [784, 435] width 1568 height 696
click at [681, 163] on div "Click Here To Create A Rating Projection" at bounding box center [784, 162] width 1521 height 43
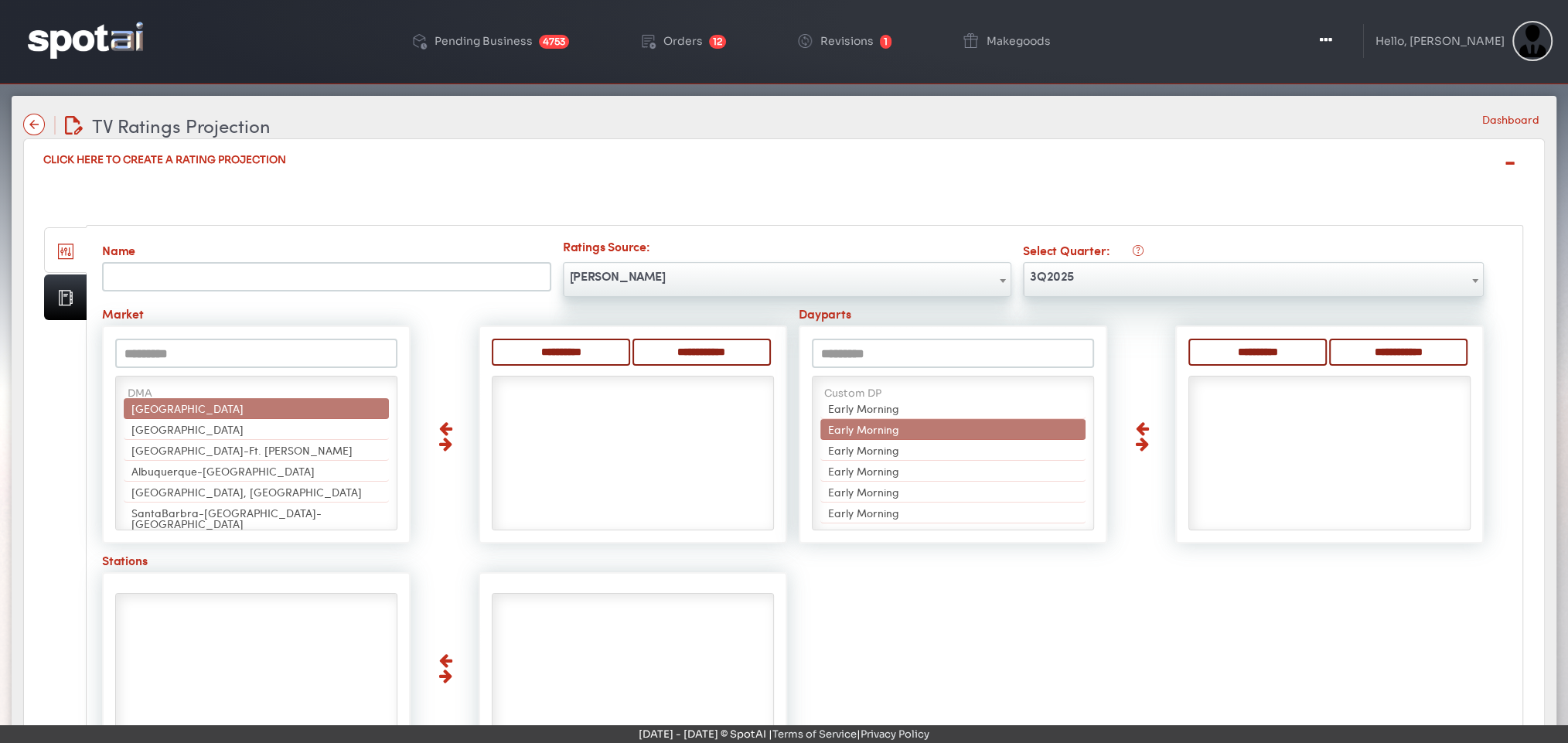
click at [954, 114] on div "TV Ratings Projection TV Ratings Projection Dashboard" at bounding box center [784, 125] width 1521 height 27
click at [684, 39] on div "Orders" at bounding box center [682, 41] width 40 height 11
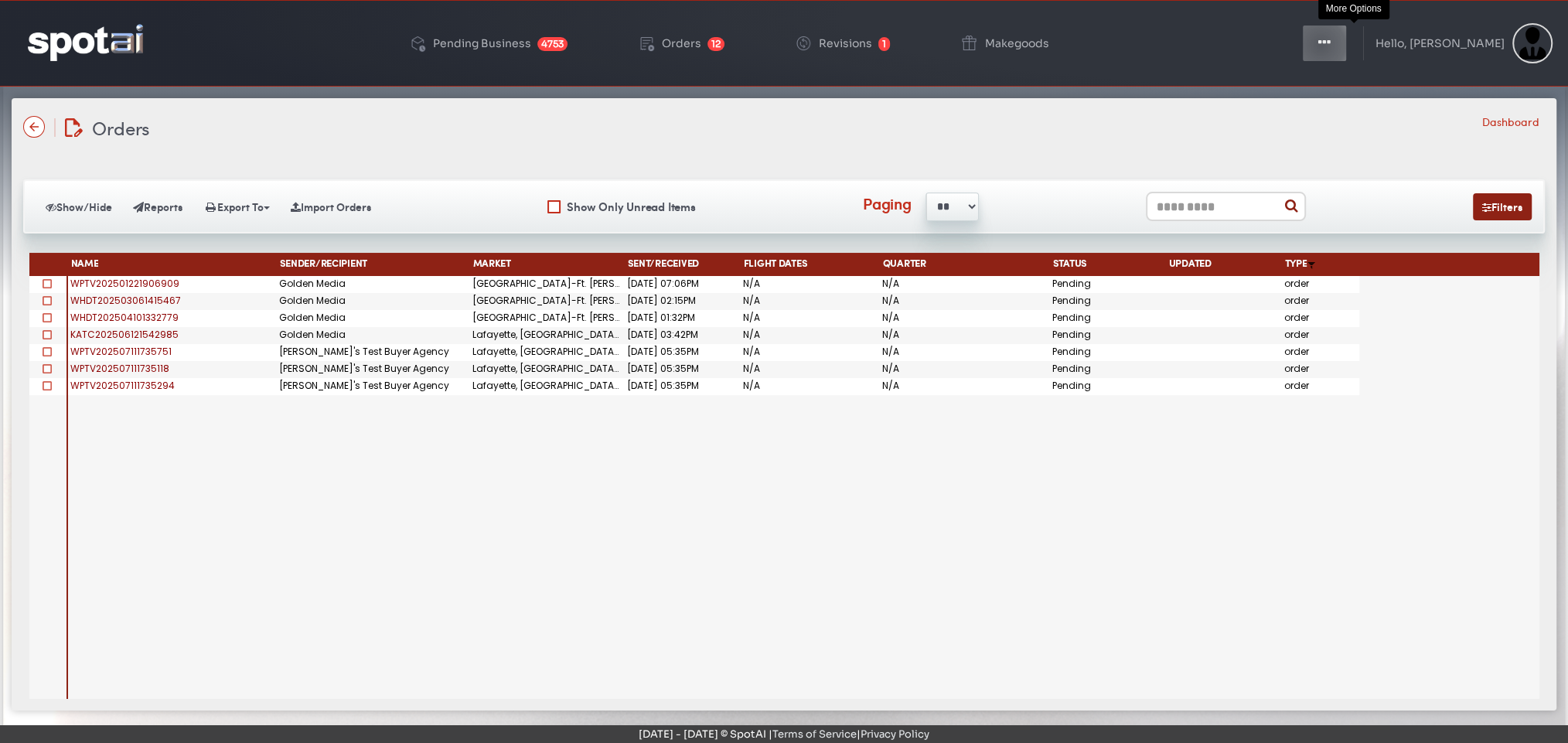
click at [1331, 45] on icon "button" at bounding box center [1324, 43] width 13 height 16
click at [107, 41] on img at bounding box center [86, 42] width 116 height 36
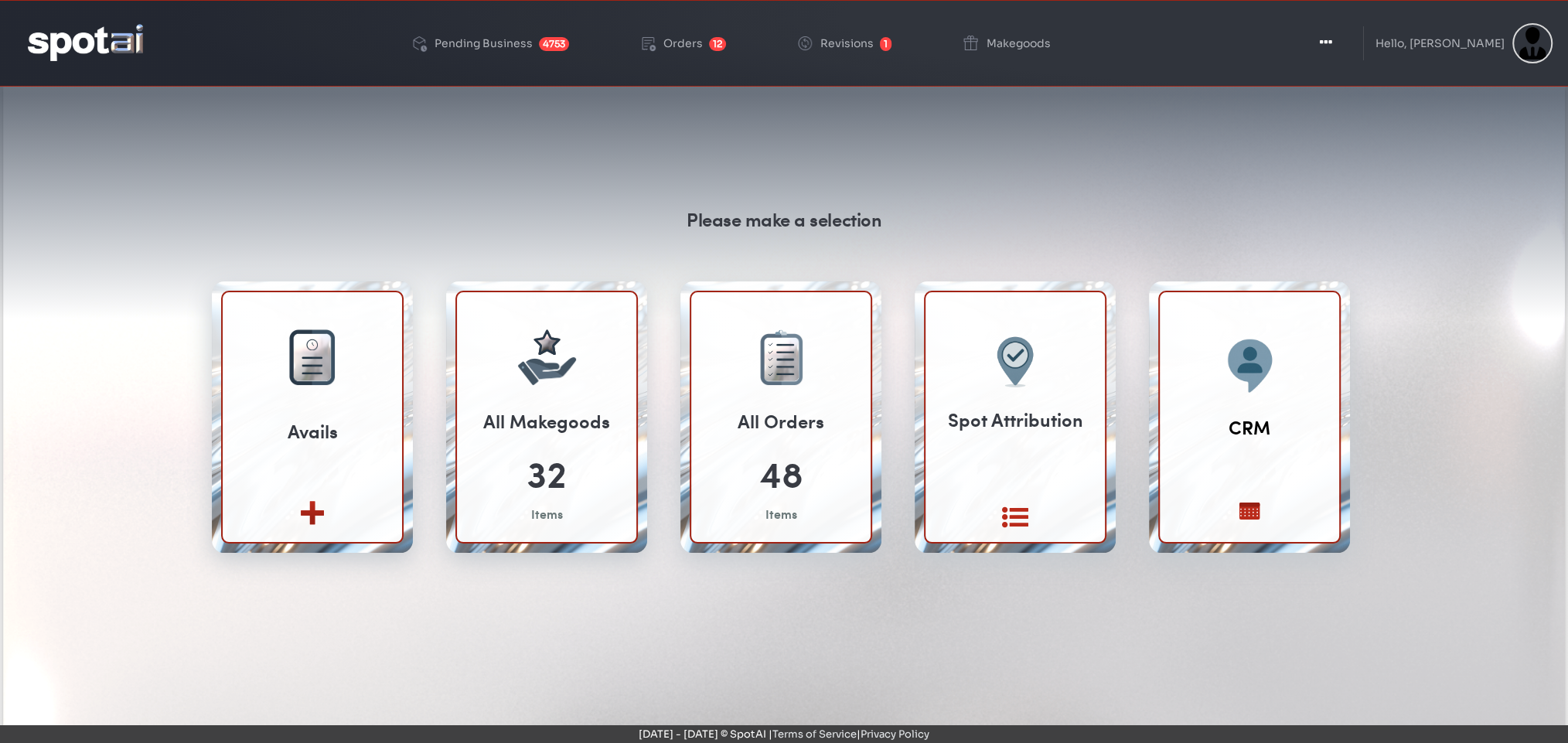
click at [1456, 21] on div "Toggle Dropdown Create Rate Card View Rate Cards Bump Rate Rules Post Buy View …" at bounding box center [1428, 44] width 248 height 76
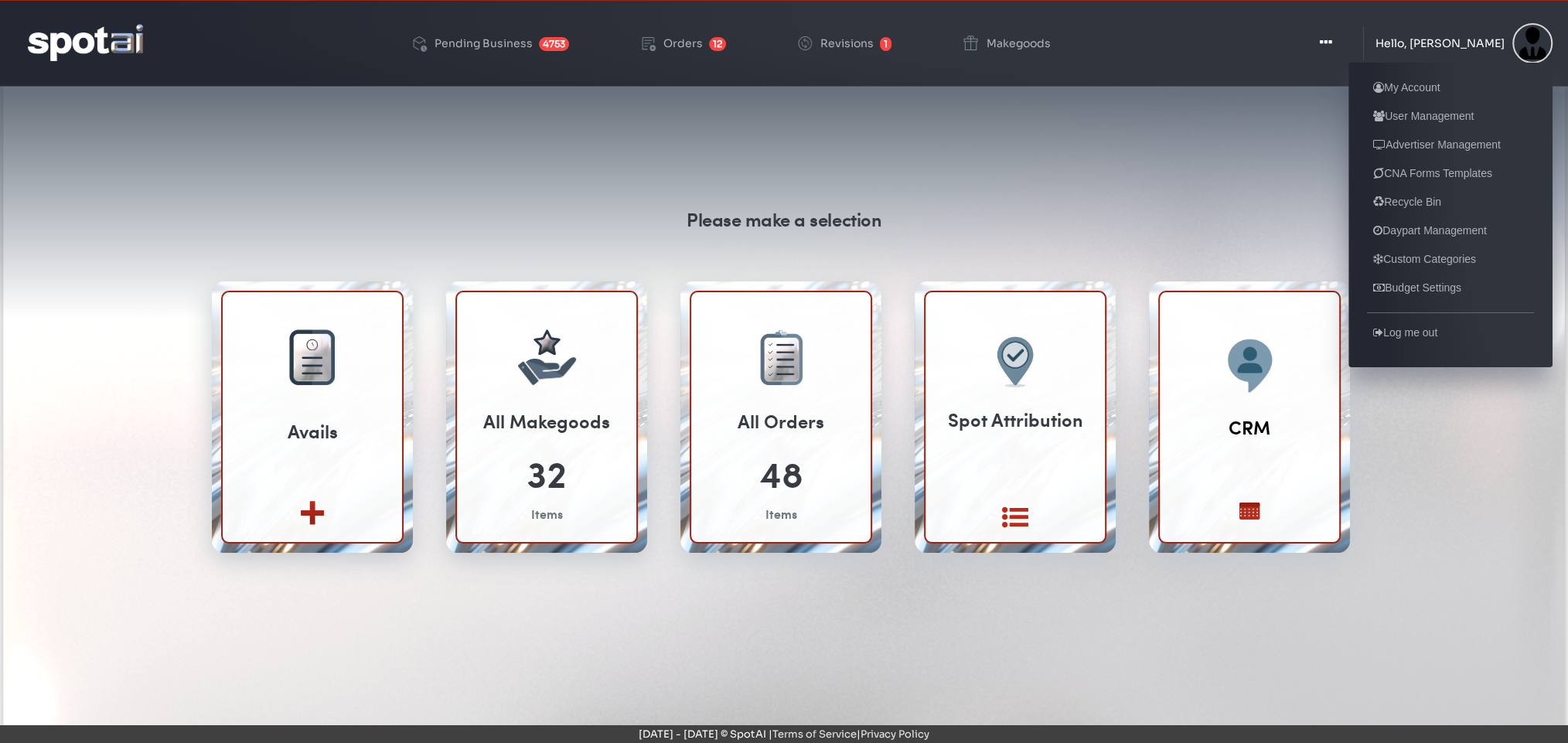
click at [1419, 41] on div "Hello, [PERSON_NAME]" at bounding box center [1440, 43] width 129 height 11
click at [1396, 88] on link "My Account" at bounding box center [1406, 87] width 79 height 18
click at [1449, 38] on div "Hello, [PERSON_NAME]" at bounding box center [1440, 43] width 129 height 11
click at [1448, 38] on div "Hello, [PERSON_NAME]" at bounding box center [1440, 43] width 129 height 11
click at [1411, 113] on link "User Management" at bounding box center [1423, 116] width 113 height 18
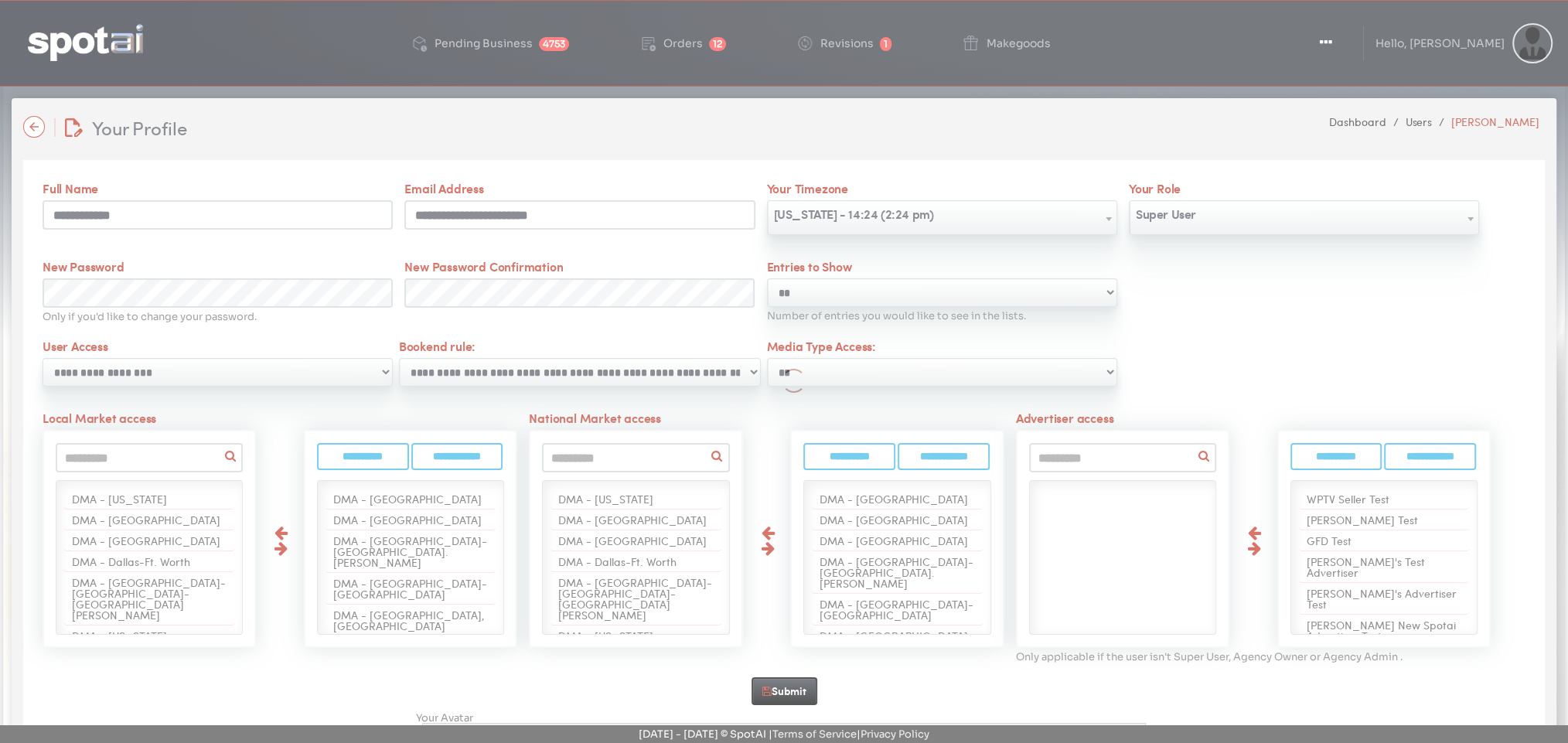
scroll to position [21, 0]
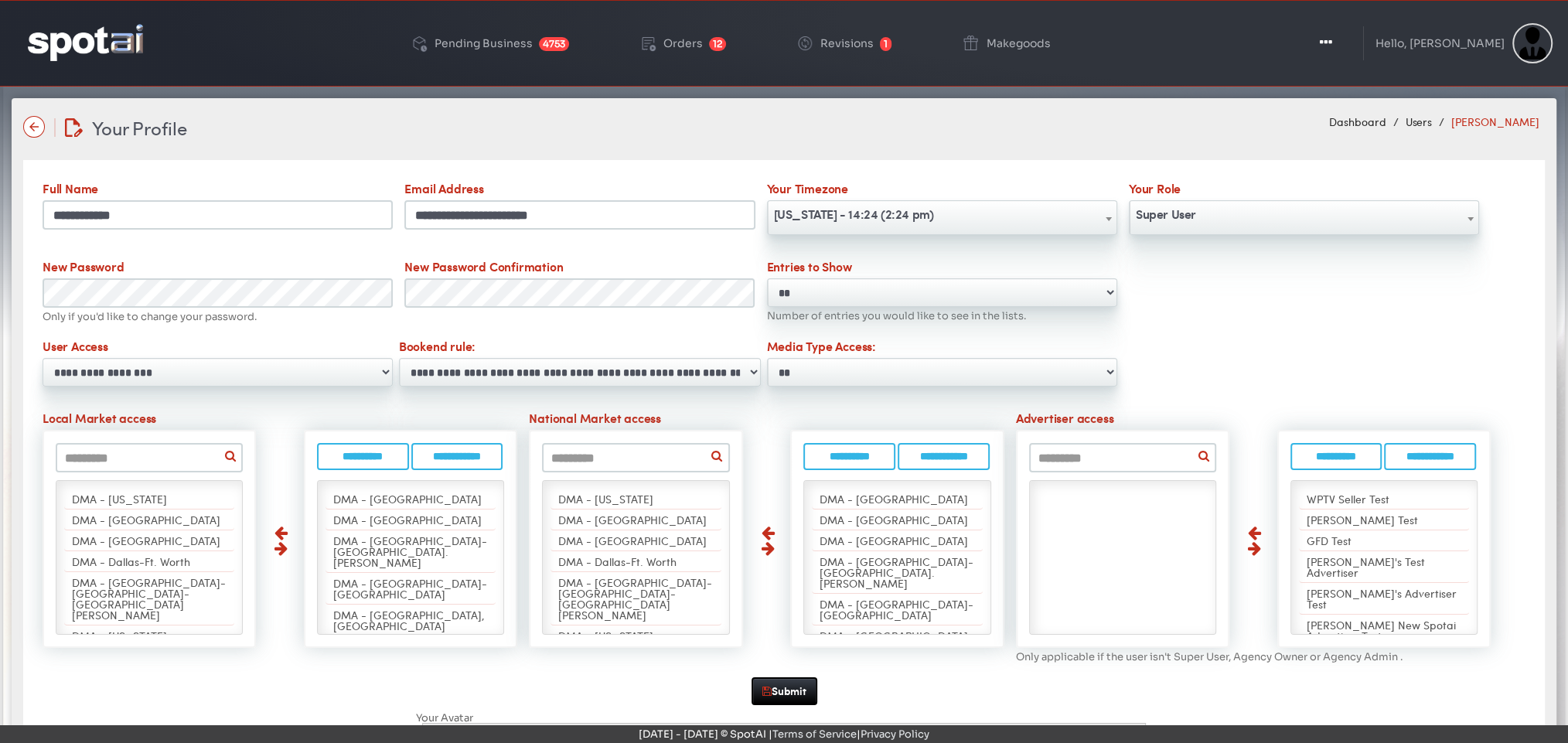
click at [22, 128] on div "Your Profile Your Profile Dashboard Users Jen Williams Full Name" at bounding box center [784, 503] width 1545 height 810
click at [28, 127] on img at bounding box center [34, 126] width 21 height 21
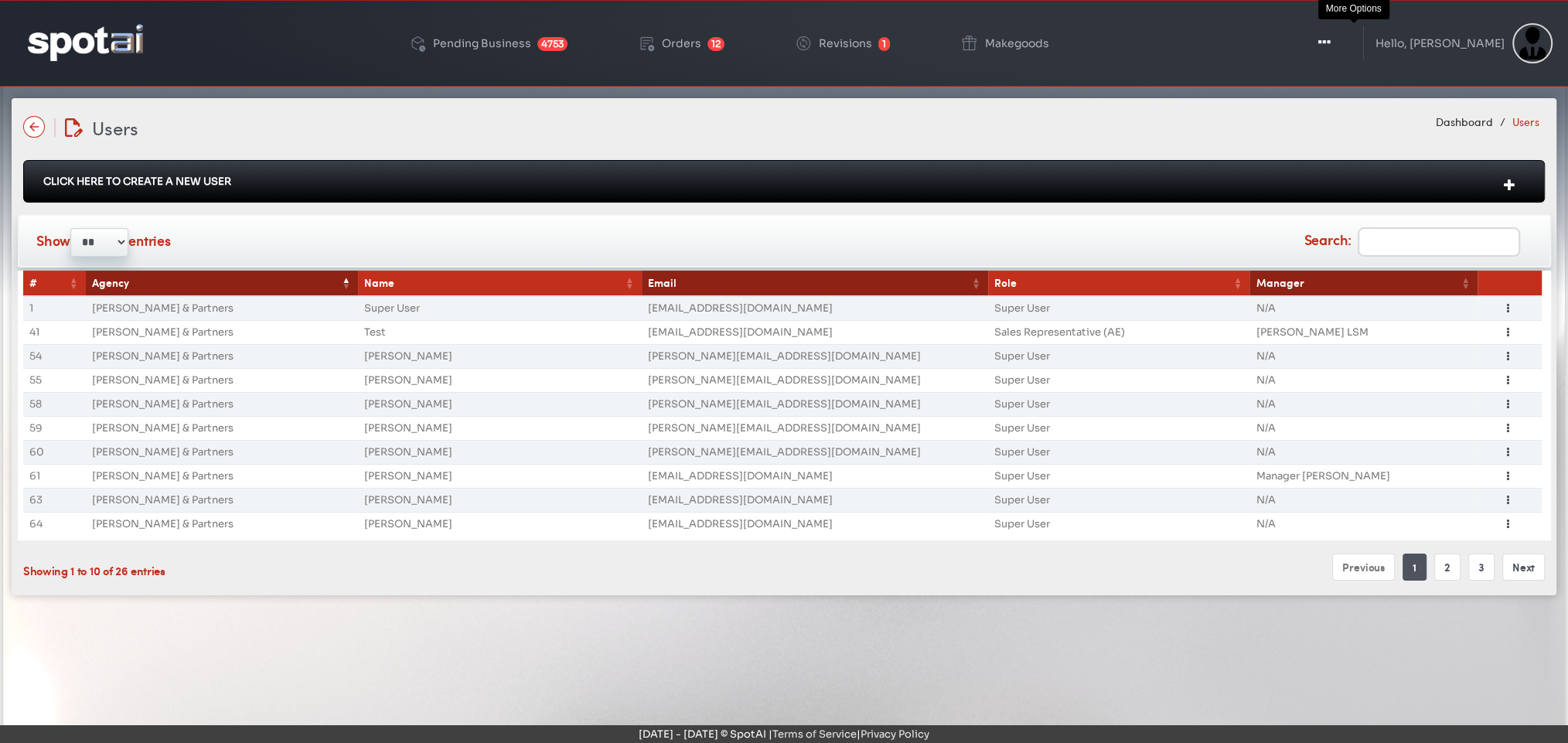
click at [1347, 37] on button "Toggle Dropdown" at bounding box center [1325, 44] width 47 height 39
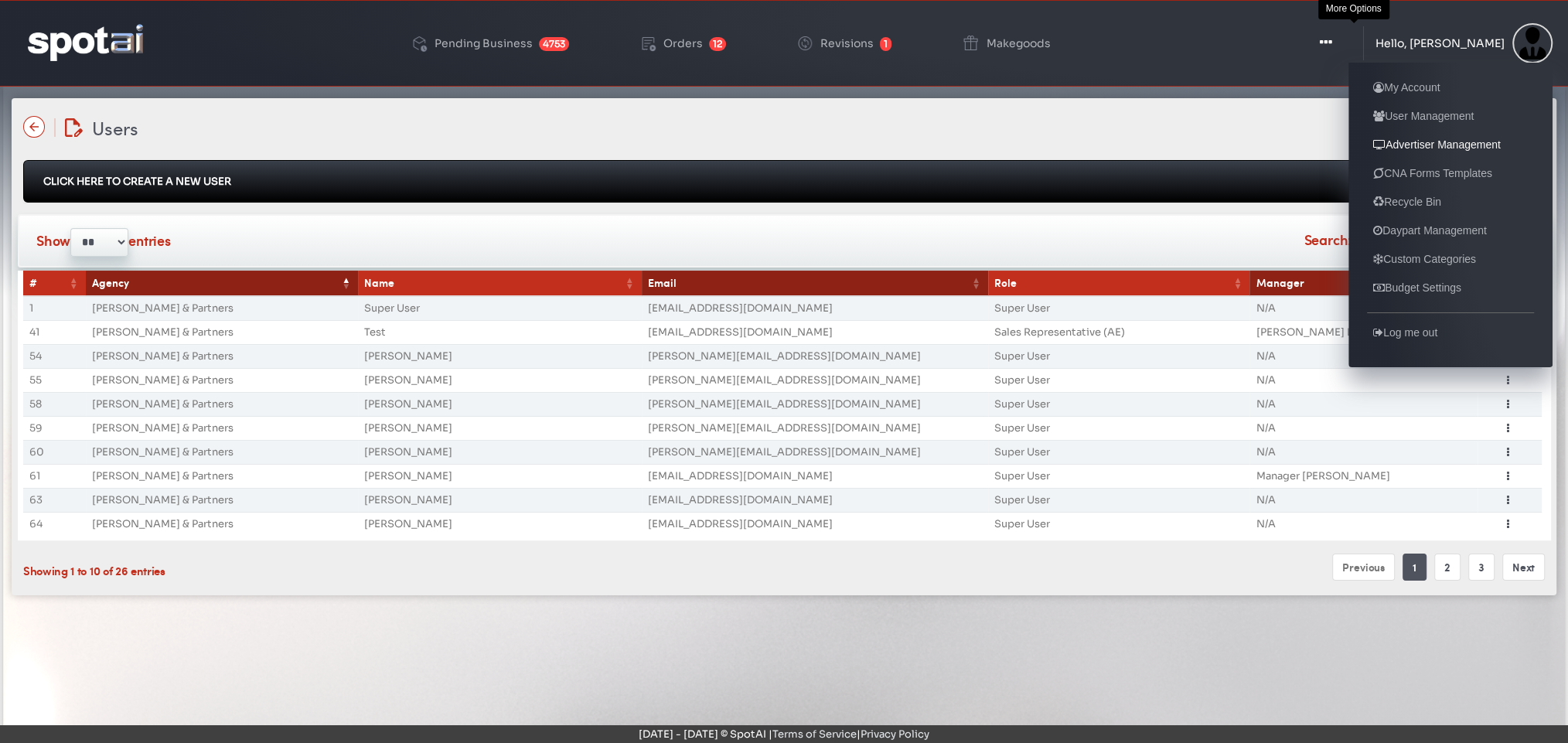
click at [1414, 151] on link "Advertiser Management" at bounding box center [1437, 144] width 140 height 18
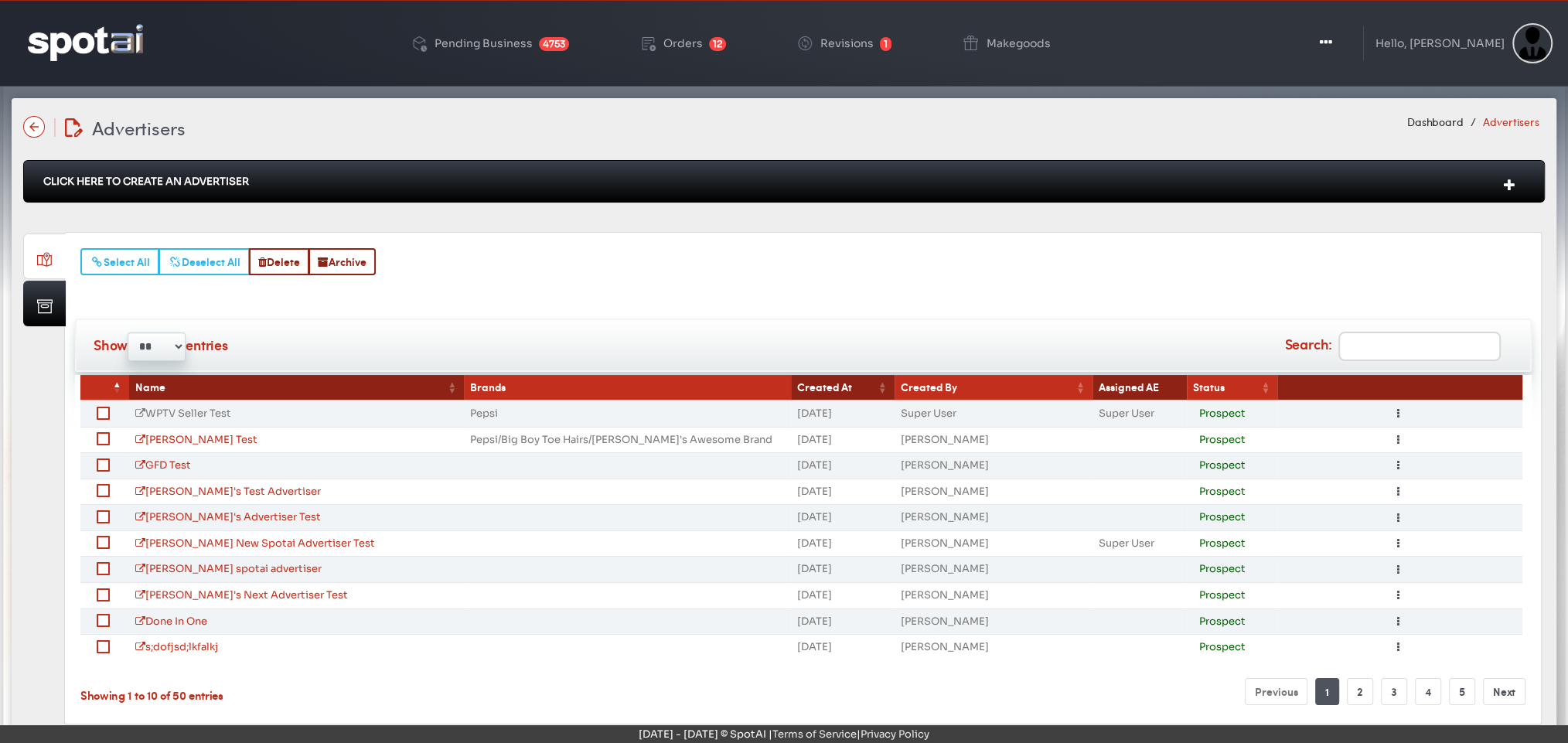
click at [165, 407] on link "WPTV Seller Test" at bounding box center [183, 413] width 96 height 14
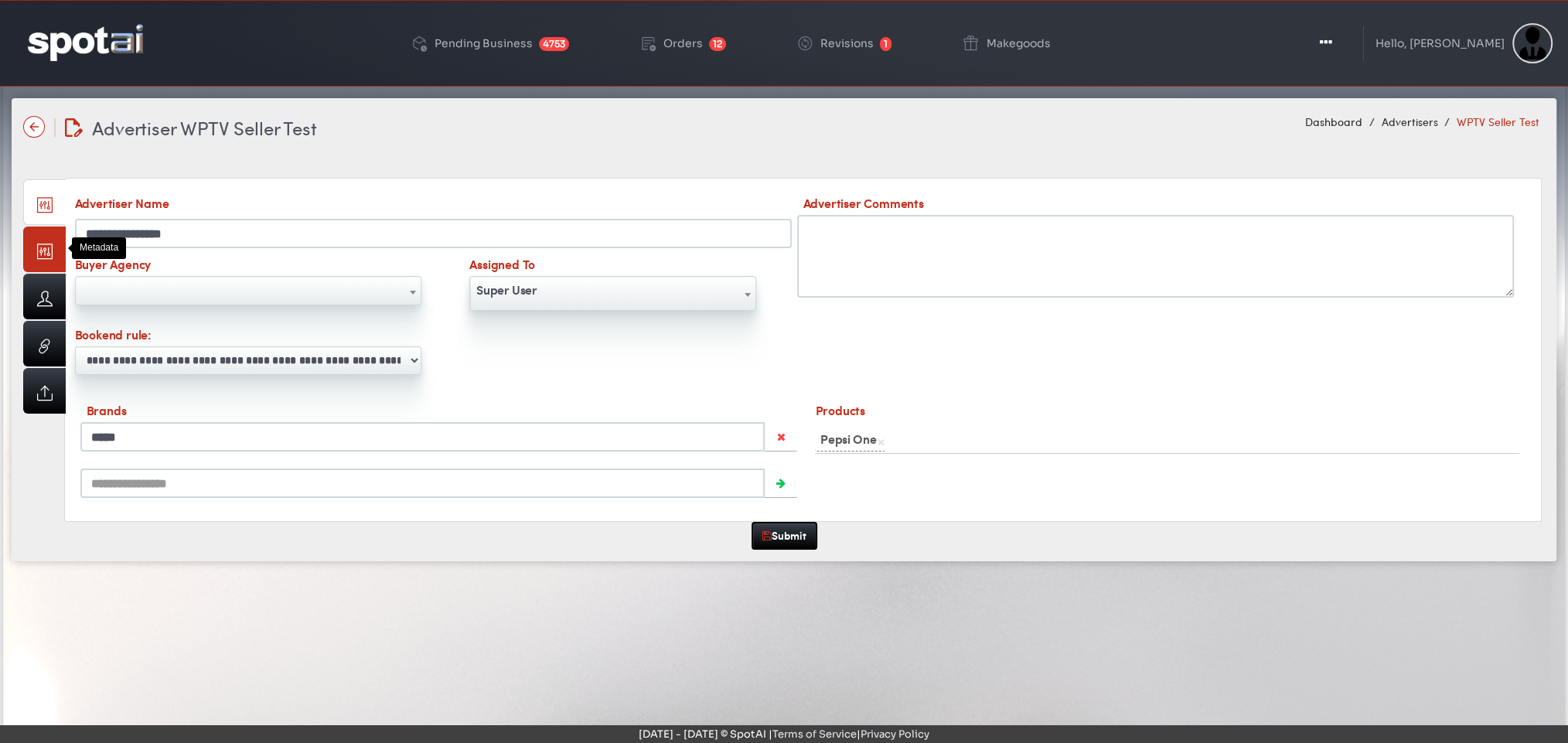
click at [51, 248] on link at bounding box center [45, 249] width 43 height 46
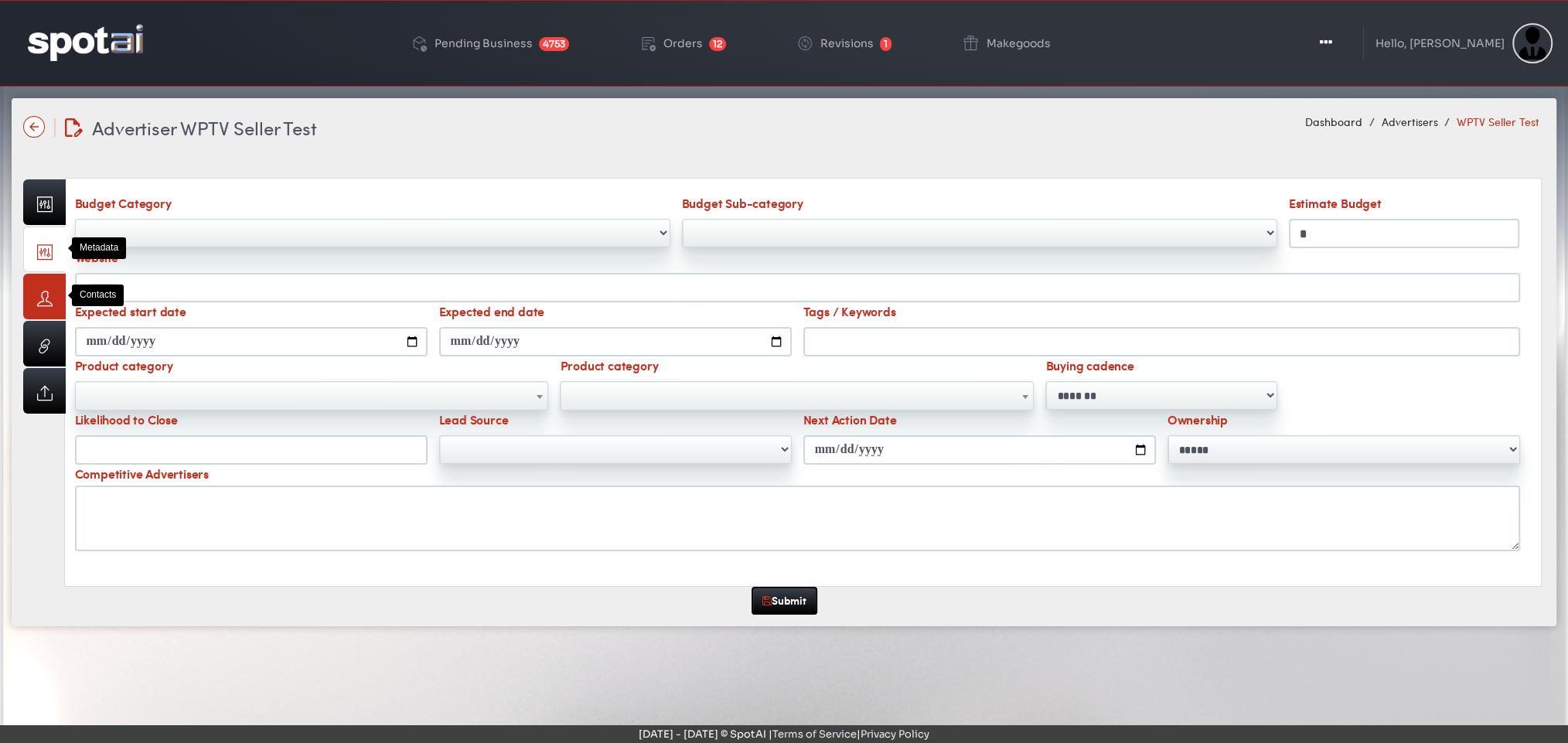
click at [45, 301] on link at bounding box center [45, 297] width 43 height 46
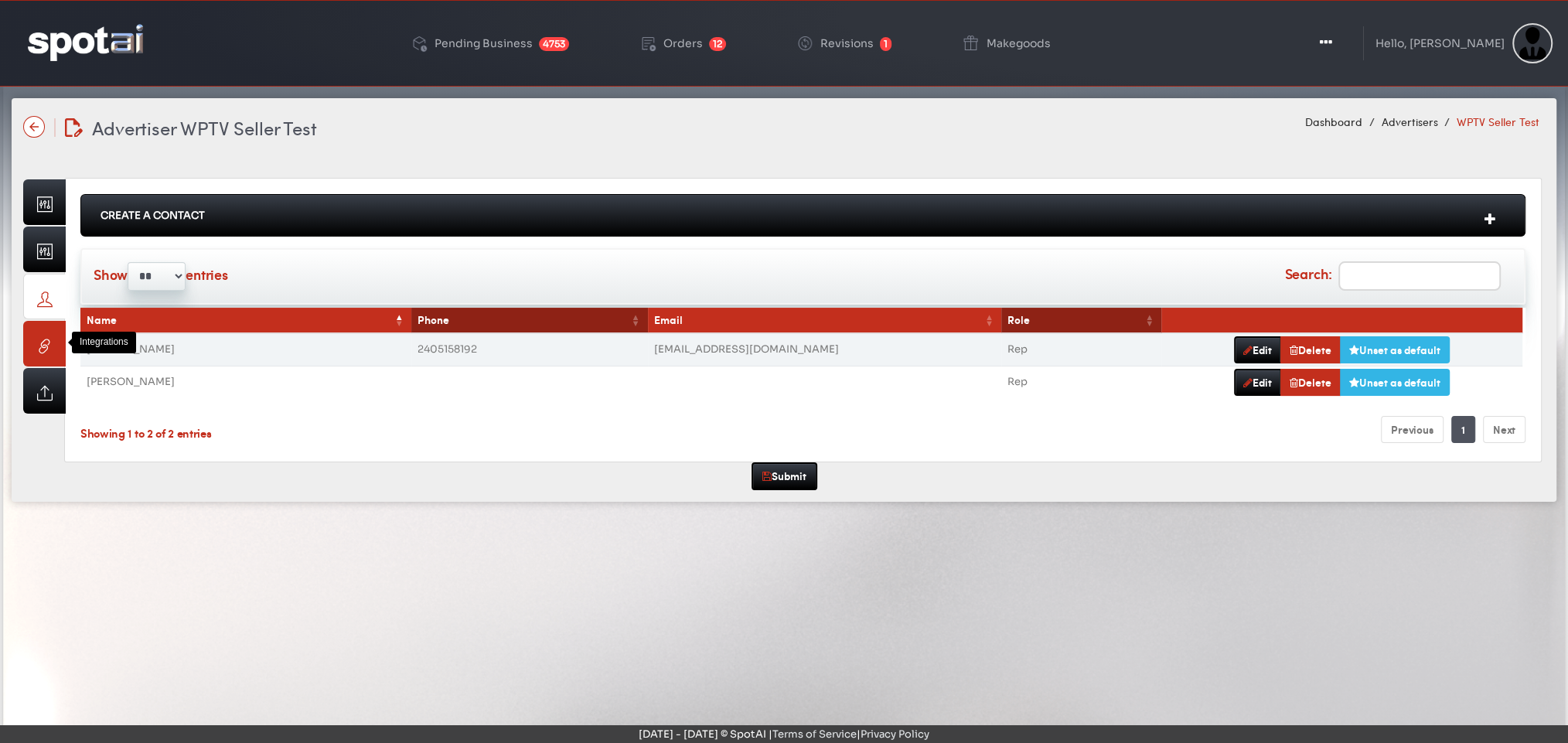
click at [47, 335] on link at bounding box center [45, 343] width 43 height 46
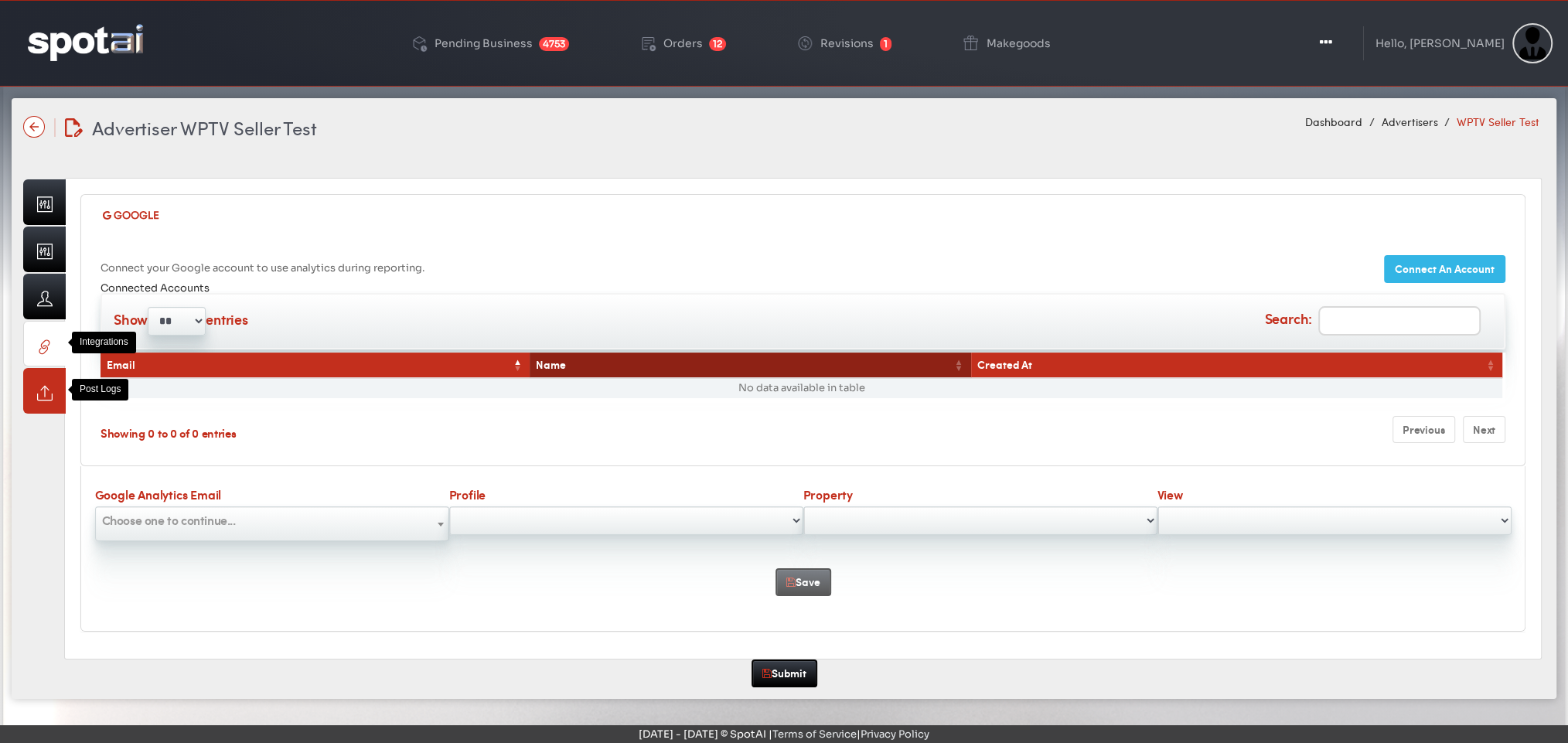
click at [62, 387] on link at bounding box center [45, 391] width 43 height 46
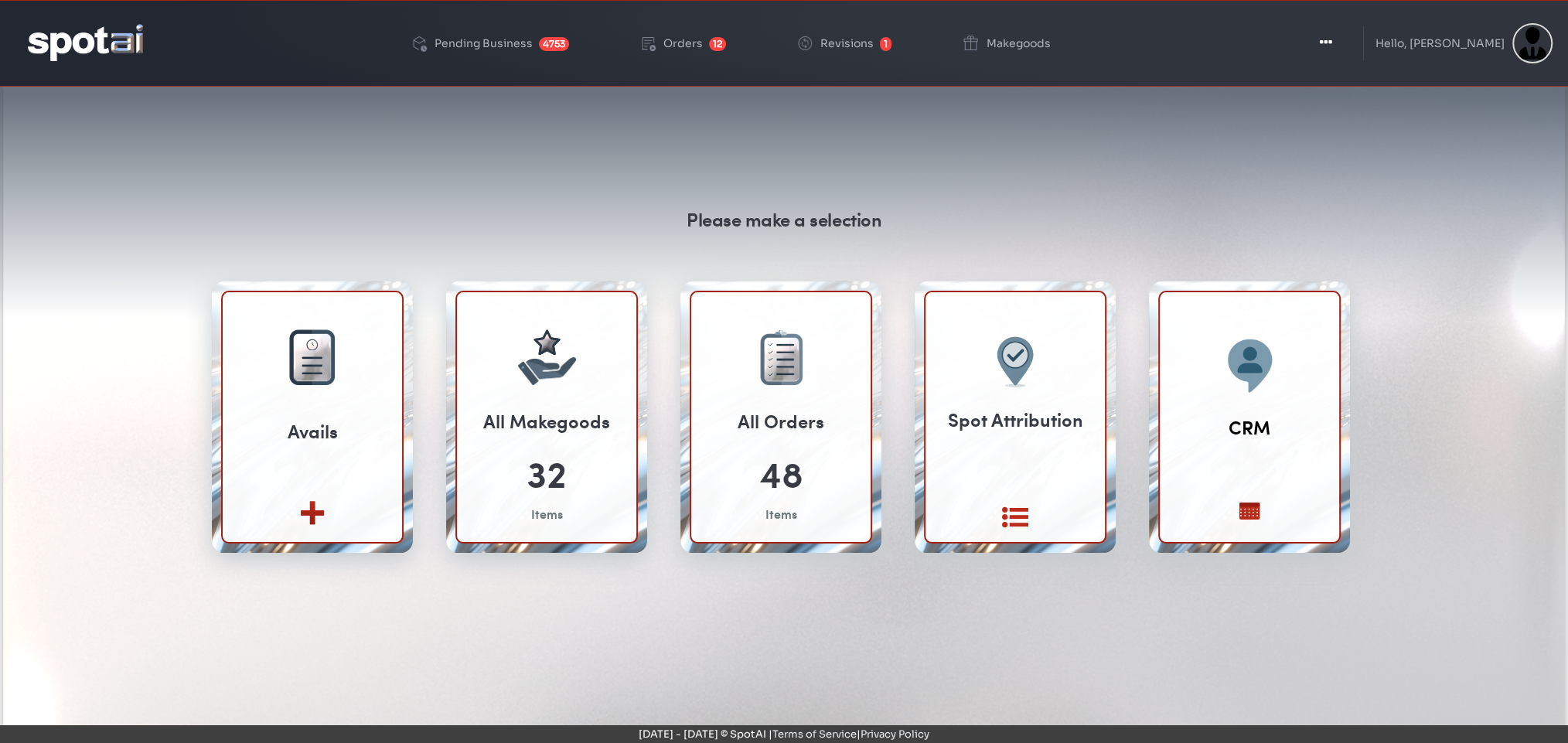
click at [949, 171] on div "Please make a selection Avails Create new View All" at bounding box center [784, 474] width 1545 height 743
